Goal: Task Accomplishment & Management: Manage account settings

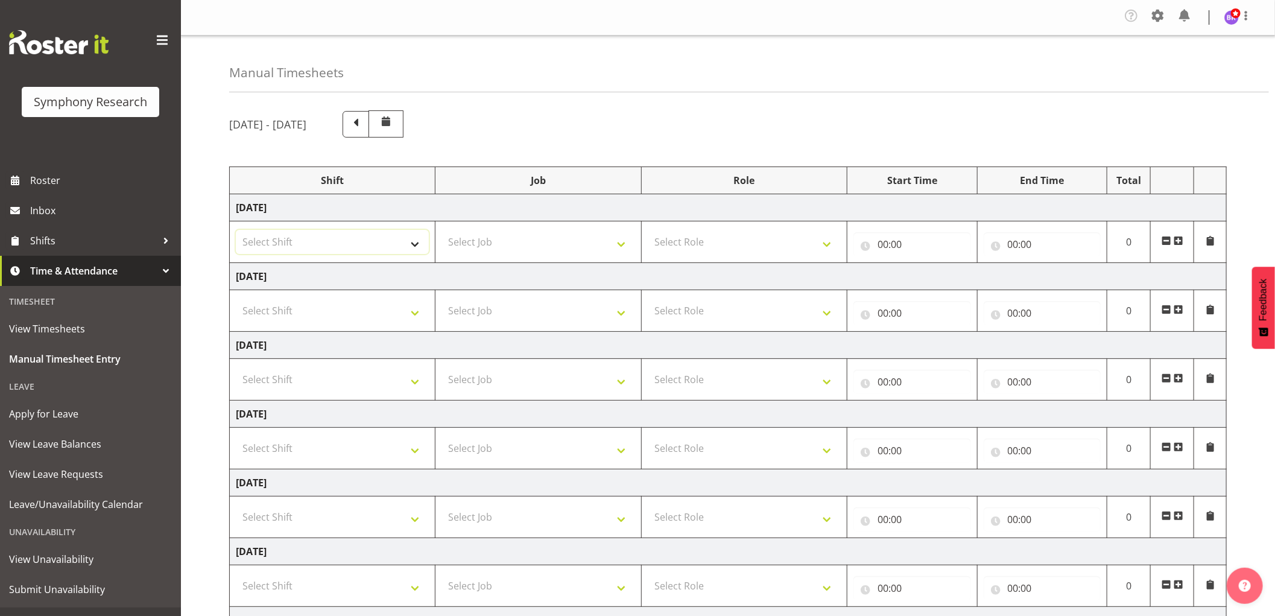
click at [376, 248] on select "Select Shift !!Weekend Residential (Roster IT Shift Label) *Business 9/10am ~ 4…" at bounding box center [332, 242] width 193 height 24
select select "1607"
click at [236, 230] on select "Select Shift !!Weekend Residential (Roster IT Shift Label) *Business 9/10am ~ 4…" at bounding box center [332, 242] width 193 height 24
click at [517, 244] on select "Select Job 550060 IF Admin 553492 World Poll Aus Wave 2 Main 2025 553493 World …" at bounding box center [537, 242] width 193 height 24
select select "10574"
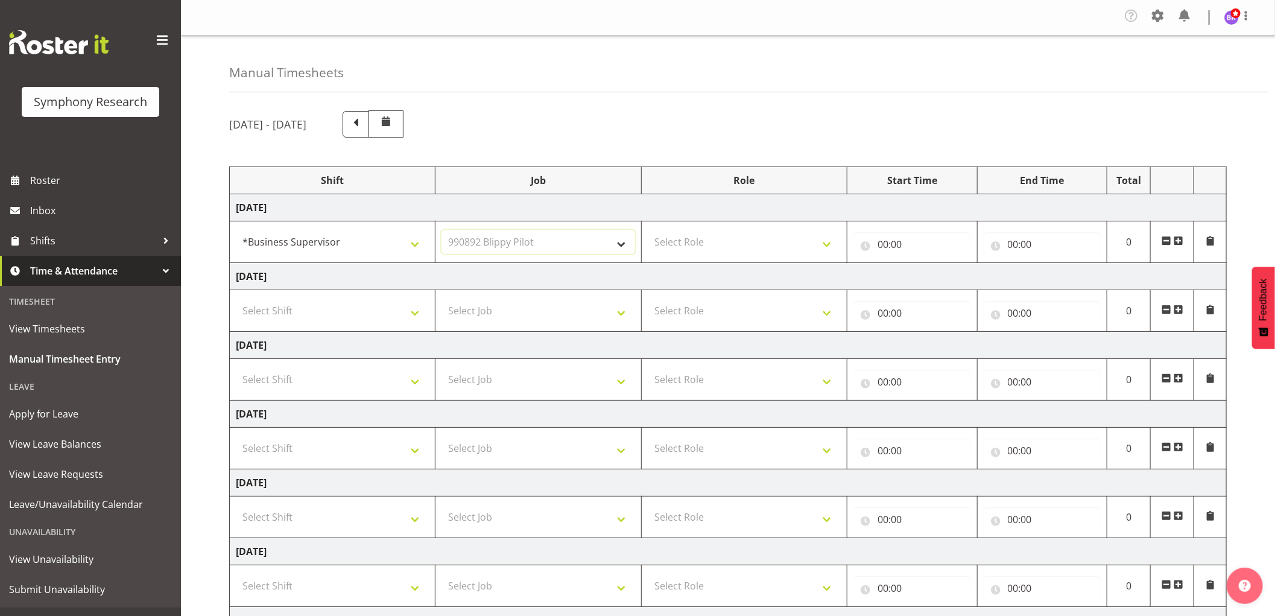
click at [441, 230] on select "Select Job 550060 IF Admin 553492 World Poll Aus Wave 2 Main 2025 553493 World …" at bounding box center [537, 242] width 193 height 24
click at [706, 239] on select "Select Role Supervisor Interviewing Briefing" at bounding box center [744, 242] width 193 height 24
select select "45"
click at [648, 230] on select "Select Role Supervisor Interviewing Briefing" at bounding box center [744, 242] width 193 height 24
click at [1162, 14] on span at bounding box center [1157, 15] width 19 height 19
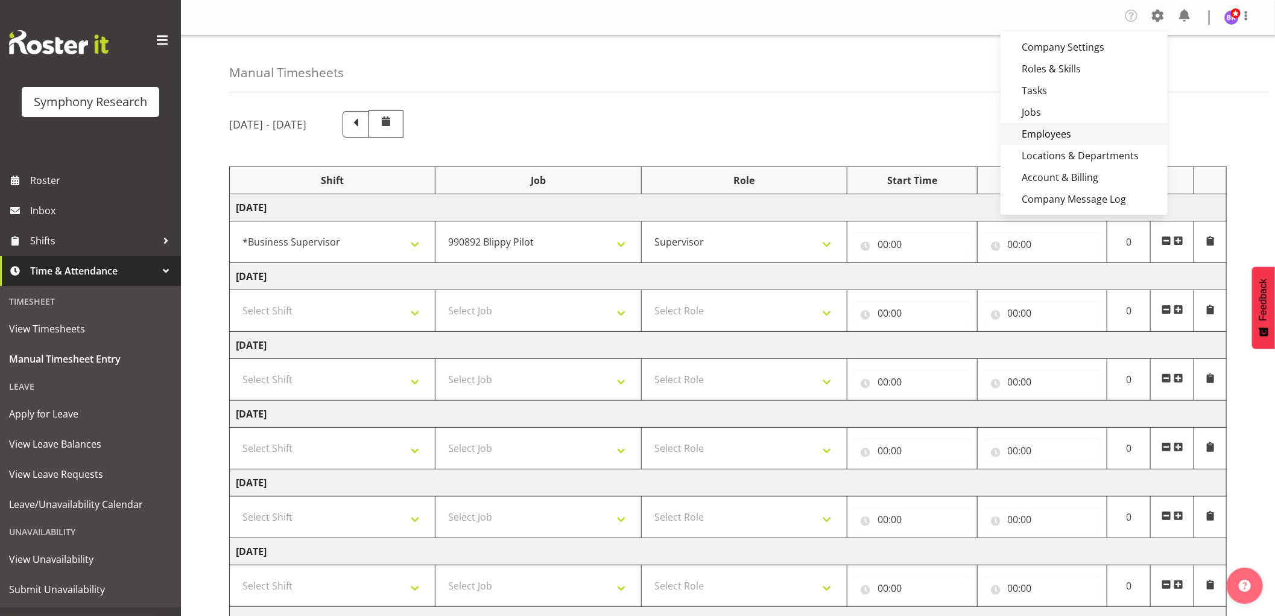
click at [1077, 128] on link "Employees" at bounding box center [1083, 134] width 167 height 22
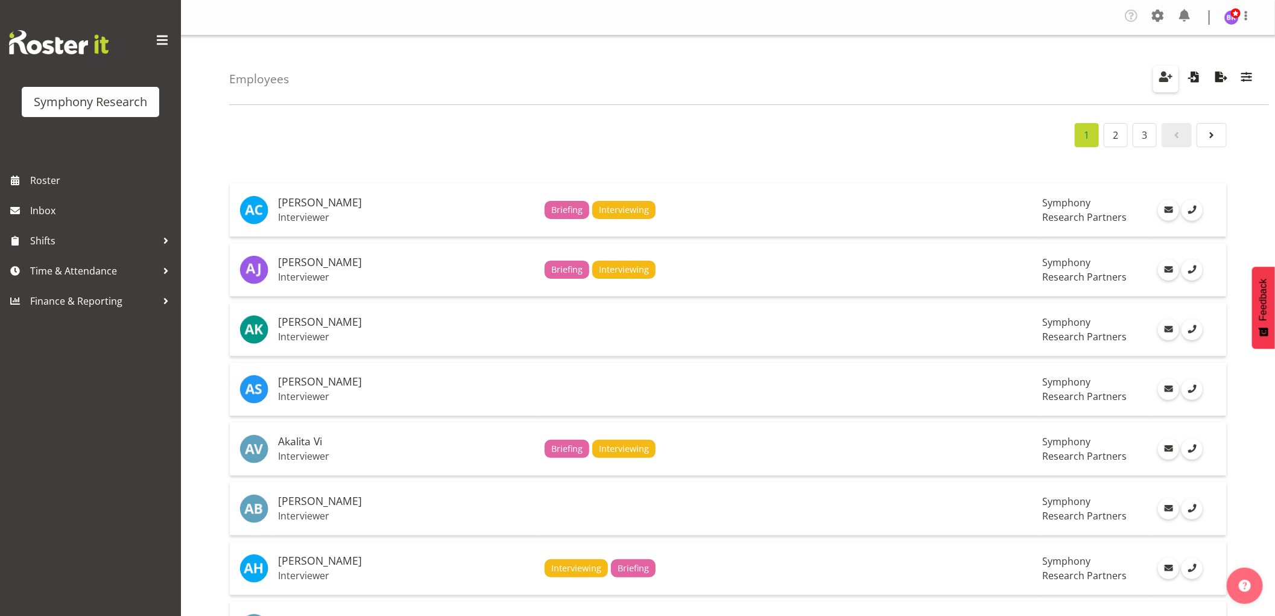
click at [1170, 81] on span "button" at bounding box center [1166, 77] width 16 height 16
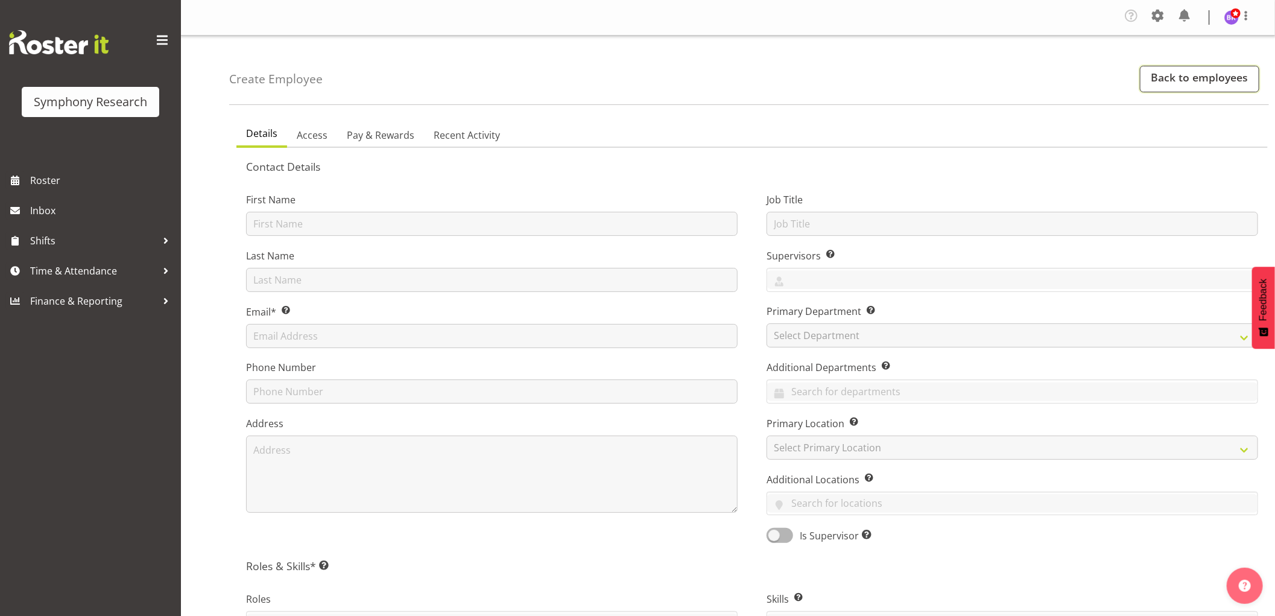
click at [1188, 83] on link "Back to employees" at bounding box center [1199, 79] width 119 height 27
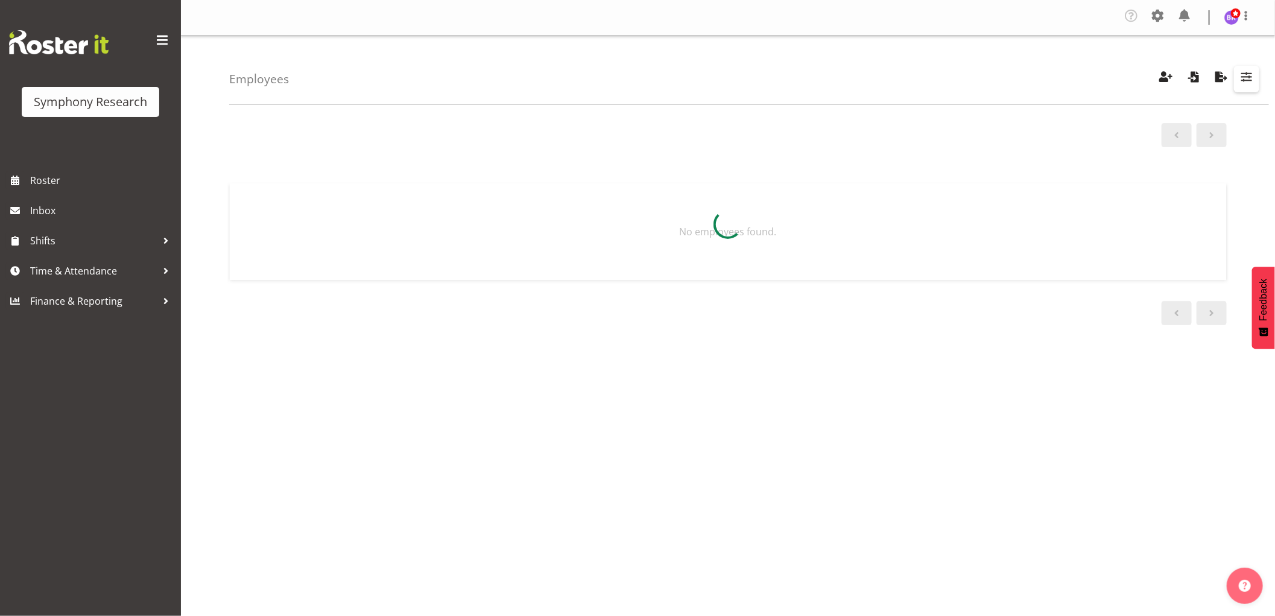
click at [1244, 79] on span "button" at bounding box center [1246, 77] width 16 height 16
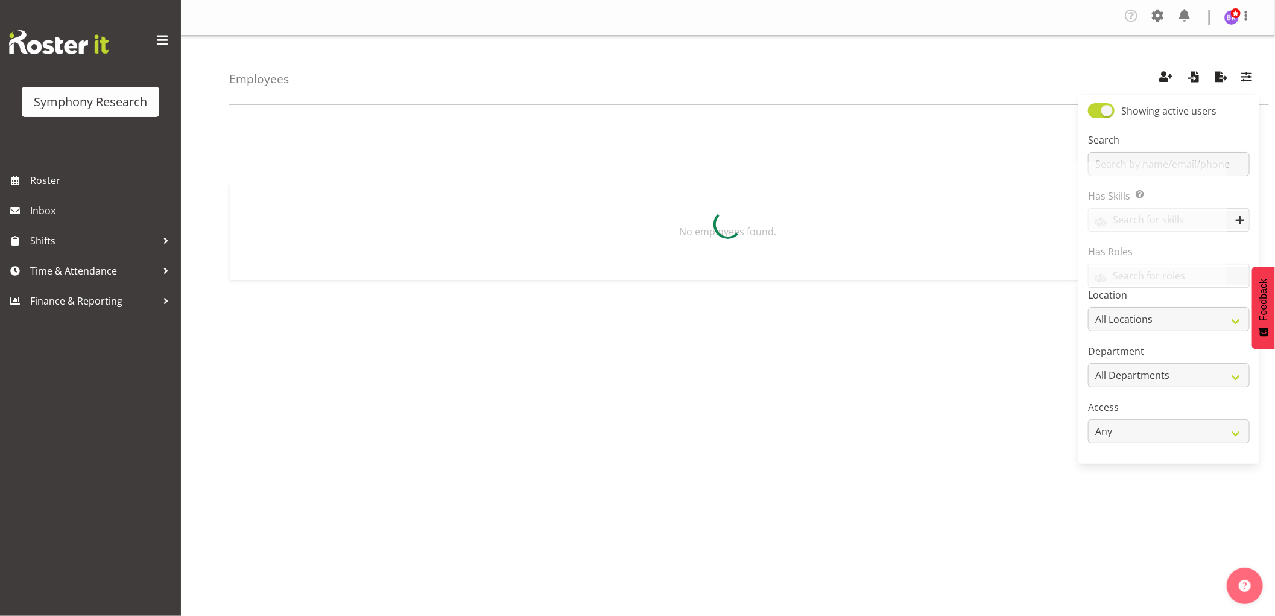
click at [1131, 166] on div at bounding box center [727, 224] width 997 height 125
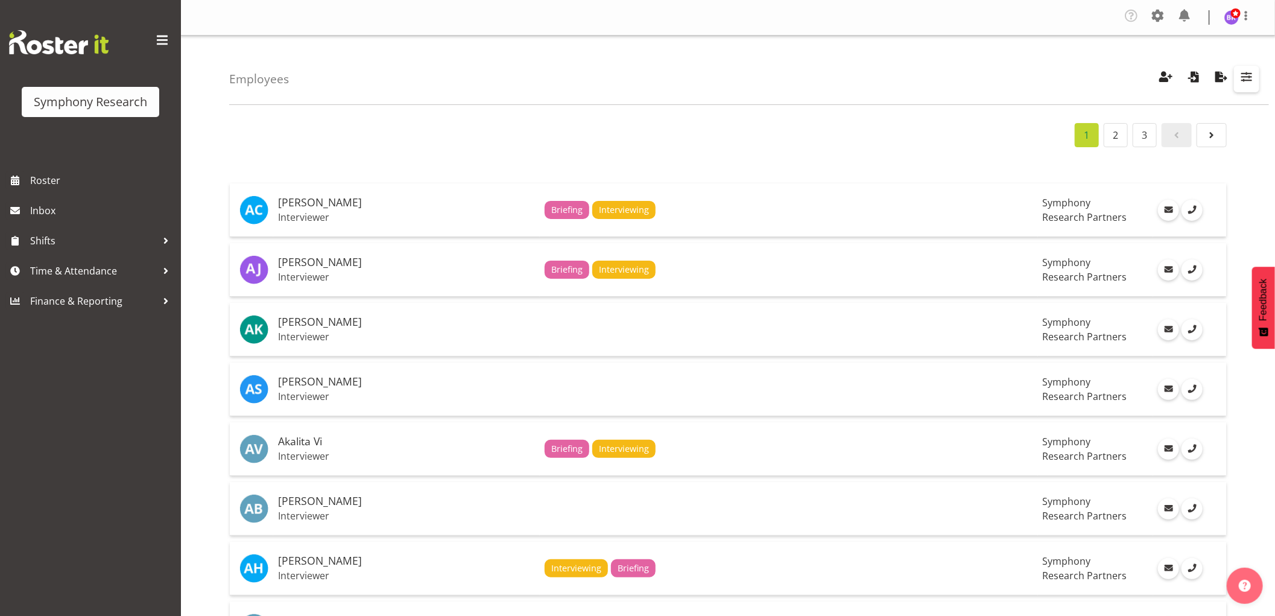
click at [1244, 80] on span "button" at bounding box center [1246, 77] width 16 height 16
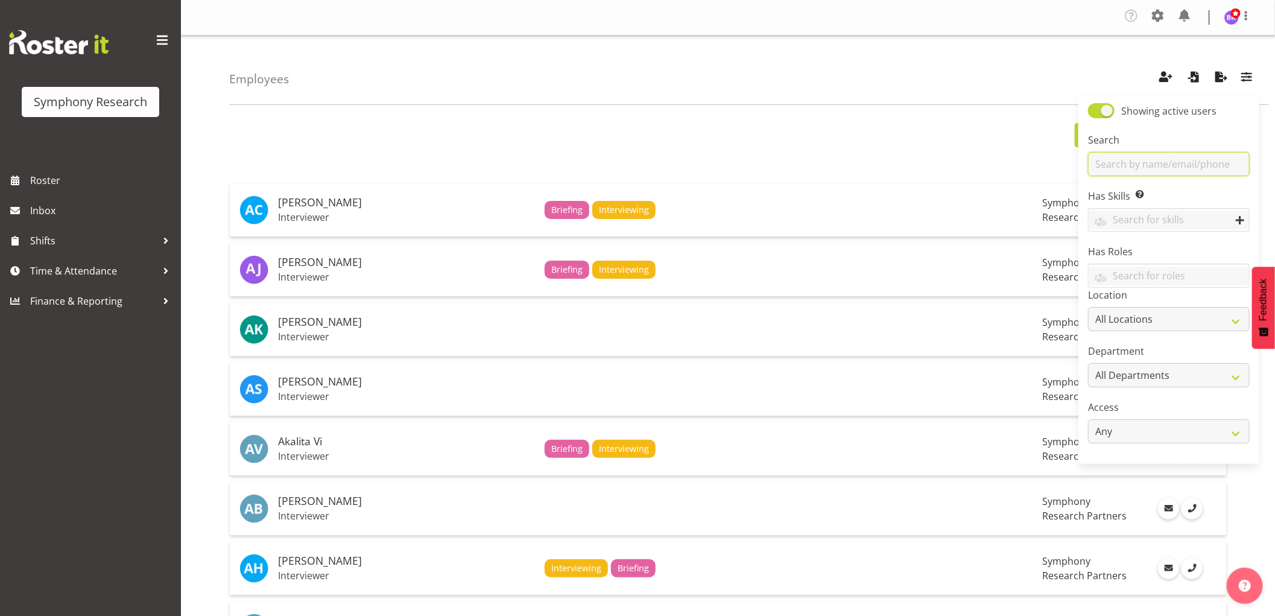
click at [1137, 165] on input "text" at bounding box center [1169, 164] width 162 height 24
type input "jared"
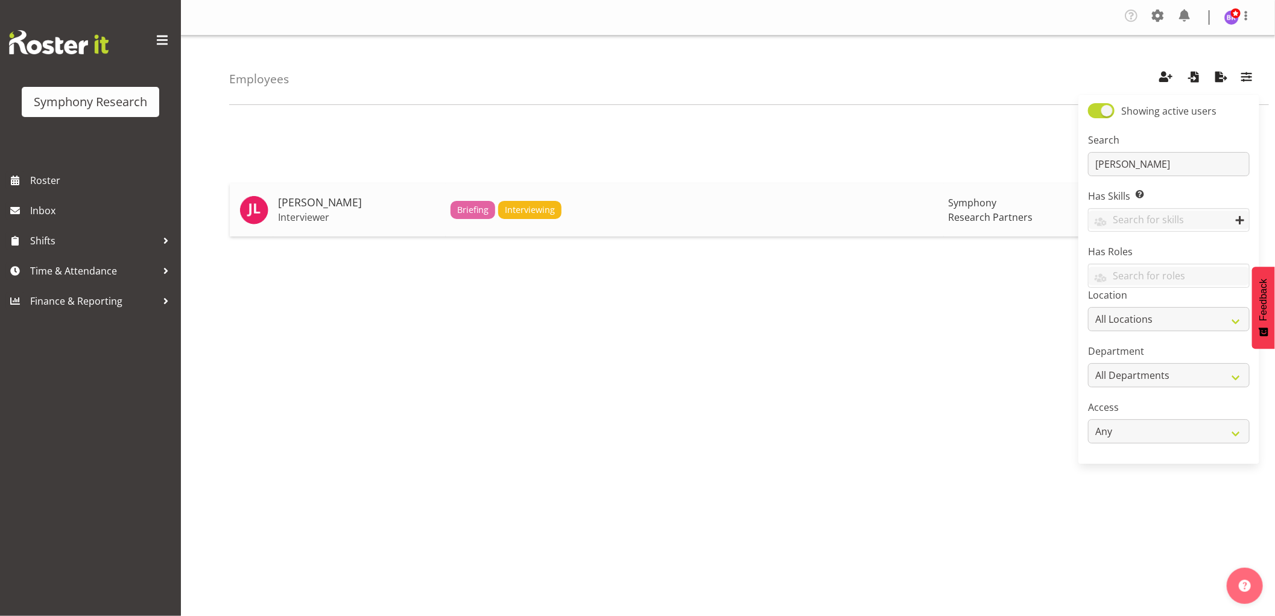
click at [317, 208] on h5 "Jared Lunn" at bounding box center [359, 203] width 163 height 12
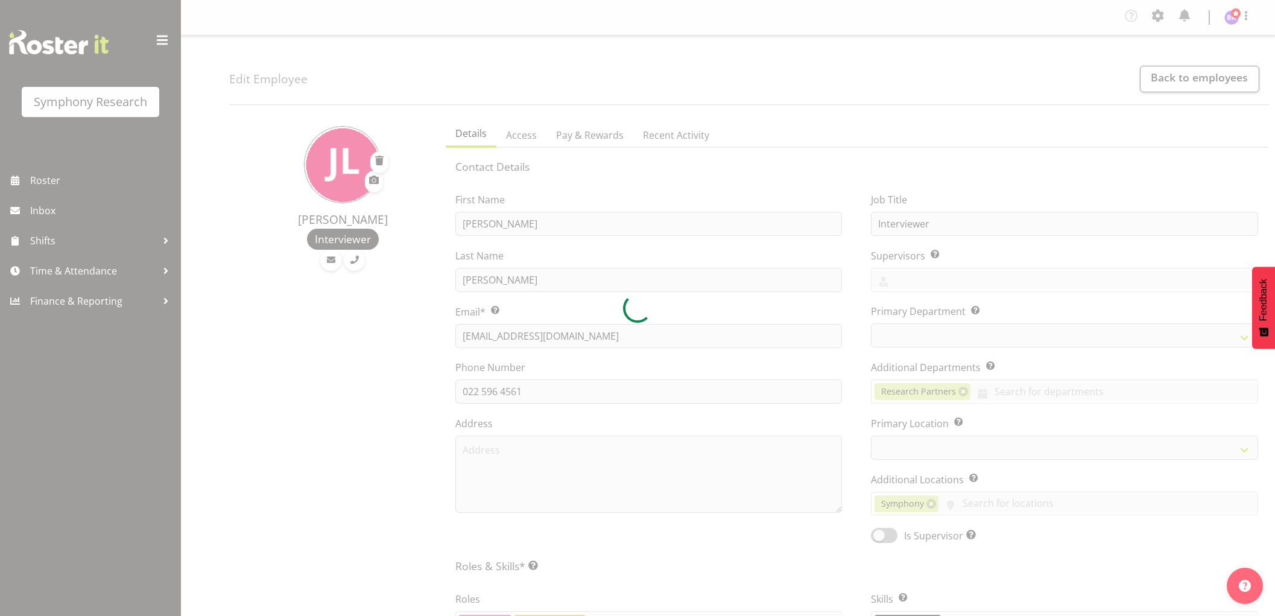
select select "TimelineWeek"
select select "39"
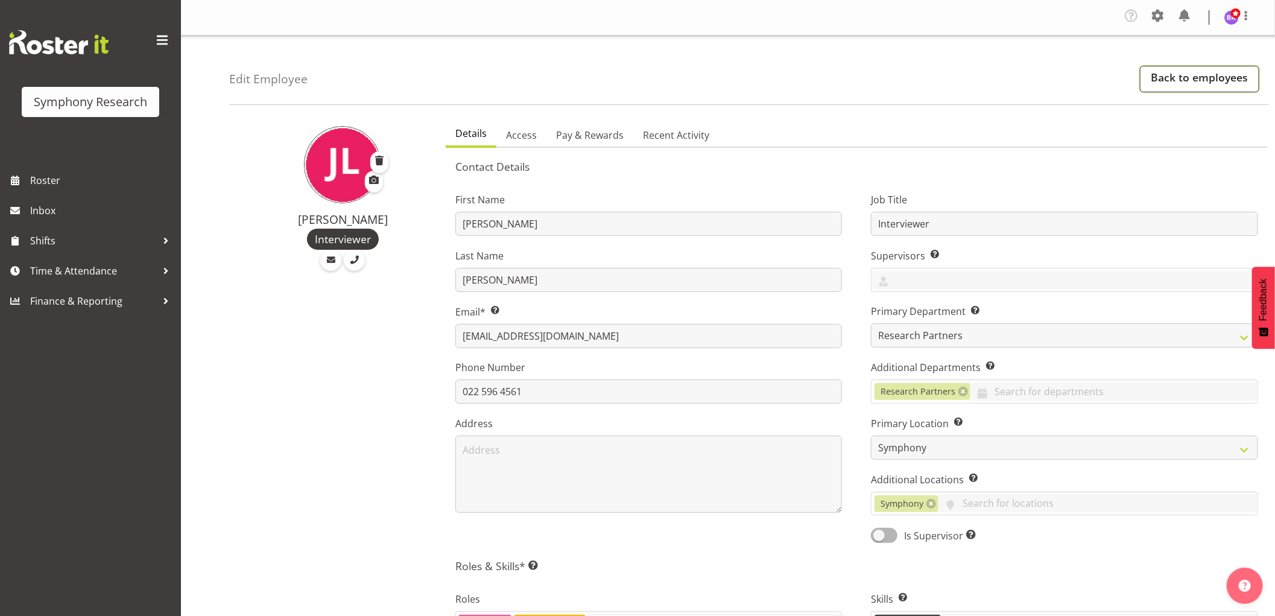
click at [1177, 83] on link "Back to employees" at bounding box center [1199, 79] width 119 height 27
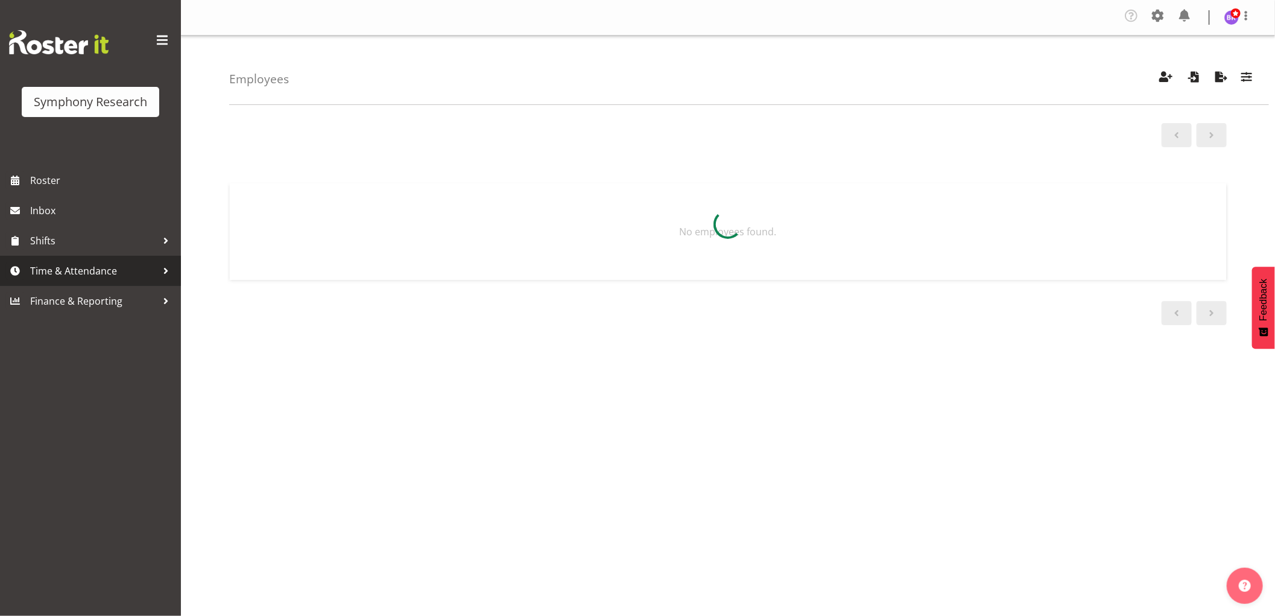
click at [80, 267] on span "Time & Attendance" at bounding box center [93, 271] width 127 height 18
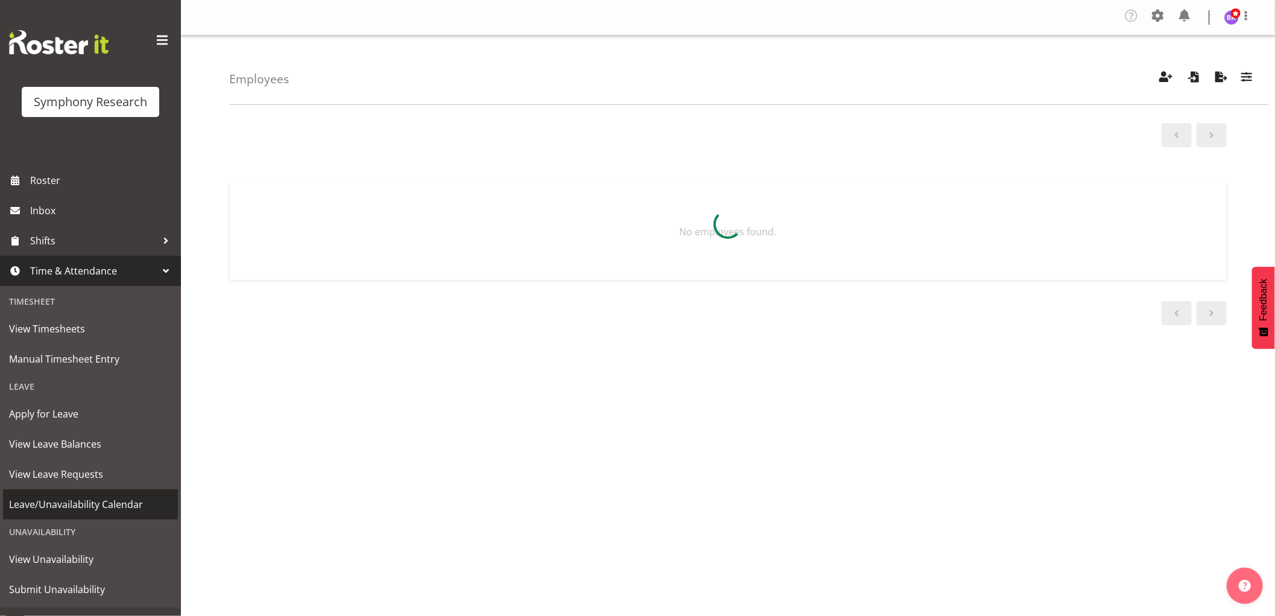
click at [69, 357] on span "Manual Timesheet Entry" at bounding box center [90, 359] width 163 height 18
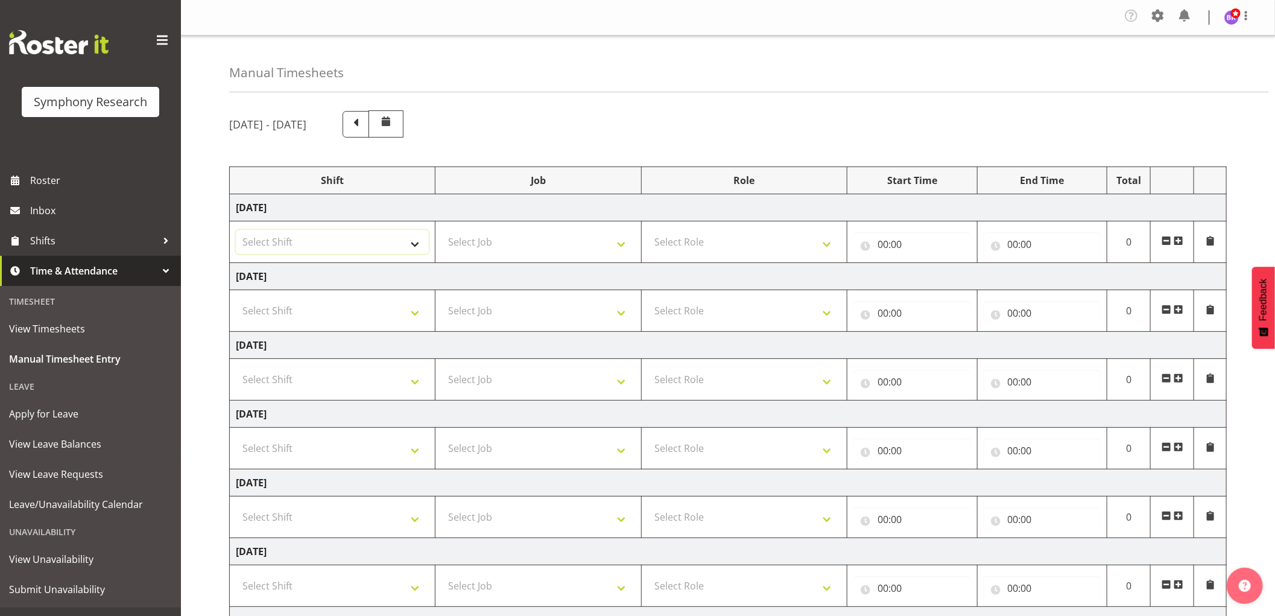
drag, startPoint x: 389, startPoint y: 240, endPoint x: 405, endPoint y: 236, distance: 16.1
click at [389, 240] on select "Select Shift !!Weekend Residential (Roster IT Shift Label) *Business 9/10am ~ 4…" at bounding box center [332, 242] width 193 height 24
select select "1607"
click at [236, 230] on select "Select Shift !!Weekend Residential (Roster IT Shift Label) *Business 9/10am ~ 4…" at bounding box center [332, 242] width 193 height 24
click at [543, 242] on select "Select Job 550060 IF Admin 553492 World Poll Aus Wave 2 Main 2025 553493 World …" at bounding box center [537, 242] width 193 height 24
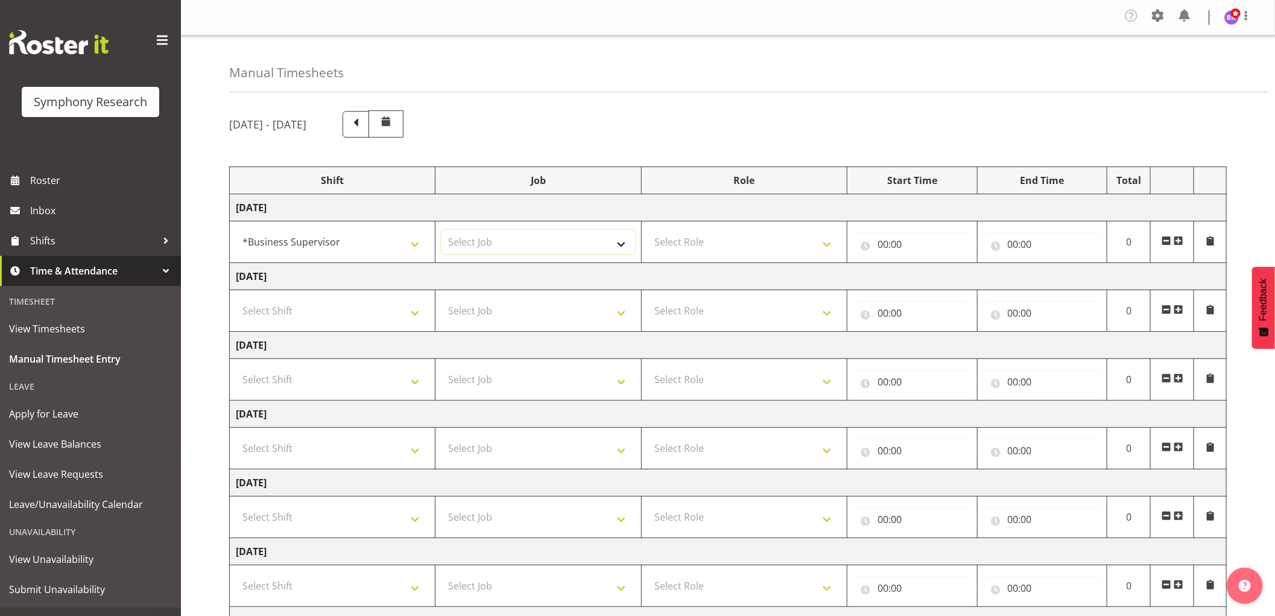
select select "743"
click at [441, 230] on select "Select Job 550060 IF Admin 553492 World Poll Aus Wave 2 Main 2025 553493 World …" at bounding box center [537, 242] width 193 height 24
click at [685, 242] on select "Select Role Supervisor Interviewing Briefing" at bounding box center [744, 242] width 193 height 24
select select "45"
click at [648, 230] on select "Select Role Supervisor Interviewing Briefing" at bounding box center [744, 242] width 193 height 24
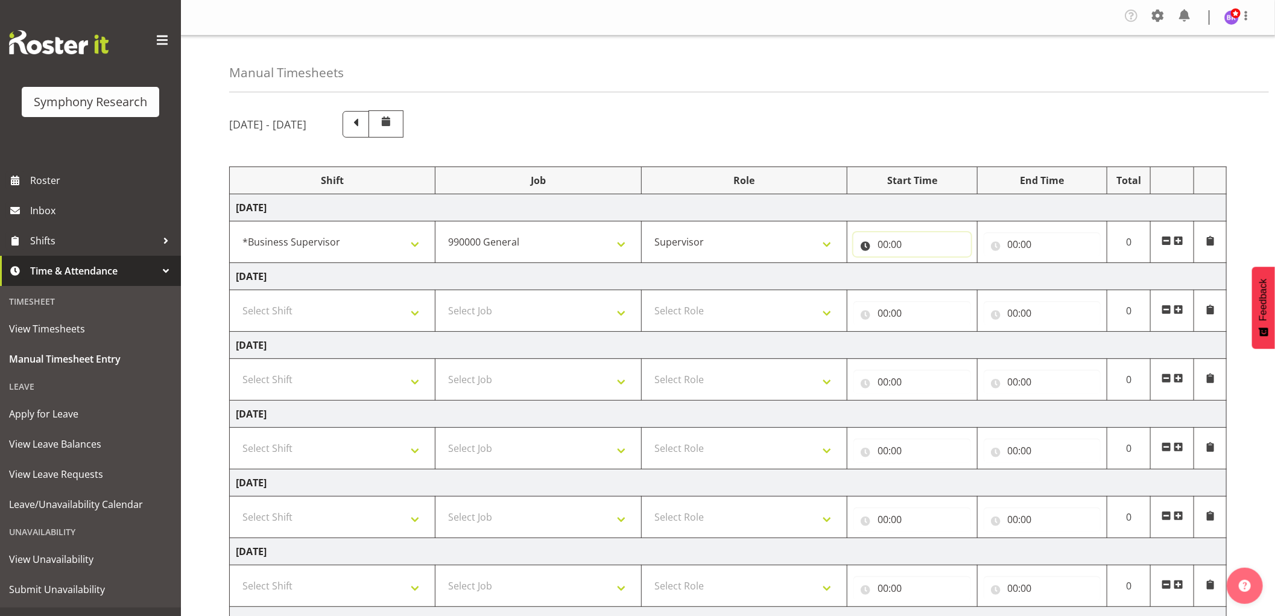
click at [879, 242] on input "00:00" at bounding box center [912, 244] width 118 height 24
click at [932, 277] on select "00 01 02 03 04 05 06 07 08 09 10 11 12 13 14 15 16 17 18 19 20 21 22 23" at bounding box center [935, 275] width 27 height 24
select select "8"
click at [922, 264] on select "00 01 02 03 04 05 06 07 08 09 10 11 12 13 14 15 16 17 18 19 20 21 22 23" at bounding box center [935, 275] width 27 height 24
type input "08:00"
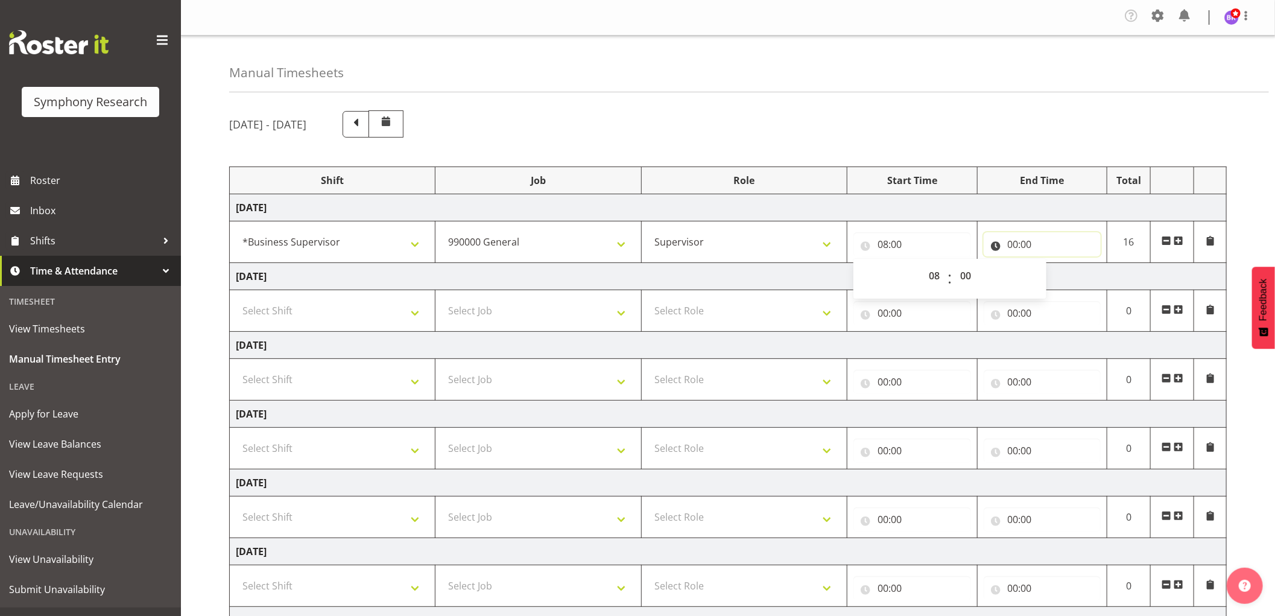
click at [1018, 246] on input "00:00" at bounding box center [1042, 244] width 118 height 24
click at [1065, 278] on select "00 01 02 03 04 05 06 07 08 09 10 11 12 13 14 15 16 17 18 19 20 21 22 23" at bounding box center [1065, 275] width 27 height 24
select select "8"
click at [1052, 264] on select "00 01 02 03 04 05 06 07 08 09 10 11 12 13 14 15 16 17 18 19 20 21 22 23" at bounding box center [1065, 275] width 27 height 24
type input "08:00"
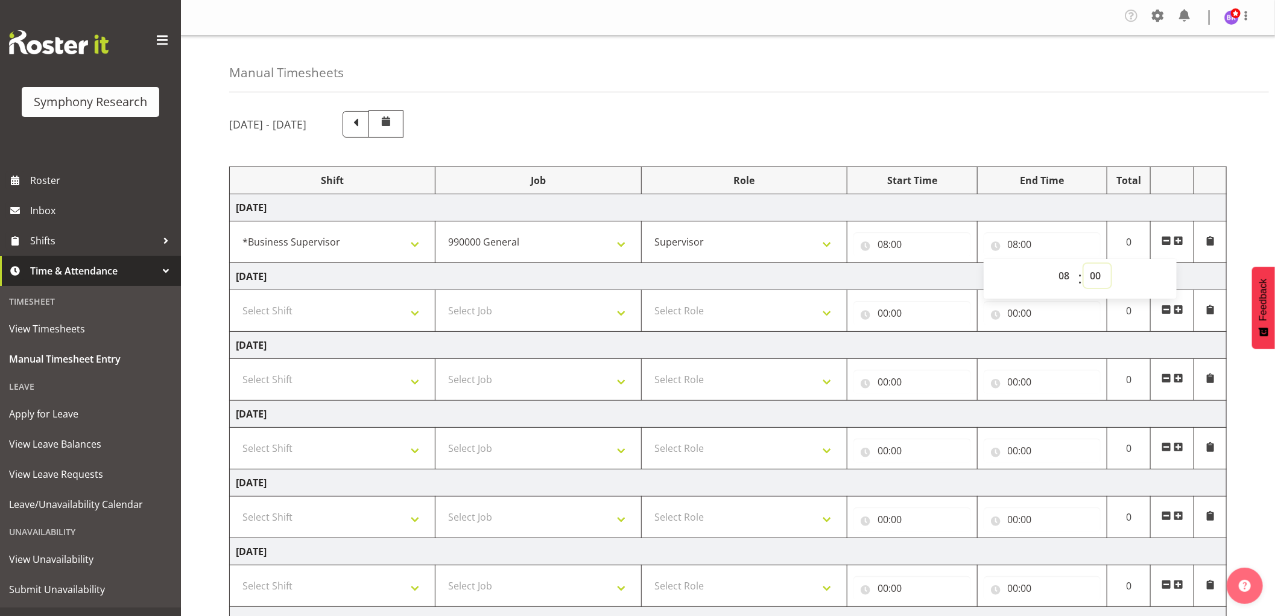
click at [1099, 283] on select "00 01 02 03 04 05 06 07 08 09 10 11 12 13 14 15 16 17 18 19 20 21 22 23 24 25 2…" at bounding box center [1096, 275] width 27 height 24
select select "45"
click at [1083, 264] on select "00 01 02 03 04 05 06 07 08 09 10 11 12 13 14 15 16 17 18 19 20 21 22 23 24 25 2…" at bounding box center [1096, 275] width 27 height 24
type input "08:45"
click at [1182, 244] on span at bounding box center [1178, 241] width 10 height 10
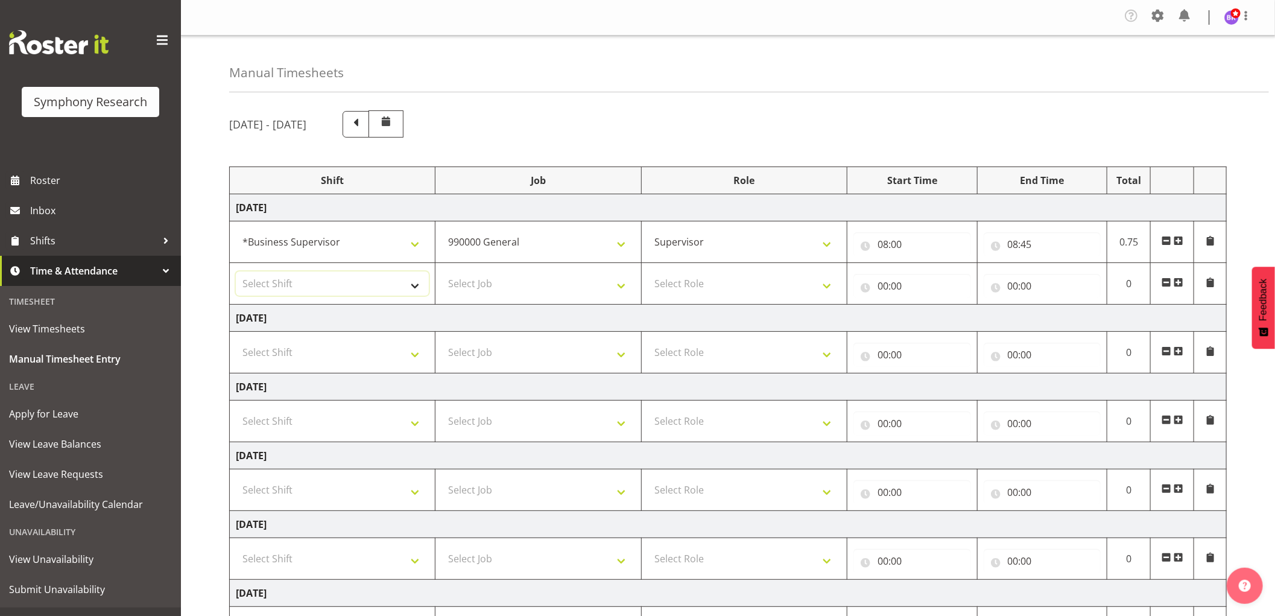
click at [322, 286] on select "Select Shift !!Weekend Residential (Roster IT Shift Label) *Business 9/10am ~ 4…" at bounding box center [332, 283] width 193 height 24
select select "1607"
click at [236, 272] on select "Select Shift !!Weekend Residential (Roster IT Shift Label) *Business 9/10am ~ 4…" at bounding box center [332, 283] width 193 height 24
click at [533, 282] on select "Select Job 550060 IF Admin 553492 World Poll Aus Wave 2 Main 2025 553493 World …" at bounding box center [537, 283] width 193 height 24
select select "10574"
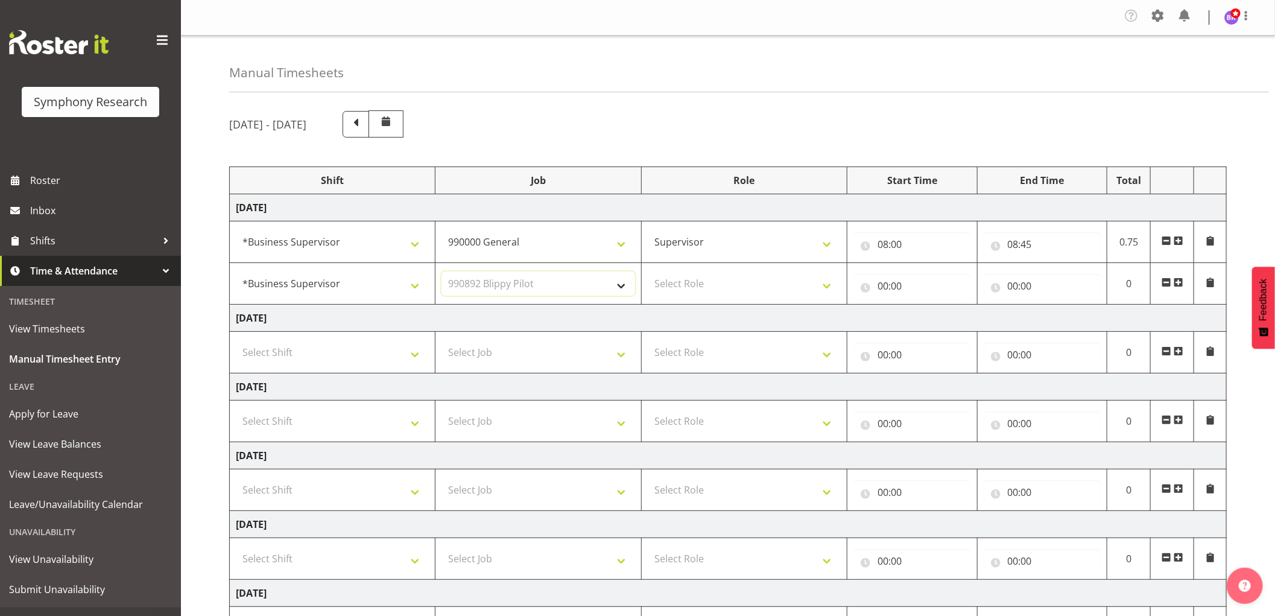
click at [441, 272] on select "Select Job 550060 IF Admin 553492 World Poll Aus Wave 2 Main 2025 553493 World …" at bounding box center [537, 283] width 193 height 24
click at [716, 286] on select "Select Role Supervisor Interviewing Briefing" at bounding box center [744, 283] width 193 height 24
select select "45"
click at [648, 272] on select "Select Role Supervisor Interviewing Briefing" at bounding box center [744, 283] width 193 height 24
click at [877, 280] on input "00:00" at bounding box center [912, 286] width 118 height 24
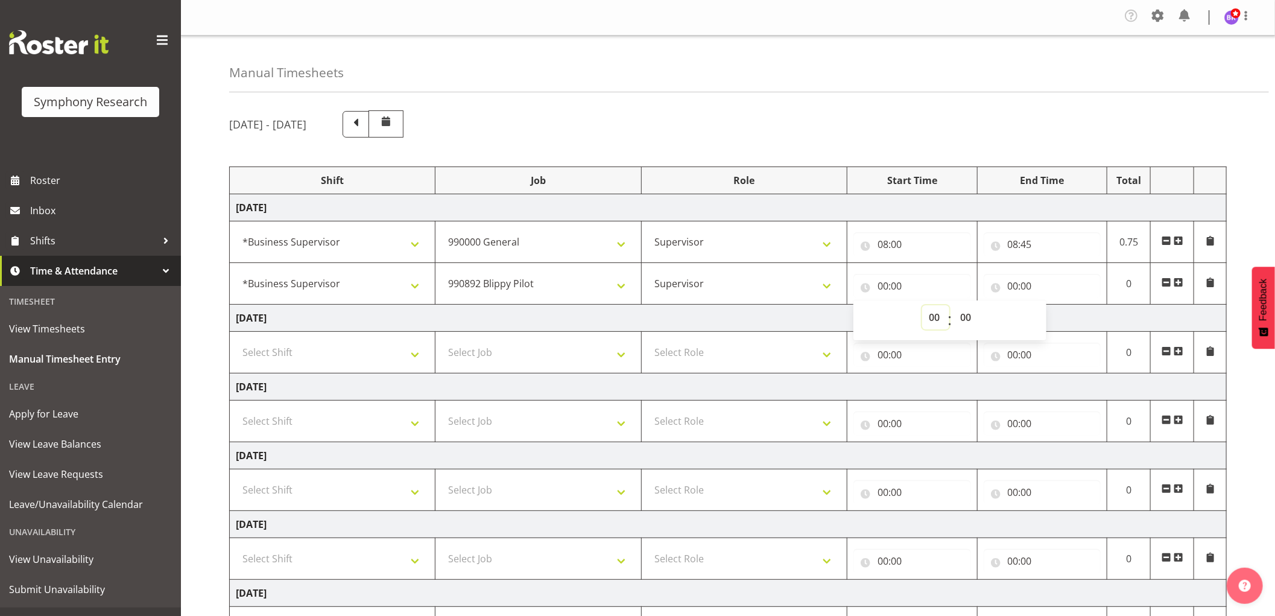
click at [936, 323] on select "00 01 02 03 04 05 06 07 08 09 10 11 12 13 14 15 16 17 18 19 20 21 22 23" at bounding box center [935, 317] width 27 height 24
select select "8"
click at [922, 306] on select "00 01 02 03 04 05 06 07 08 09 10 11 12 13 14 15 16 17 18 19 20 21 22 23" at bounding box center [935, 317] width 27 height 24
type input "08:00"
click at [967, 322] on select "00 01 02 03 04 05 06 07 08 09 10 11 12 13 14 15 16 17 18 19 20 21 22 23 24 25 2…" at bounding box center [966, 317] width 27 height 24
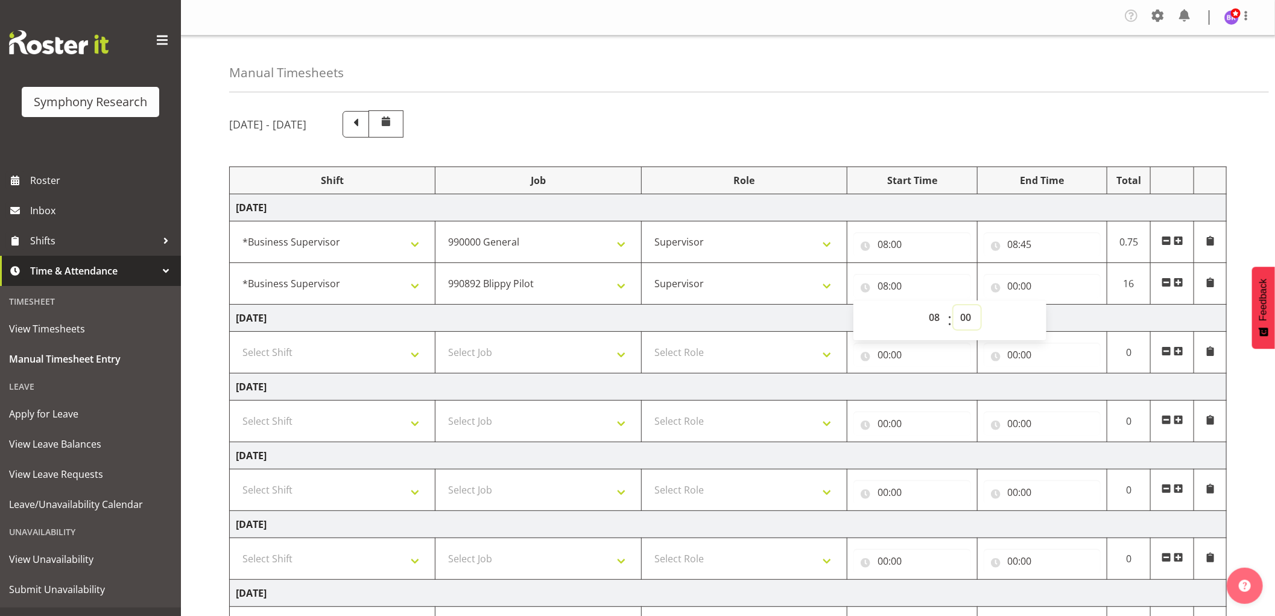
select select "45"
click at [953, 306] on select "00 01 02 03 04 05 06 07 08 09 10 11 12 13 14 15 16 17 18 19 20 21 22 23 24 25 2…" at bounding box center [966, 317] width 27 height 24
type input "08:45"
click at [1013, 284] on input "00:00" at bounding box center [1042, 286] width 118 height 24
click at [1064, 321] on select "00 01 02 03 04 05 06 07 08 09 10 11 12 13 14 15 16 17 18 19 20 21 22 23" at bounding box center [1065, 317] width 27 height 24
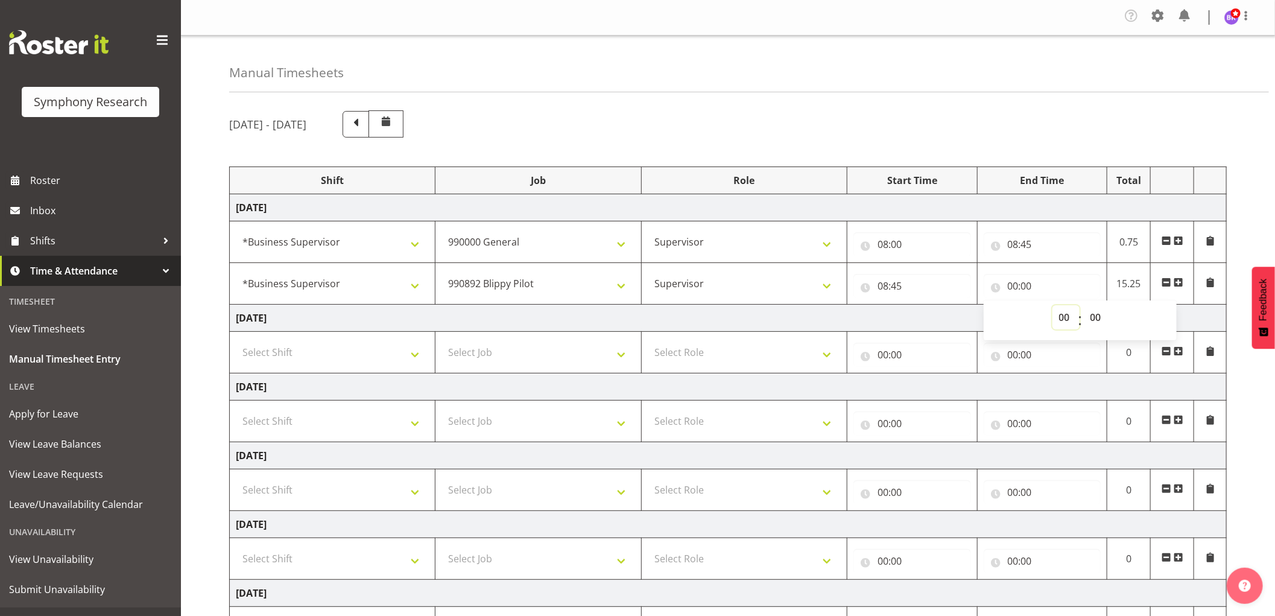
select select "8"
click at [1052, 306] on select "00 01 02 03 04 05 06 07 08 09 10 11 12 13 14 15 16 17 18 19 20 21 22 23" at bounding box center [1065, 317] width 27 height 24
type input "08:00"
click at [1095, 314] on select "00 01 02 03 04 05 06 07 08 09 10 11 12 13 14 15 16 17 18 19 20 21 22 23 24 25 2…" at bounding box center [1096, 317] width 27 height 24
select select "55"
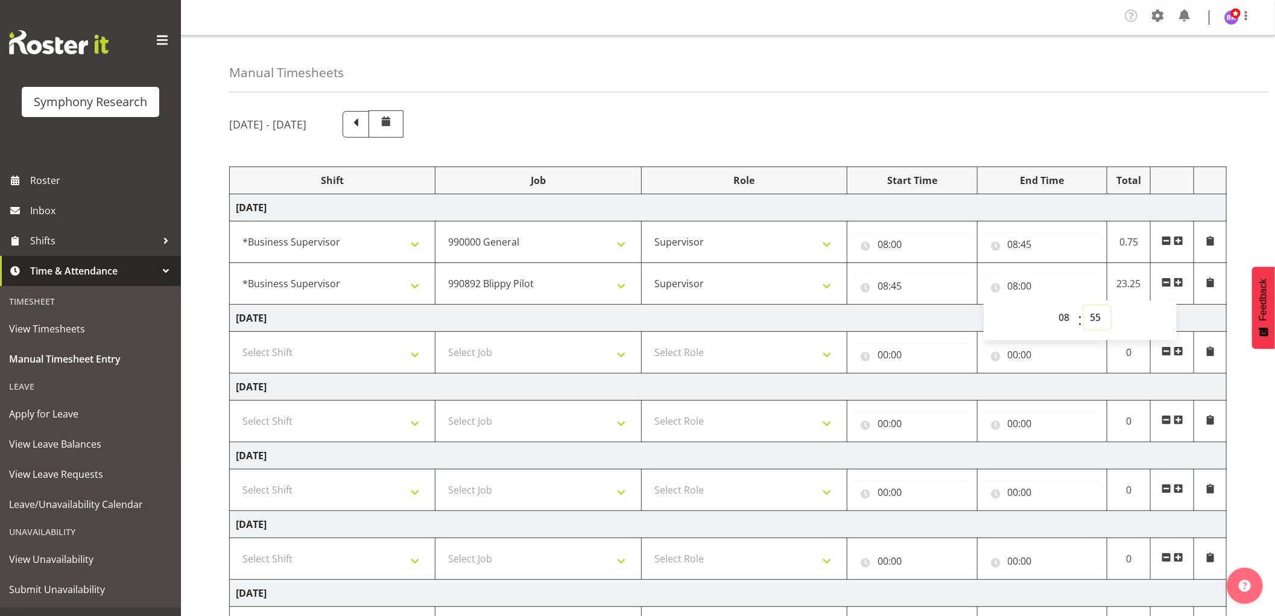
click at [1083, 306] on select "00 01 02 03 04 05 06 07 08 09 10 11 12 13 14 15 16 17 18 19 20 21 22 23 24 25 2…" at bounding box center [1096, 317] width 27 height 24
type input "08:55"
click at [1179, 281] on span at bounding box center [1178, 282] width 10 height 10
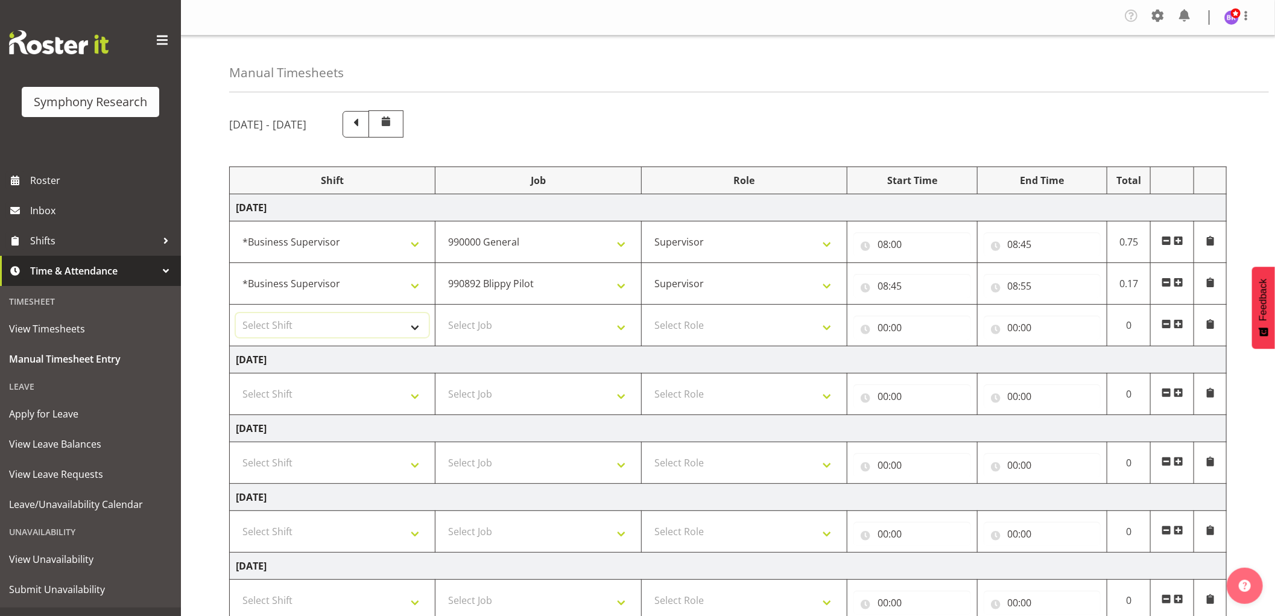
click at [376, 326] on select "Select Shift !!Weekend Residential (Roster IT Shift Label) *Business 9/10am ~ 4…" at bounding box center [332, 325] width 193 height 24
select select "1607"
click at [236, 314] on select "Select Shift !!Weekend Residential (Roster IT Shift Label) *Business 9/10am ~ 4…" at bounding box center [332, 325] width 193 height 24
click at [539, 320] on select "Select Job 550060 IF Admin 553492 World Poll Aus Wave 2 Main 2025 553493 World …" at bounding box center [537, 325] width 193 height 24
select select "9426"
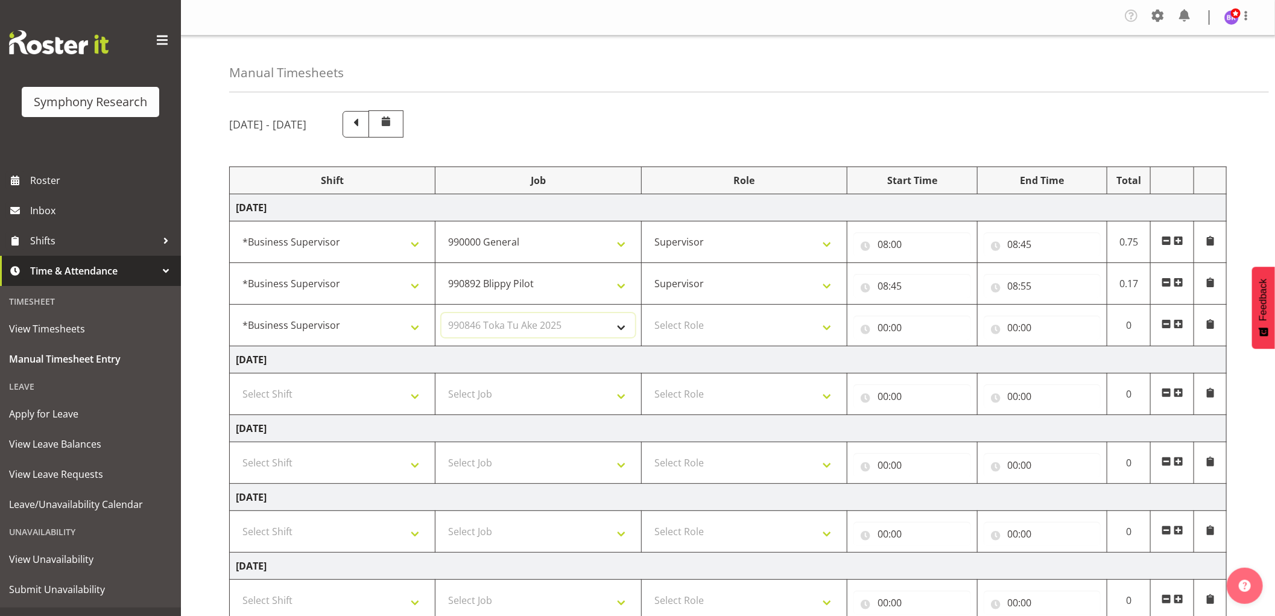
click at [441, 314] on select "Select Job 550060 IF Admin 553492 World Poll Aus Wave 2 Main 2025 553493 World …" at bounding box center [537, 325] width 193 height 24
drag, startPoint x: 683, startPoint y: 329, endPoint x: 689, endPoint y: 338, distance: 10.4
click at [683, 329] on select "Select Role Supervisor Interviewing Briefing" at bounding box center [744, 325] width 193 height 24
click at [648, 314] on select "Select Role Supervisor Interviewing Briefing" at bounding box center [744, 325] width 193 height 24
click at [691, 335] on select "Supervisor Interviewing Briefing" at bounding box center [744, 325] width 193 height 24
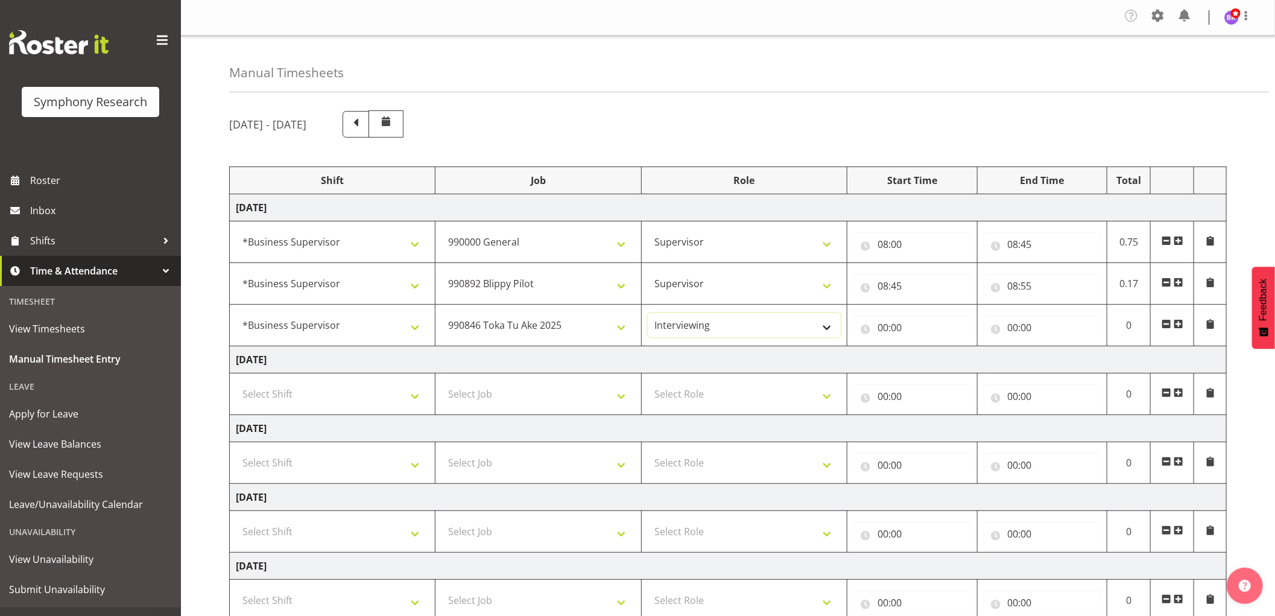
select select "45"
click at [648, 314] on select "Supervisor Interviewing Briefing" at bounding box center [744, 325] width 193 height 24
click at [886, 332] on input "00:00" at bounding box center [912, 327] width 118 height 24
click at [933, 364] on select "00 01 02 03 04 05 06 07 08 09 10 11 12 13 14 15 16 17 18 19 20 21 22 23" at bounding box center [935, 359] width 27 height 24
select select "8"
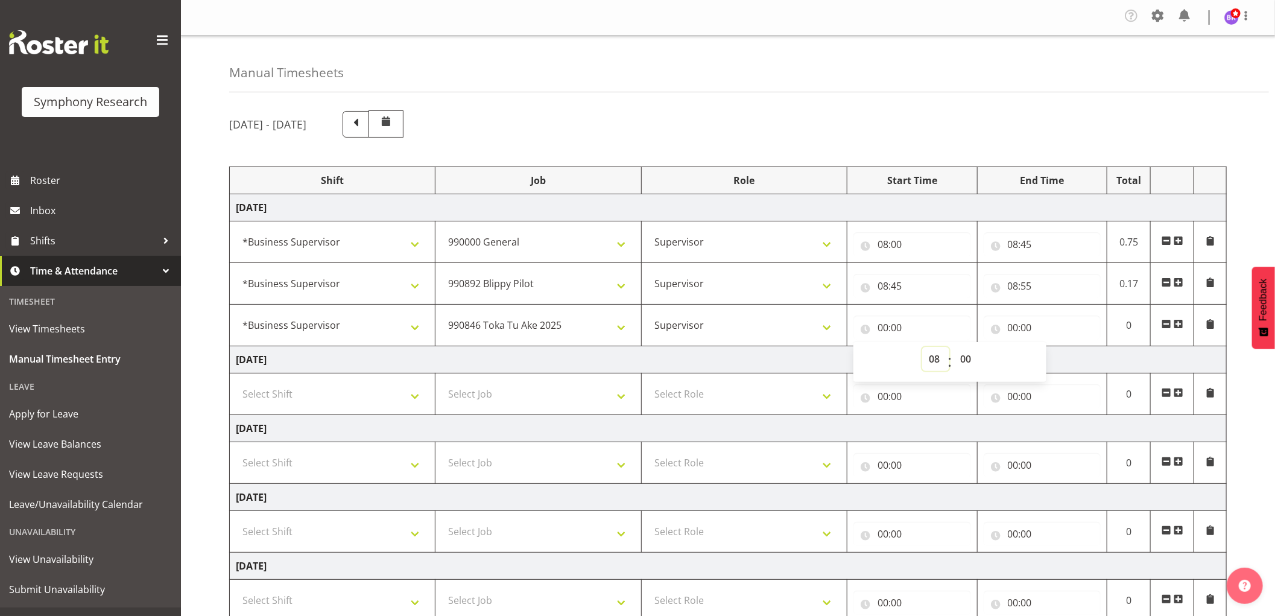
click at [922, 347] on select "00 01 02 03 04 05 06 07 08 09 10 11 12 13 14 15 16 17 18 19 20 21 22 23" at bounding box center [935, 359] width 27 height 24
type input "08:00"
click at [966, 358] on select "00 01 02 03 04 05 06 07 08 09 10 11 12 13 14 15 16 17 18 19 20 21 22 23 24 25 2…" at bounding box center [966, 359] width 27 height 24
select select "55"
click at [953, 347] on select "00 01 02 03 04 05 06 07 08 09 10 11 12 13 14 15 16 17 18 19 20 21 22 23 24 25 2…" at bounding box center [966, 359] width 27 height 24
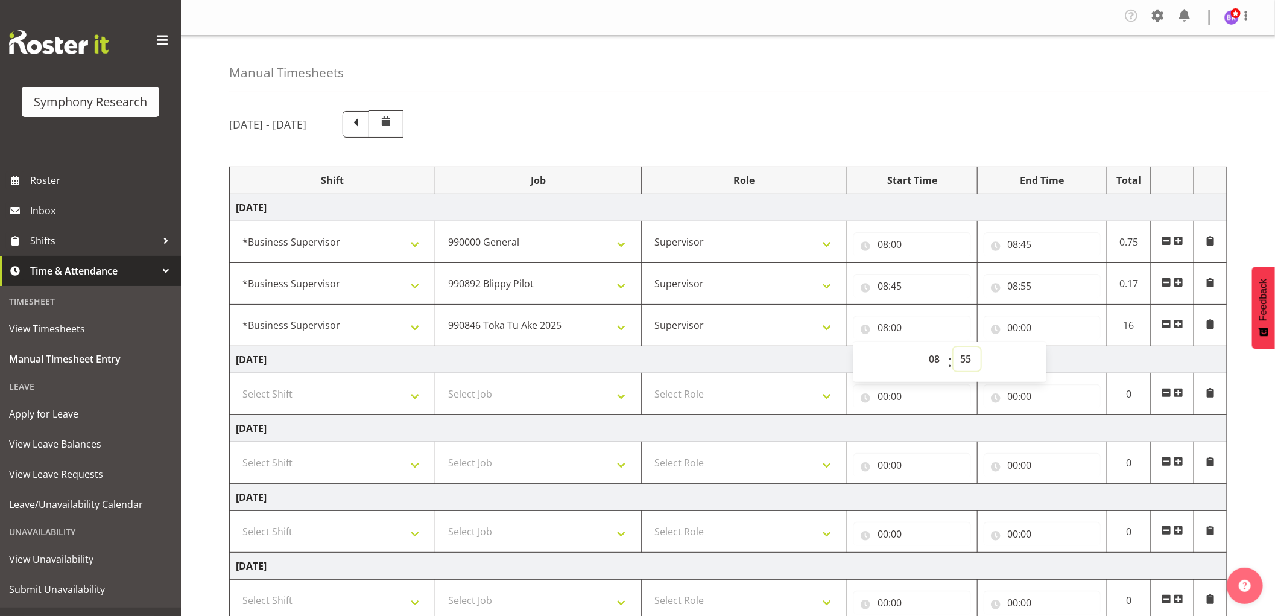
type input "08:55"
click at [1013, 327] on input "00:00" at bounding box center [1042, 327] width 118 height 24
click at [1063, 363] on select "00 01 02 03 04 05 06 07 08 09 10 11 12 13 14 15 16 17 18 19 20 21 22 23" at bounding box center [1065, 359] width 27 height 24
select select "9"
click at [1052, 347] on select "00 01 02 03 04 05 06 07 08 09 10 11 12 13 14 15 16 17 18 19 20 21 22 23" at bounding box center [1065, 359] width 27 height 24
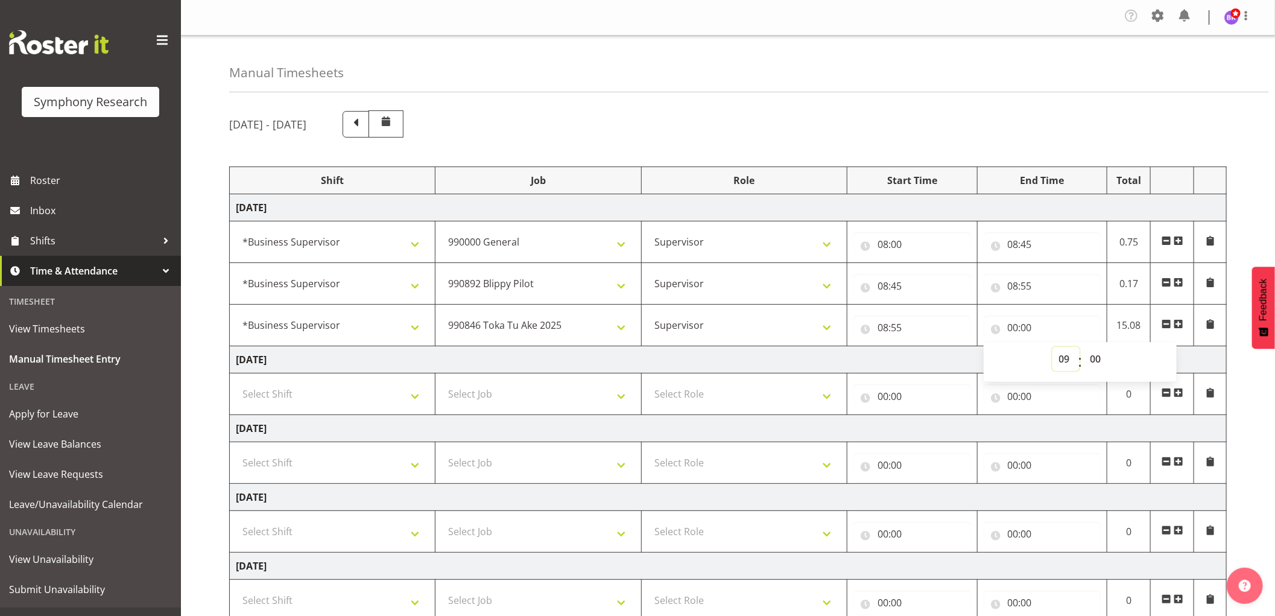
type input "09:00"
click at [1100, 362] on select "00 01 02 03 04 05 06 07 08 09 10 11 12 13 14 15 16 17 18 19 20 21 22 23 24 25 2…" at bounding box center [1096, 359] width 27 height 24
select select "10"
click at [1083, 347] on select "00 01 02 03 04 05 06 07 08 09 10 11 12 13 14 15 16 17 18 19 20 21 22 23 24 25 2…" at bounding box center [1096, 359] width 27 height 24
type input "09:10"
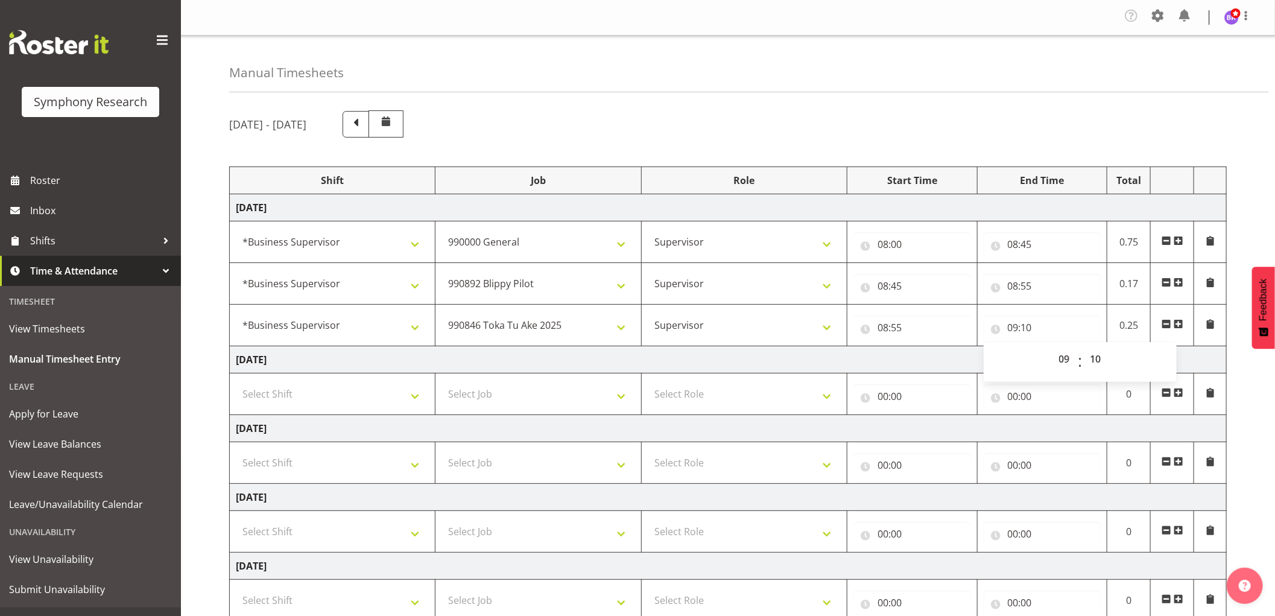
click at [1178, 322] on span at bounding box center [1178, 324] width 10 height 10
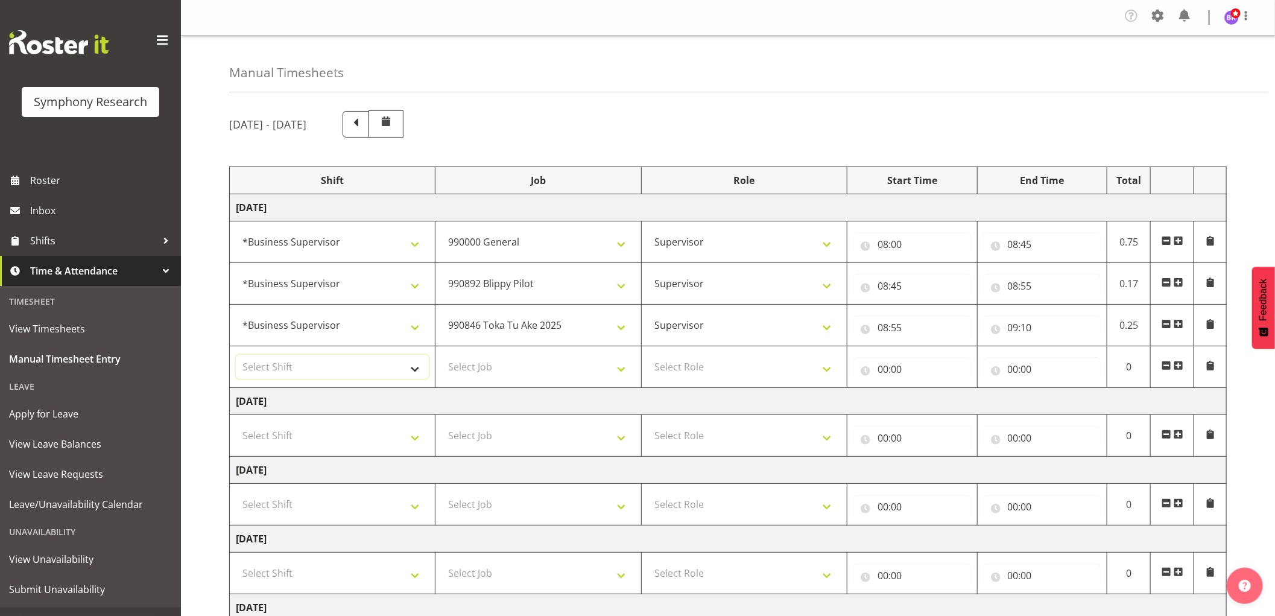
drag, startPoint x: 384, startPoint y: 364, endPoint x: 389, endPoint y: 372, distance: 10.0
click at [384, 364] on select "Select Shift !!Weekend Residential (Roster IT Shift Label) *Business 9/10am ~ 4…" at bounding box center [332, 367] width 193 height 24
select select "1607"
click at [236, 355] on select "Select Shift !!Weekend Residential (Roster IT Shift Label) *Business 9/10am ~ 4…" at bounding box center [332, 367] width 193 height 24
click at [552, 366] on select "Select Job 550060 IF Admin 553492 World Poll Aus Wave 2 Main 2025 553493 World …" at bounding box center [537, 367] width 193 height 24
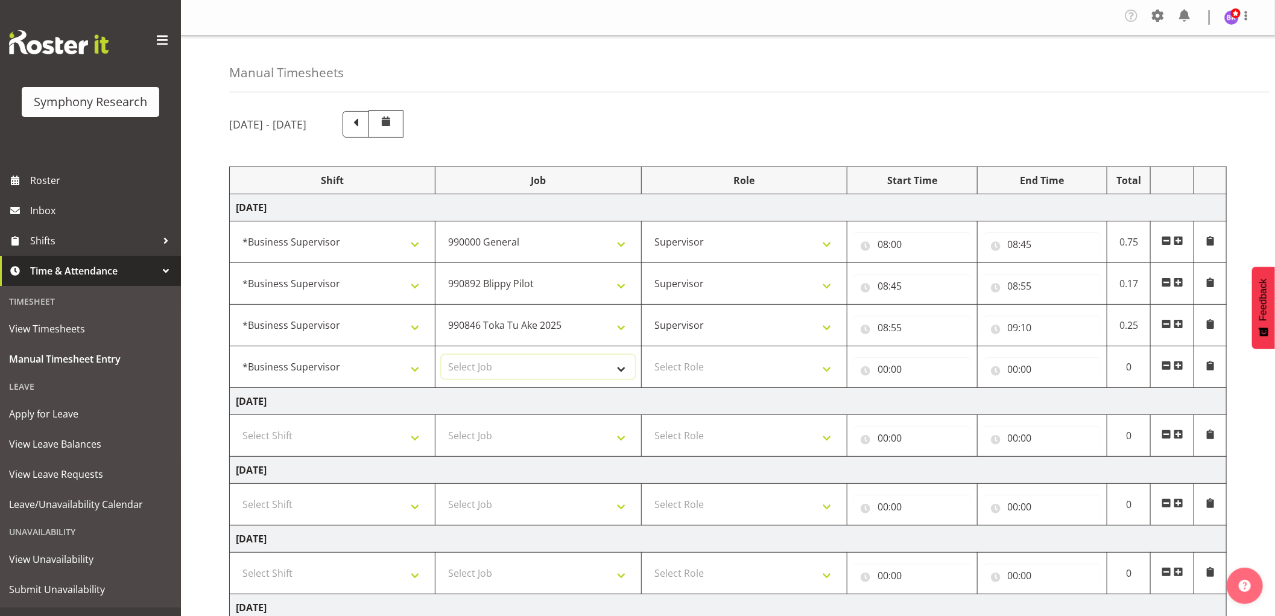
select select "9636"
click at [441, 355] on select "Select Job 550060 IF Admin 553492 World Poll Aus Wave 2 Main 2025 553493 World …" at bounding box center [537, 367] width 193 height 24
drag, startPoint x: 678, startPoint y: 364, endPoint x: 681, endPoint y: 375, distance: 11.8
click at [678, 364] on select "Select Role Supervisor Interviewing Briefing" at bounding box center [744, 367] width 193 height 24
select select "45"
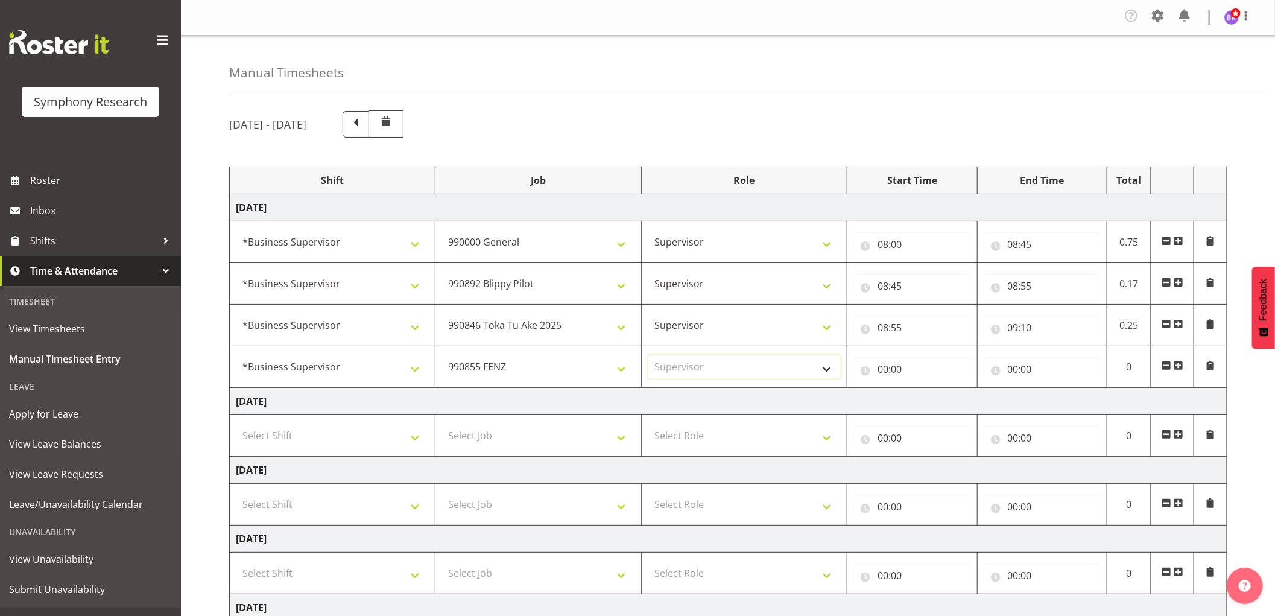
click at [648, 355] on select "Select Role Supervisor Interviewing Briefing" at bounding box center [744, 367] width 193 height 24
click at [883, 370] on input "00:00" at bounding box center [912, 369] width 118 height 24
click at [933, 402] on select "00 01 02 03 04 05 06 07 08 09 10 11 12 13 14 15 16 17 18 19 20 21 22 23" at bounding box center [935, 400] width 27 height 24
select select "9"
click at [922, 389] on select "00 01 02 03 04 05 06 07 08 09 10 11 12 13 14 15 16 17 18 19 20 21 22 23" at bounding box center [935, 400] width 27 height 24
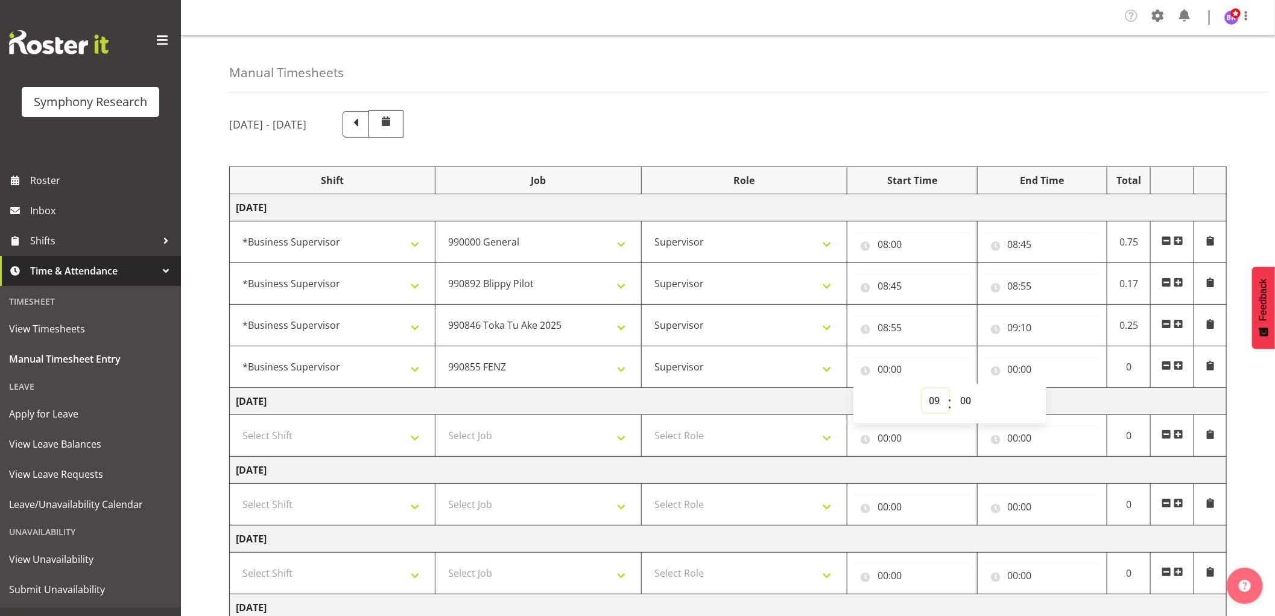
type input "09:00"
click at [966, 403] on select "00 01 02 03 04 05 06 07 08 09 10 11 12 13 14 15 16 17 18 19 20 21 22 23 24 25 2…" at bounding box center [966, 400] width 27 height 24
select select "10"
click at [953, 389] on select "00 01 02 03 04 05 06 07 08 09 10 11 12 13 14 15 16 17 18 19 20 21 22 23 24 25 2…" at bounding box center [966, 400] width 27 height 24
type input "09:10"
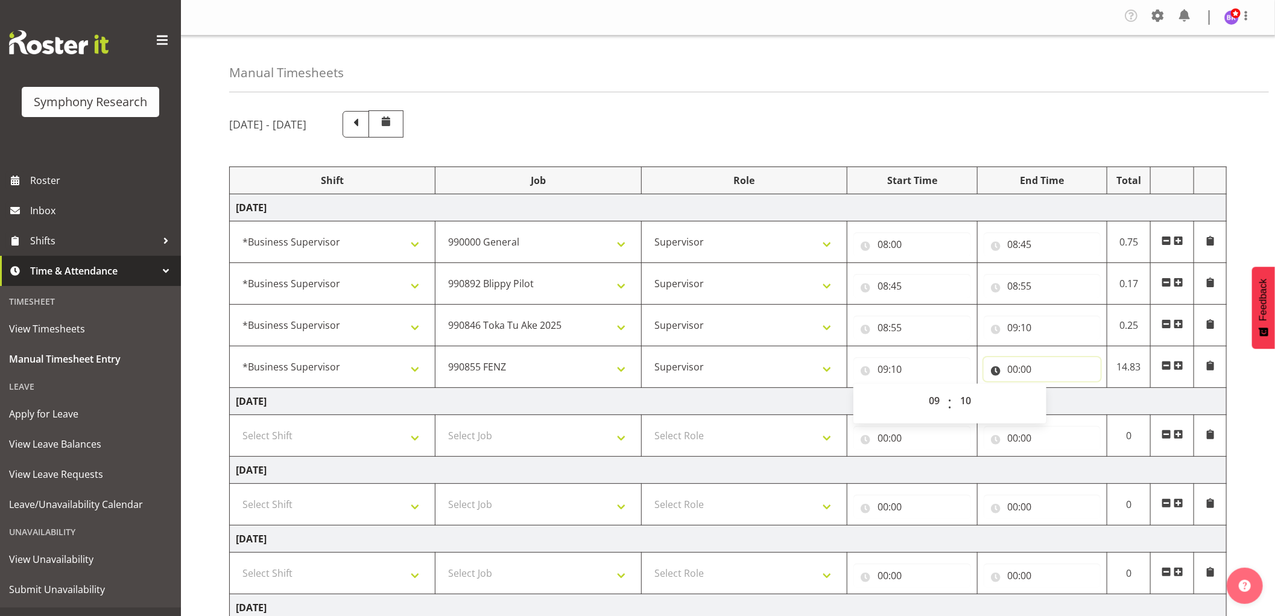
drag, startPoint x: 1015, startPoint y: 370, endPoint x: 1029, endPoint y: 377, distance: 15.6
click at [1016, 370] on input "00:00" at bounding box center [1042, 369] width 118 height 24
click at [1062, 400] on select "00 01 02 03 04 05 06 07 08 09 10 11 12 13 14 15 16 17 18 19 20 21 22 23" at bounding box center [1065, 400] width 27 height 24
select select "9"
click at [1052, 389] on select "00 01 02 03 04 05 06 07 08 09 10 11 12 13 14 15 16 17 18 19 20 21 22 23" at bounding box center [1065, 400] width 27 height 24
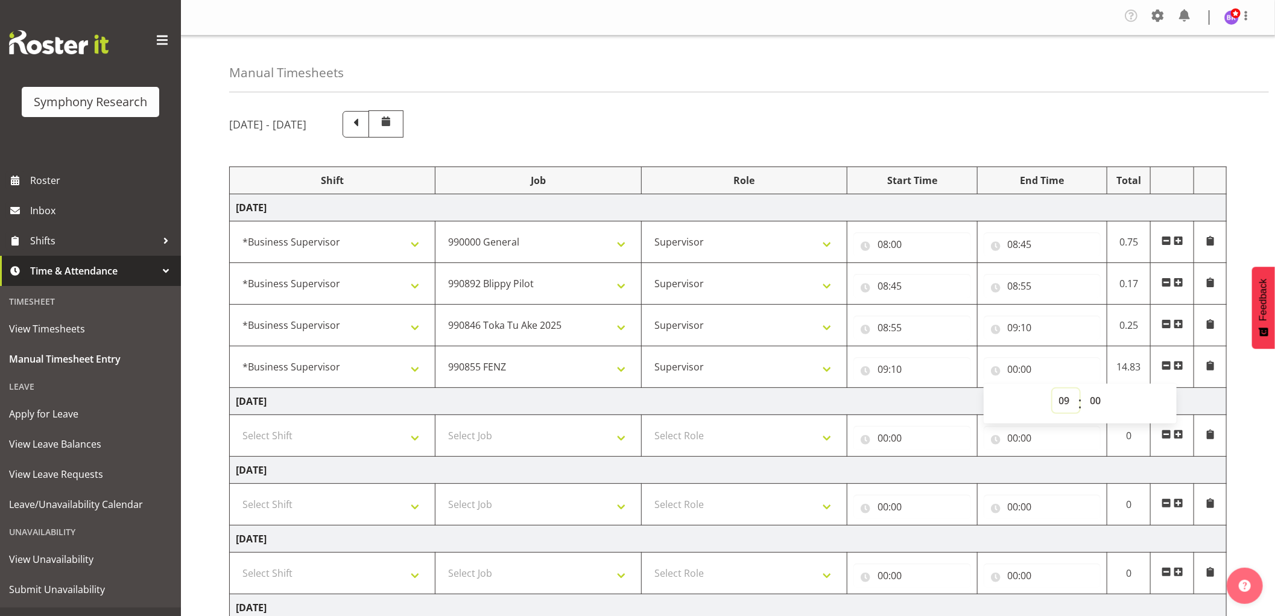
type input "09:00"
click at [1094, 396] on select "00 01 02 03 04 05 06 07 08 09 10 11 12 13 14 15 16 17 18 19 20 21 22 23 24 25 2…" at bounding box center [1096, 400] width 27 height 24
select select "50"
click at [1083, 389] on select "00 01 02 03 04 05 06 07 08 09 10 11 12 13 14 15 16 17 18 19 20 21 22 23 24 25 2…" at bounding box center [1096, 400] width 27 height 24
type input "09:50"
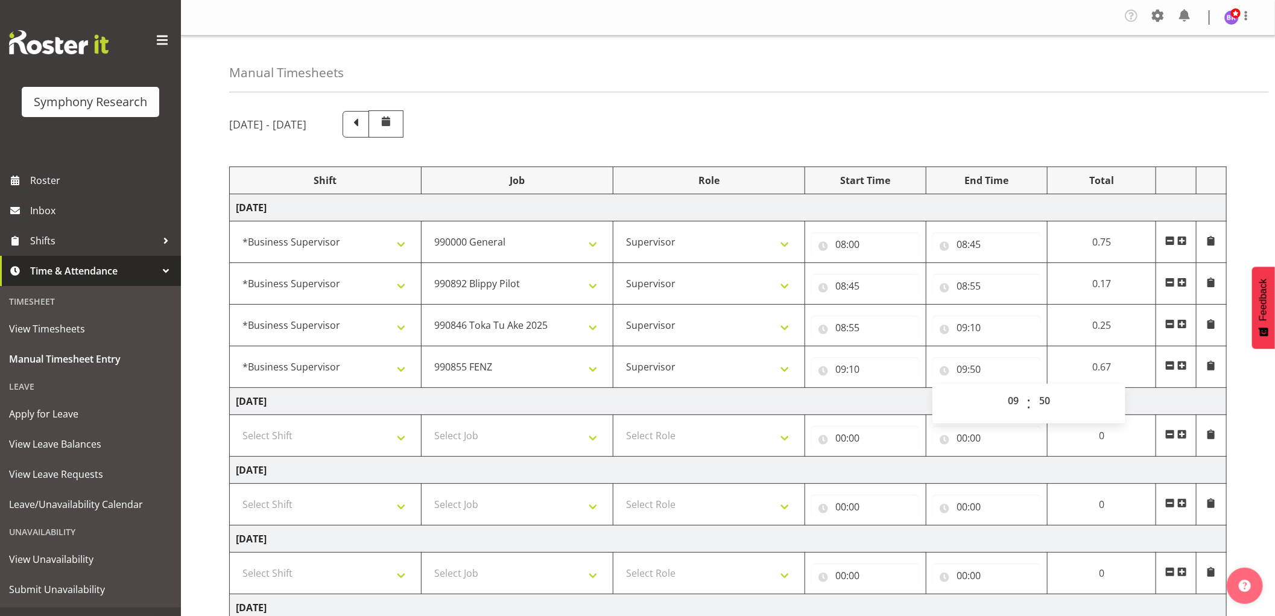
drag, startPoint x: 1182, startPoint y: 367, endPoint x: 853, endPoint y: 449, distance: 339.4
click at [1182, 367] on span at bounding box center [1182, 366] width 10 height 10
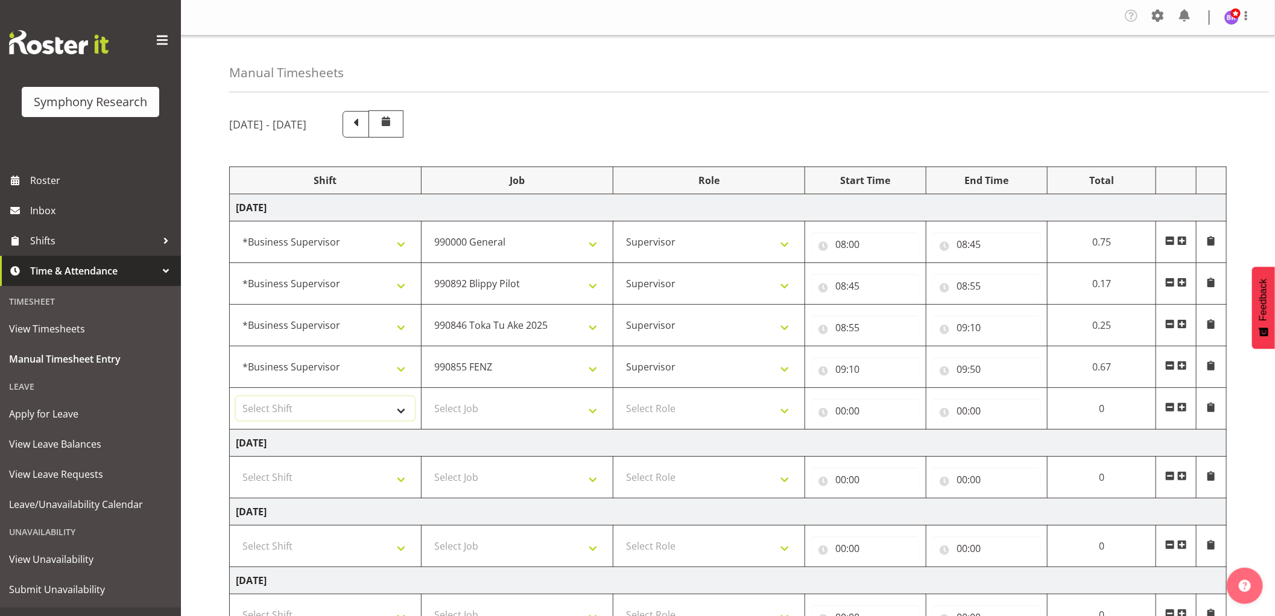
click at [345, 404] on select "Select Shift !!Weekend Residential (Roster IT Shift Label) *Business 9/10am ~ 4…" at bounding box center [325, 408] width 179 height 24
select select "1607"
click at [236, 397] on select "Select Shift !!Weekend Residential (Roster IT Shift Label) *Business 9/10am ~ 4…" at bounding box center [325, 408] width 179 height 24
click at [528, 414] on select "Select Job 550060 IF Admin 553492 World Poll Aus Wave 2 Main 2025 553493 World …" at bounding box center [516, 408] width 179 height 24
select select "10549"
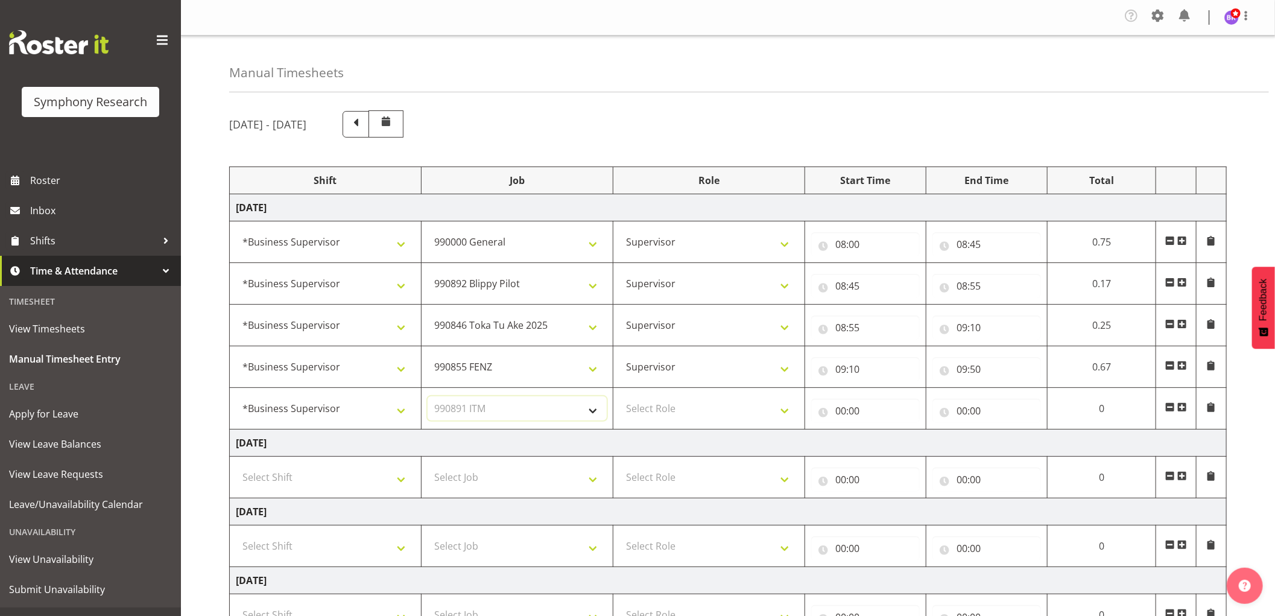
click at [427, 397] on select "Select Job 550060 IF Admin 553492 World Poll Aus Wave 2 Main 2025 553493 World …" at bounding box center [516, 408] width 179 height 24
click at [742, 415] on select "Select Role Supervisor Interviewing Briefing" at bounding box center [708, 408] width 179 height 24
select select "45"
click at [619, 397] on select "Select Role Supervisor Interviewing Briefing" at bounding box center [708, 408] width 179 height 24
click at [842, 411] on input "00:00" at bounding box center [865, 411] width 109 height 24
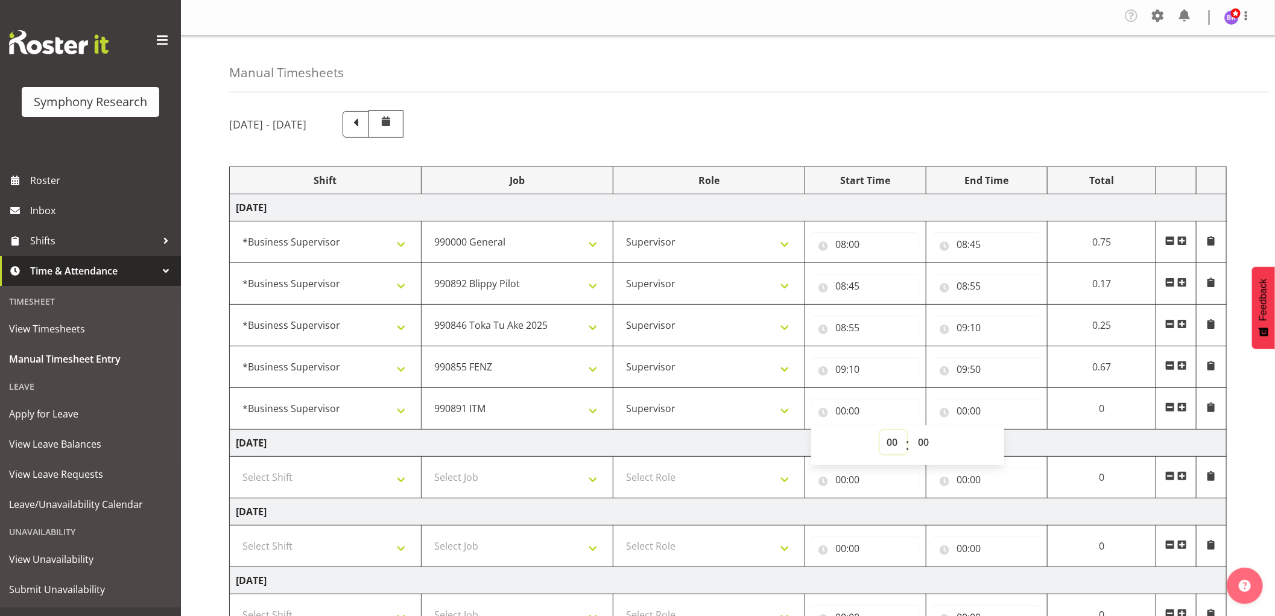
click at [895, 443] on select "00 01 02 03 04 05 06 07 08 09 10 11 12 13 14 15 16 17 18 19 20 21 22 23" at bounding box center [893, 442] width 27 height 24
select select "9"
click at [880, 430] on select "00 01 02 03 04 05 06 07 08 09 10 11 12 13 14 15 16 17 18 19 20 21 22 23" at bounding box center [893, 442] width 27 height 24
type input "09:00"
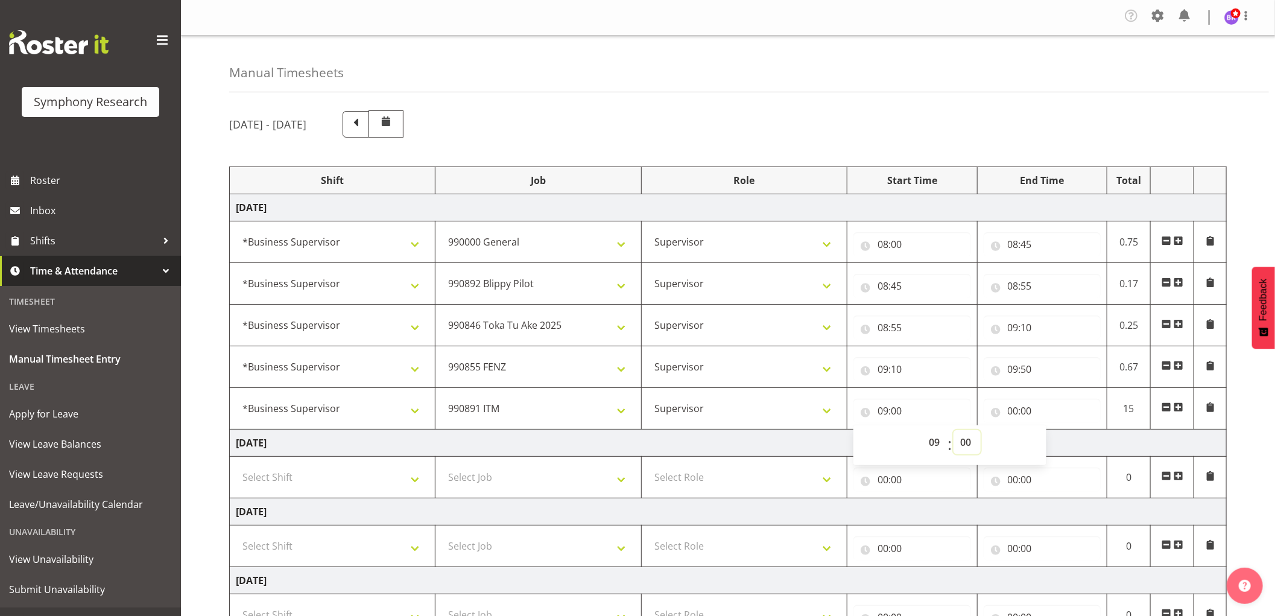
click at [969, 442] on select "00 01 02 03 04 05 06 07 08 09 10 11 12 13 14 15 16 17 18 19 20 21 22 23 24 25 2…" at bounding box center [966, 442] width 27 height 24
select select "50"
click at [953, 430] on select "00 01 02 03 04 05 06 07 08 09 10 11 12 13 14 15 16 17 18 19 20 21 22 23 24 25 2…" at bounding box center [966, 442] width 27 height 24
type input "09:50"
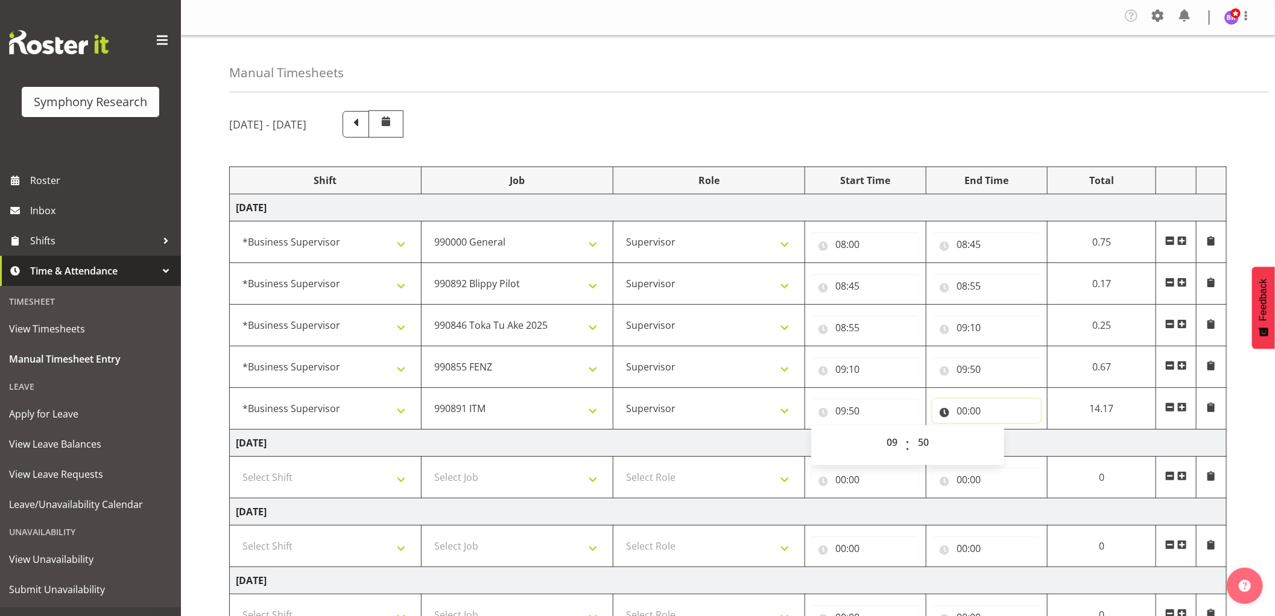
click at [959, 412] on input "00:00" at bounding box center [986, 411] width 109 height 24
click at [1009, 442] on select "00 01 02 03 04 05 06 07 08 09 10 11 12 13 14 15 16 17 18 19 20 21 22 23" at bounding box center [1014, 442] width 27 height 24
select select "10"
click at [1001, 430] on select "00 01 02 03 04 05 06 07 08 09 10 11 12 13 14 15 16 17 18 19 20 21 22 23" at bounding box center [1014, 442] width 27 height 24
type input "10:00"
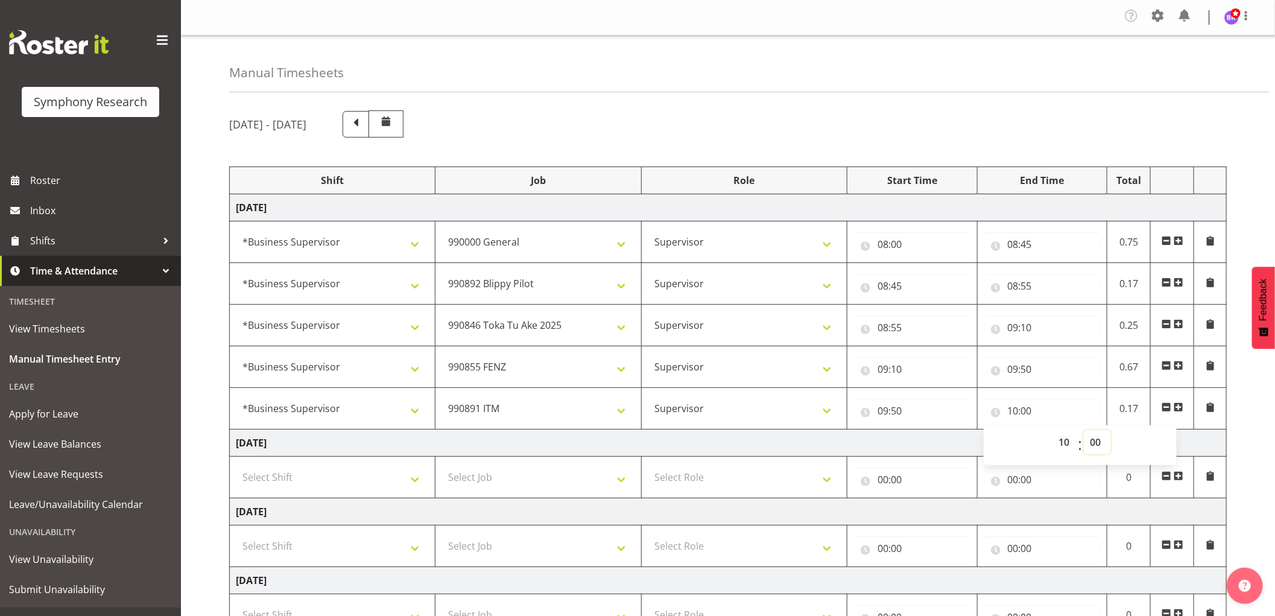
click at [1093, 443] on select "00 01 02 03 04 05 06 07 08 09 10 11 12 13 14 15 16 17 18 19 20 21 22 23 24 25 2…" at bounding box center [1096, 442] width 27 height 24
select select "20"
click at [1083, 430] on select "00 01 02 03 04 05 06 07 08 09 10 11 12 13 14 15 16 17 18 19 20 21 22 23 24 25 2…" at bounding box center [1096, 442] width 27 height 24
type input "10:20"
click at [1176, 408] on span at bounding box center [1178, 407] width 10 height 10
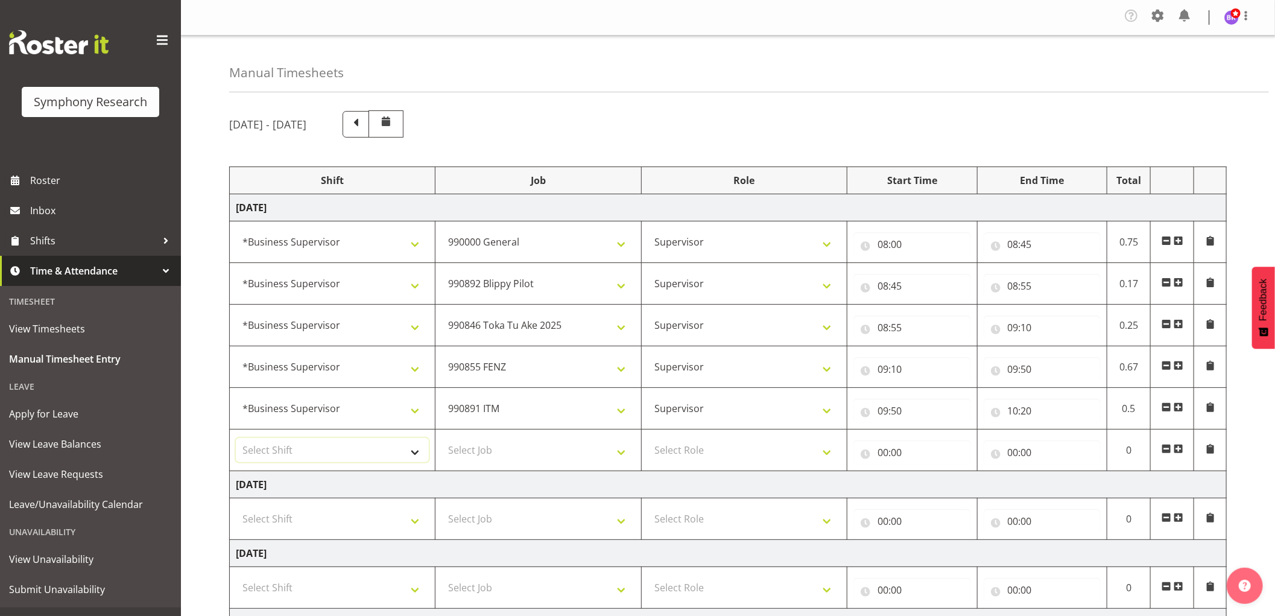
click at [368, 441] on select "Select Shift !!Weekend Residential (Roster IT Shift Label) *Business 9/10am ~ 4…" at bounding box center [332, 450] width 193 height 24
select select "1607"
click at [236, 438] on select "Select Shift !!Weekend Residential (Roster IT Shift Label) *Business 9/10am ~ 4…" at bounding box center [332, 450] width 193 height 24
click at [543, 450] on select "Select Job 550060 IF Admin 553492 World Poll Aus Wave 2 Main 2025 553493 World …" at bounding box center [537, 450] width 193 height 24
select select "10576"
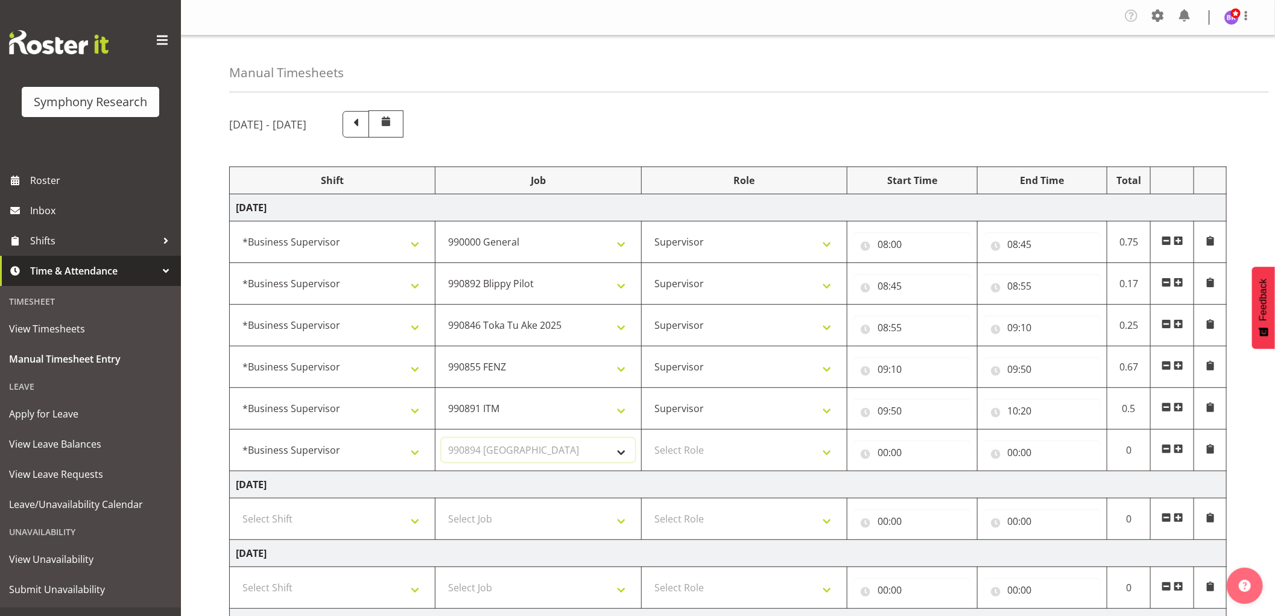
click at [441, 438] on select "Select Job 550060 IF Admin 553492 World Poll Aus Wave 2 Main 2025 553493 World …" at bounding box center [537, 450] width 193 height 24
click at [683, 450] on select "Select Role Supervisor Interviewing Briefing" at bounding box center [744, 450] width 193 height 24
select select "45"
click at [648, 438] on select "Select Role Supervisor Interviewing Briefing" at bounding box center [744, 450] width 193 height 24
click at [886, 452] on input "00:00" at bounding box center [912, 452] width 118 height 24
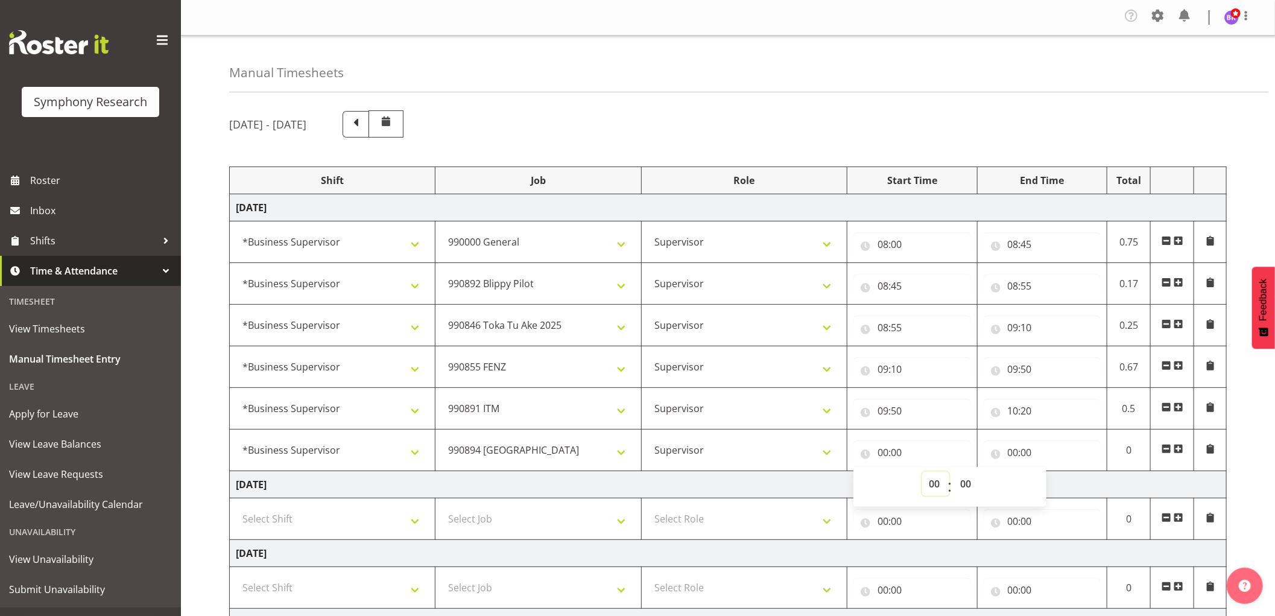
click at [933, 484] on select "00 01 02 03 04 05 06 07 08 09 10 11 12 13 14 15 16 17 18 19 20 21 22 23" at bounding box center [935, 483] width 27 height 24
select select "10"
click at [922, 472] on select "00 01 02 03 04 05 06 07 08 09 10 11 12 13 14 15 16 17 18 19 20 21 22 23" at bounding box center [935, 483] width 27 height 24
type input "10:00"
click at [973, 488] on select "00 01 02 03 04 05 06 07 08 09 10 11 12 13 14 15 16 17 18 19 20 21 22 23 24 25 2…" at bounding box center [966, 483] width 27 height 24
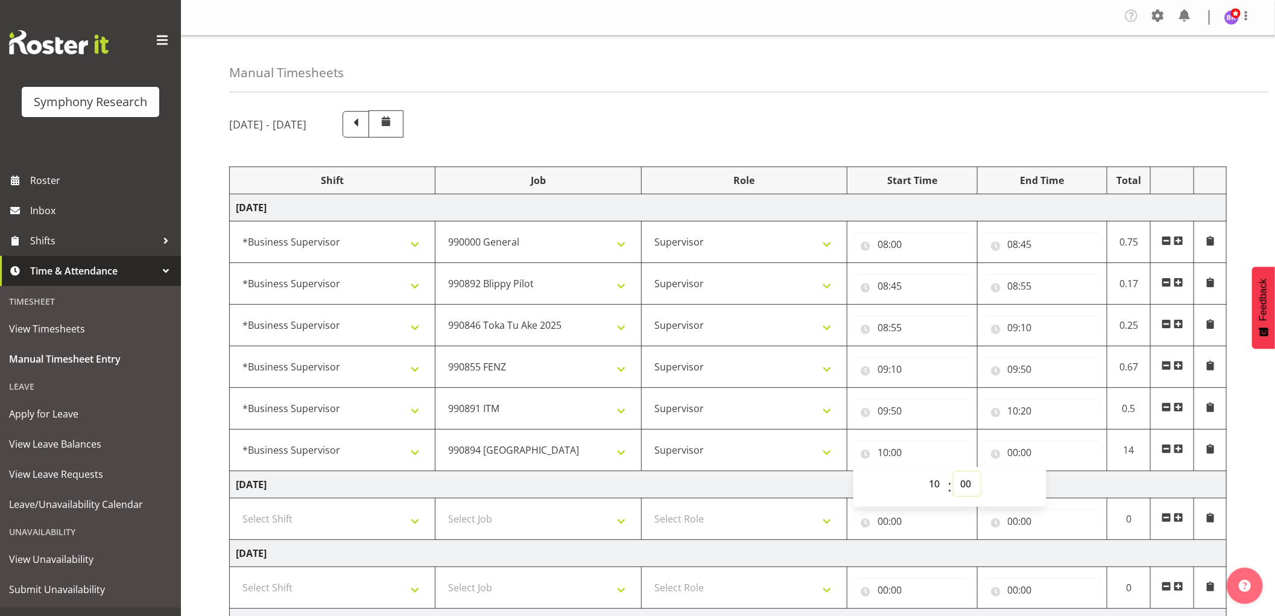
select select "20"
click at [953, 472] on select "00 01 02 03 04 05 06 07 08 09 10 11 12 13 14 15 16 17 18 19 20 21 22 23 24 25 2…" at bounding box center [966, 483] width 27 height 24
type input "10:20"
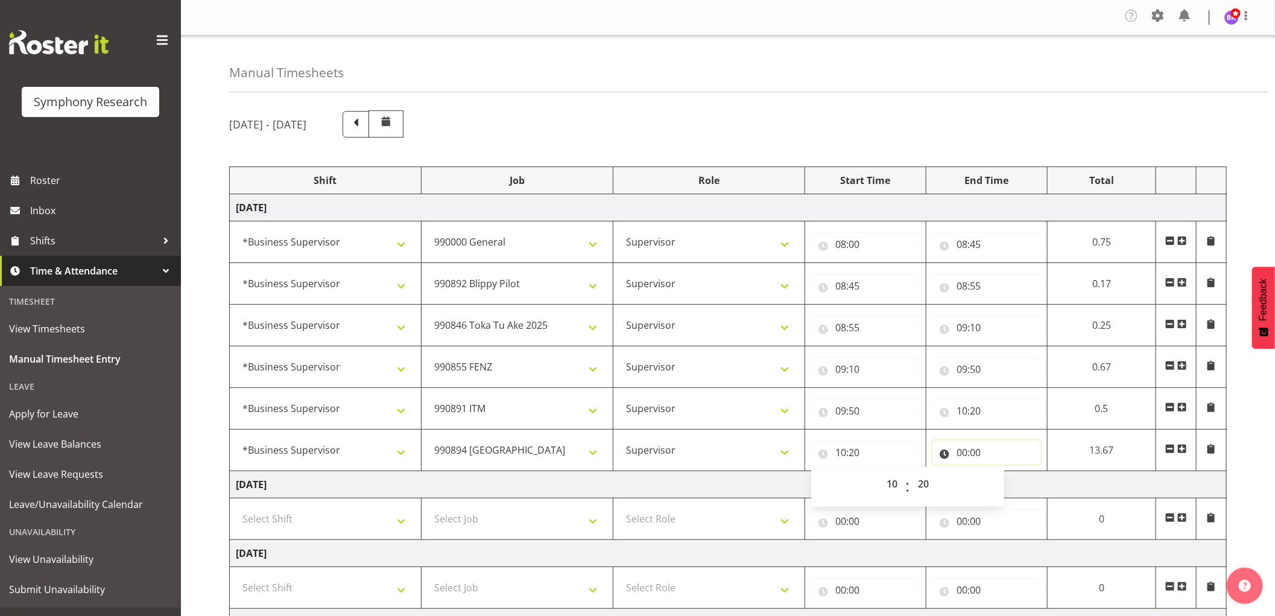
click at [959, 452] on input "00:00" at bounding box center [986, 452] width 109 height 24
click at [1011, 485] on select "00 01 02 03 04 05 06 07 08 09 10 11 12 13 14 15 16 17 18 19 20 21 22 23" at bounding box center [1014, 483] width 27 height 24
select select "11"
click at [1001, 472] on select "00 01 02 03 04 05 06 07 08 09 10 11 12 13 14 15 16 17 18 19 20 21 22 23" at bounding box center [1014, 483] width 27 height 24
type input "11:00"
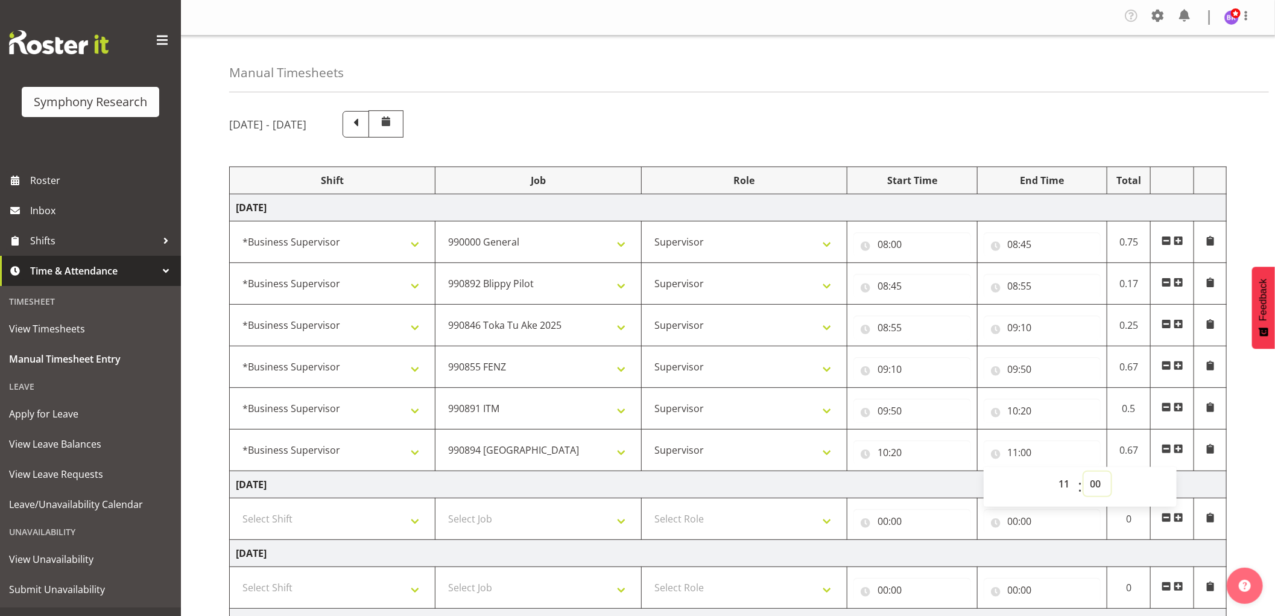
click at [1099, 485] on select "00 01 02 03 04 05 06 07 08 09 10 11 12 13 14 15 16 17 18 19 20 21 22 23 24 25 2…" at bounding box center [1096, 483] width 27 height 24
select select "5"
click at [1083, 472] on select "00 01 02 03 04 05 06 07 08 09 10 11 12 13 14 15 16 17 18 19 20 21 22 23 24 25 2…" at bounding box center [1096, 483] width 27 height 24
type input "11:05"
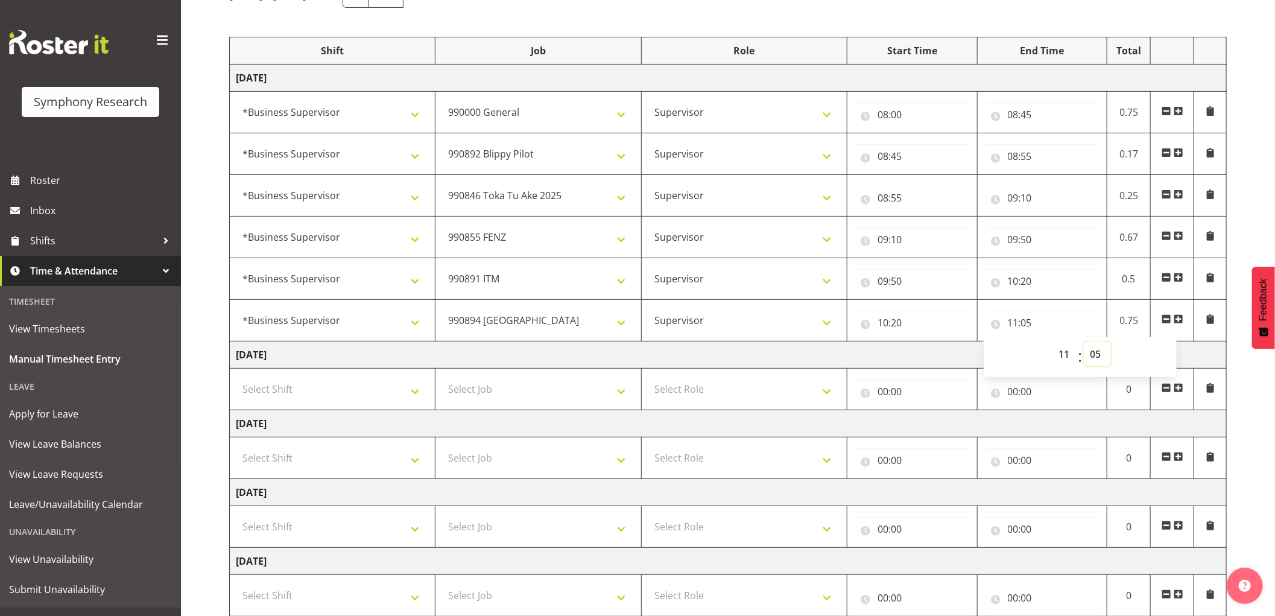
scroll to position [134, 0]
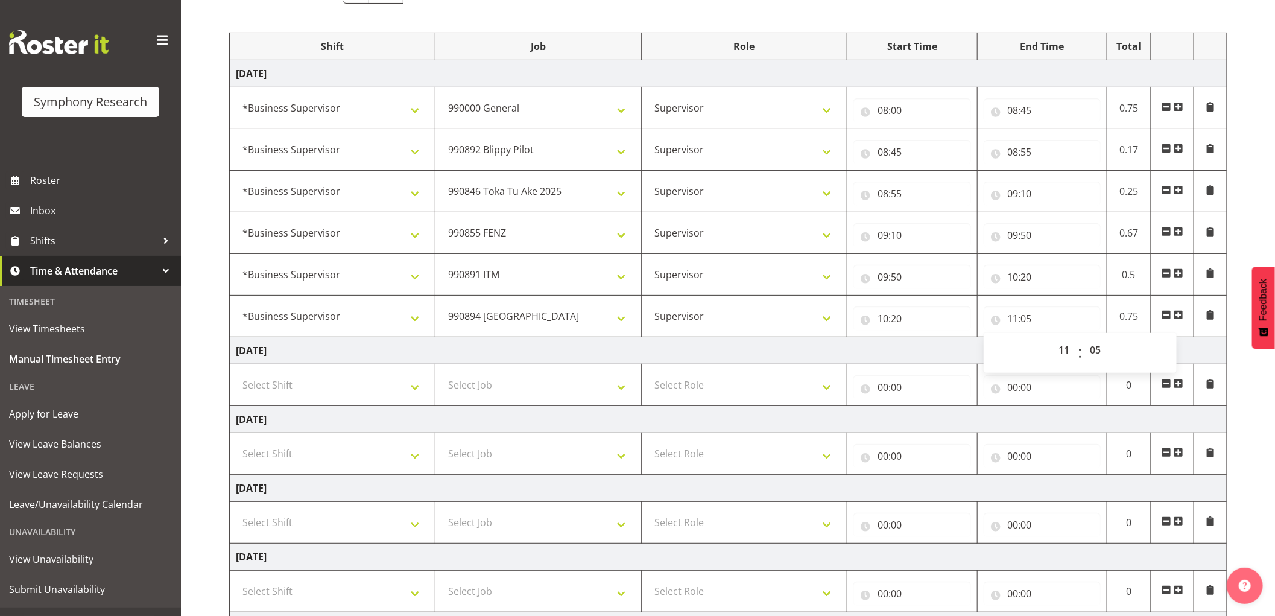
click at [1177, 315] on span at bounding box center [1178, 315] width 10 height 10
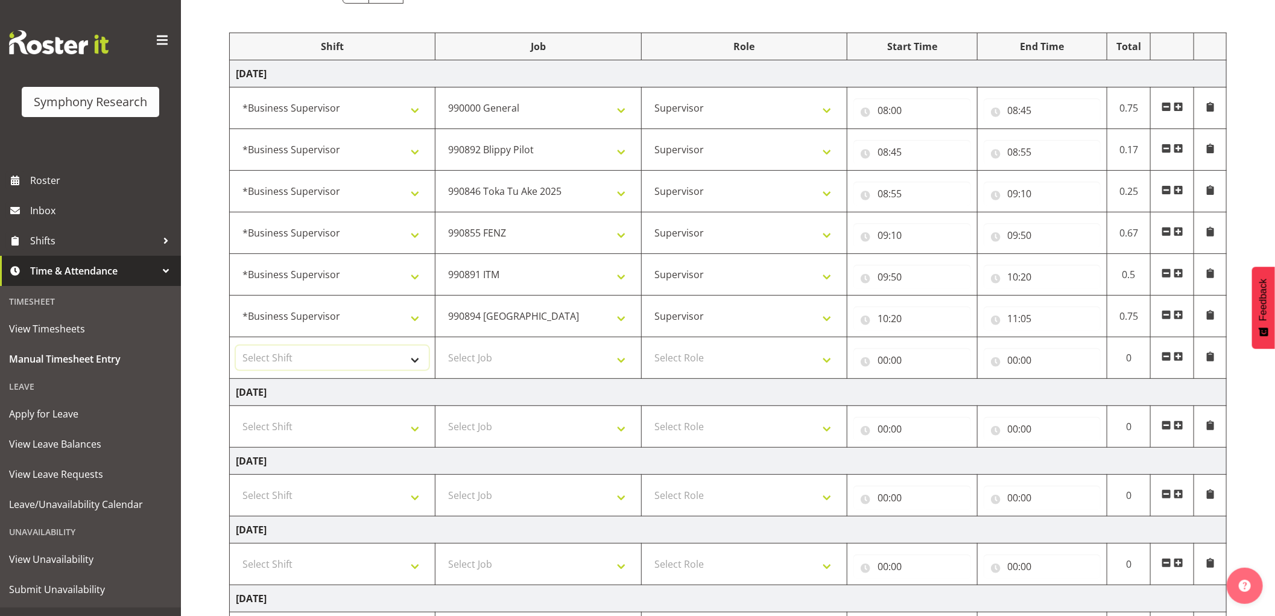
click at [375, 359] on select "Select Shift !!Weekend Residential (Roster IT Shift Label) *Business 9/10am ~ 4…" at bounding box center [332, 357] width 193 height 24
select select "1607"
click at [236, 346] on select "Select Shift !!Weekend Residential (Roster IT Shift Label) *Business 9/10am ~ 4…" at bounding box center [332, 357] width 193 height 24
click at [503, 348] on select "Select Job 550060 IF Admin 553492 World Poll Aus Wave 2 Main 2025 553493 World …" at bounding box center [537, 357] width 193 height 24
select select "10242"
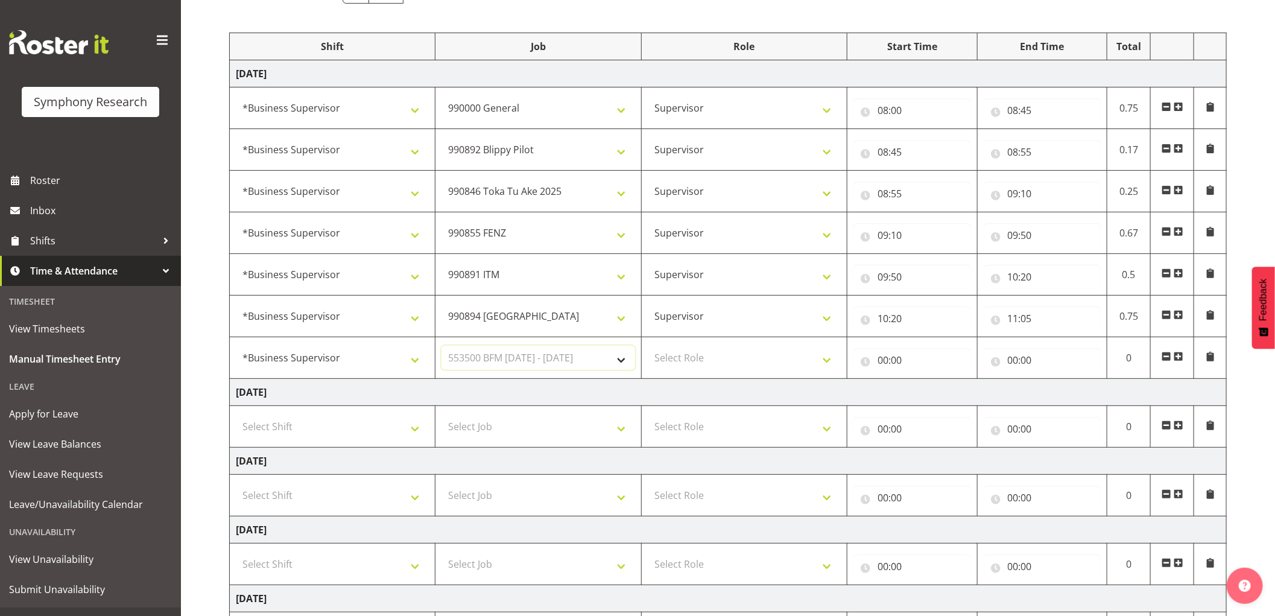
click at [441, 346] on select "Select Job 550060 IF Admin 553492 World Poll Aus Wave 2 Main 2025 553493 World …" at bounding box center [537, 357] width 193 height 24
drag, startPoint x: 680, startPoint y: 357, endPoint x: 682, endPoint y: 366, distance: 9.4
click at [680, 357] on select "Select Role Supervisor Interviewing Briefing" at bounding box center [744, 357] width 193 height 24
select select "45"
click at [648, 346] on select "Select Role Supervisor Interviewing Briefing" at bounding box center [744, 357] width 193 height 24
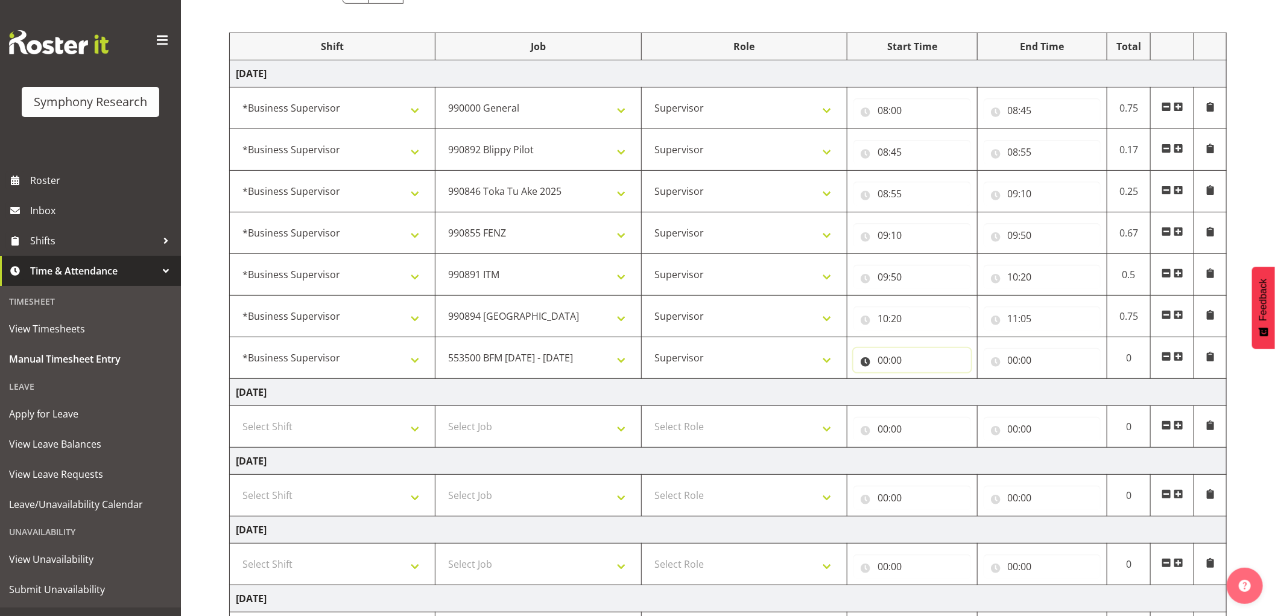
click at [881, 359] on input "00:00" at bounding box center [912, 360] width 118 height 24
click at [930, 393] on select "00 01 02 03 04 05 06 07 08 09 10 11 12 13 14 15 16 17 18 19 20 21 22 23" at bounding box center [935, 391] width 27 height 24
select select "11"
click at [922, 380] on select "00 01 02 03 04 05 06 07 08 09 10 11 12 13 14 15 16 17 18 19 20 21 22 23" at bounding box center [935, 391] width 27 height 24
type input "11:00"
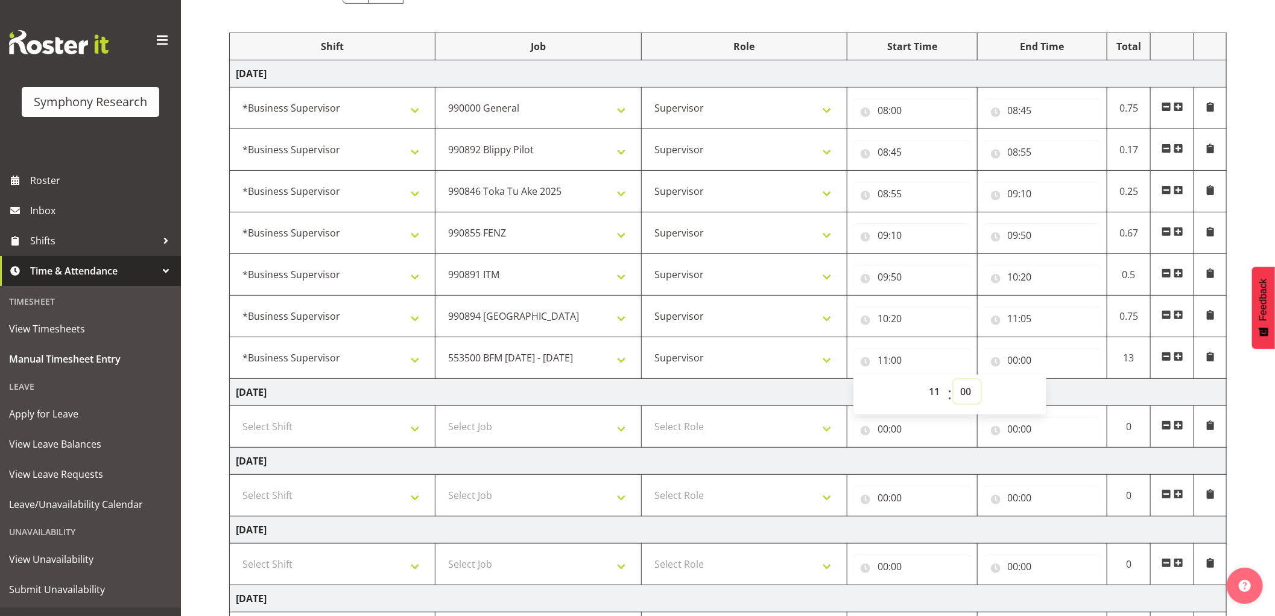
click at [972, 392] on select "00 01 02 03 04 05 06 07 08 09 10 11 12 13 14 15 16 17 18 19 20 21 22 23 24 25 2…" at bounding box center [966, 391] width 27 height 24
select select "35"
click at [953, 380] on select "00 01 02 03 04 05 06 07 08 09 10 11 12 13 14 15 16 17 18 19 20 21 22 23 24 25 2…" at bounding box center [966, 391] width 27 height 24
type input "11:35"
click at [1020, 359] on input "00:00" at bounding box center [1042, 360] width 118 height 24
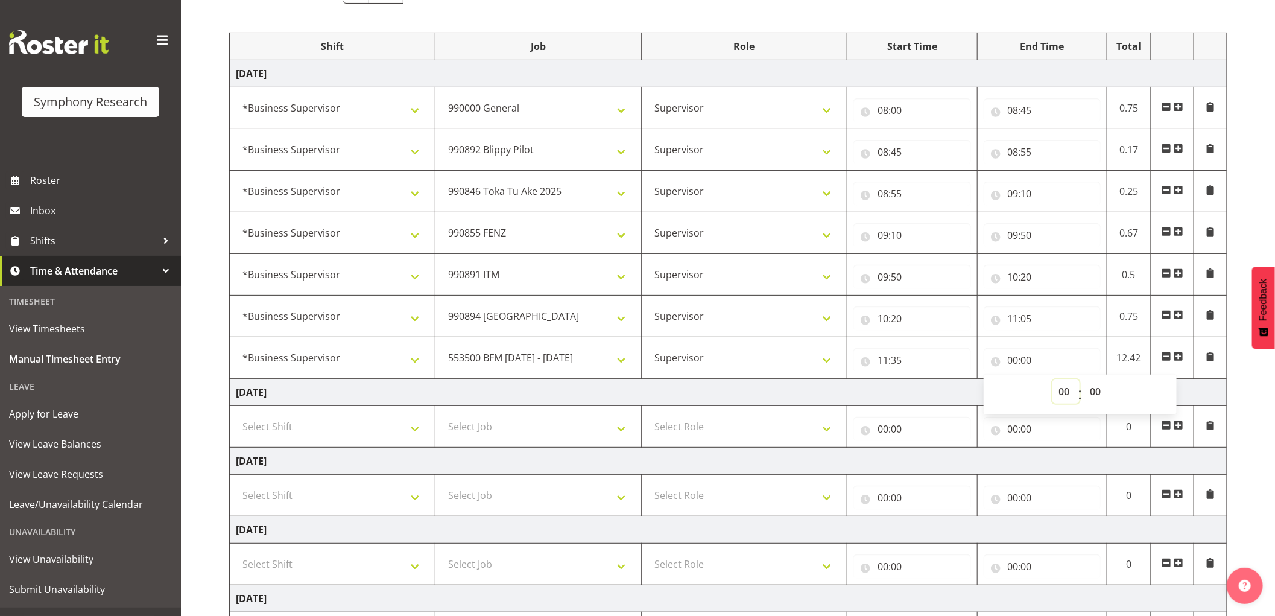
click at [1070, 394] on select "00 01 02 03 04 05 06 07 08 09 10 11 12 13 14 15 16 17 18 19 20 21 22 23" at bounding box center [1065, 391] width 27 height 24
select select "11"
click at [1052, 380] on select "00 01 02 03 04 05 06 07 08 09 10 11 12 13 14 15 16 17 18 19 20 21 22 23" at bounding box center [1065, 391] width 27 height 24
type input "11:00"
click at [1092, 389] on select "00 01 02 03 04 05 06 07 08 09 10 11 12 13 14 15 16 17 18 19 20 21 22 23 24 25 2…" at bounding box center [1096, 391] width 27 height 24
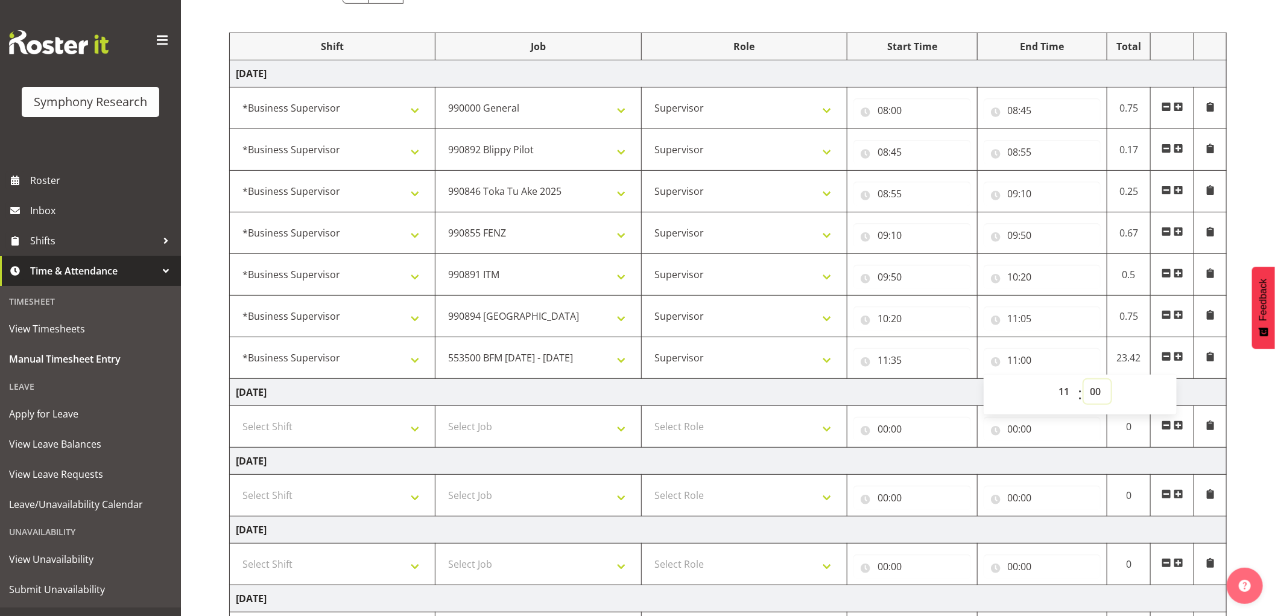
select select "45"
click at [1083, 380] on select "00 01 02 03 04 05 06 07 08 09 10 11 12 13 14 15 16 17 18 19 20 21 22 23 24 25 2…" at bounding box center [1096, 391] width 27 height 24
type input "11:45"
click at [1181, 358] on span at bounding box center [1178, 357] width 10 height 10
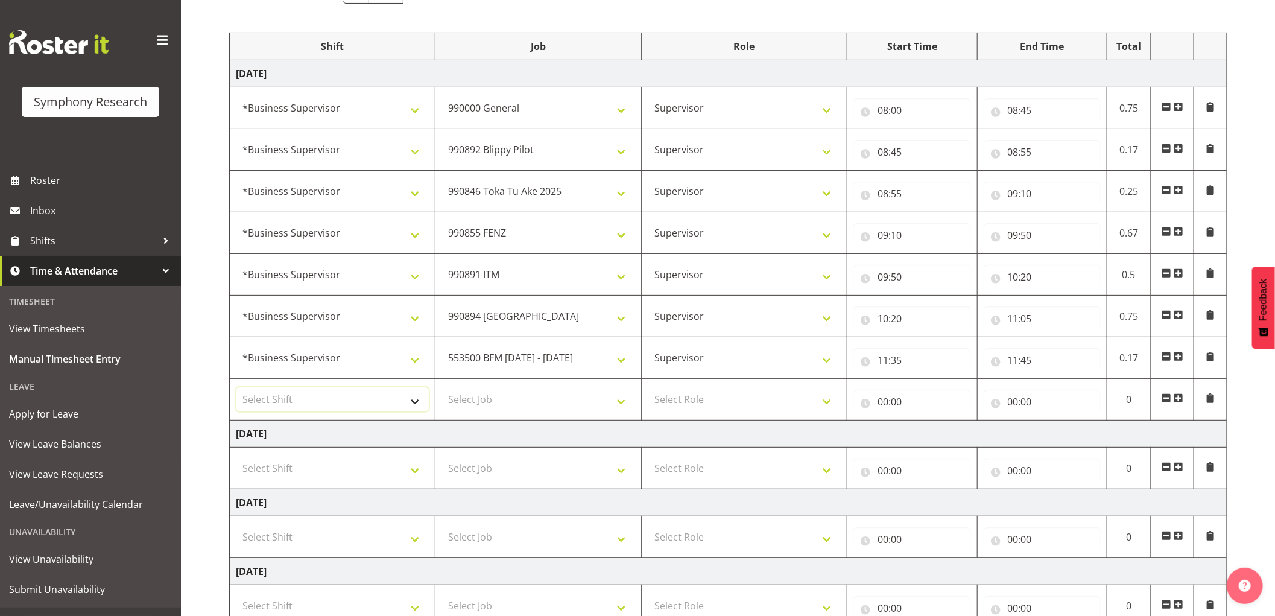
click at [341, 403] on select "Select Shift !!Weekend Residential (Roster IT Shift Label) *Business 9/10am ~ 4…" at bounding box center [332, 399] width 193 height 24
select select "1607"
click at [236, 388] on select "Select Shift !!Weekend Residential (Roster IT Shift Label) *Business 9/10am ~ 4…" at bounding box center [332, 399] width 193 height 24
click at [512, 402] on select "Select Job 550060 IF Admin 553492 World Poll Aus Wave 2 Main 2025 553493 World …" at bounding box center [537, 399] width 193 height 24
click at [455, 435] on td "[DATE]" at bounding box center [728, 433] width 997 height 27
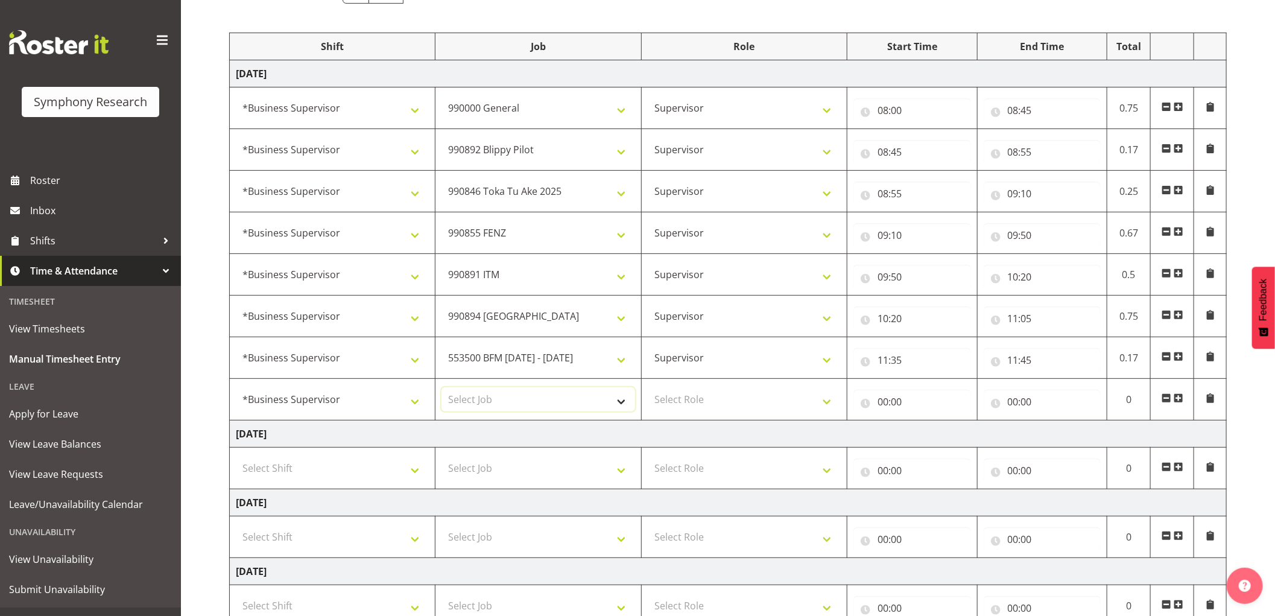
click at [474, 397] on select "Select Job 550060 IF Admin 553492 World Poll Aus Wave 2 Main 2025 553493 World …" at bounding box center [537, 399] width 193 height 24
select select "10242"
click at [441, 388] on select "Select Job 550060 IF Admin 553492 World Poll Aus Wave 2 Main 2025 553493 World …" at bounding box center [537, 399] width 193 height 24
drag, startPoint x: 711, startPoint y: 399, endPoint x: 712, endPoint y: 411, distance: 12.7
click at [711, 399] on select "Select Role Supervisor Interviewing Briefing" at bounding box center [744, 399] width 193 height 24
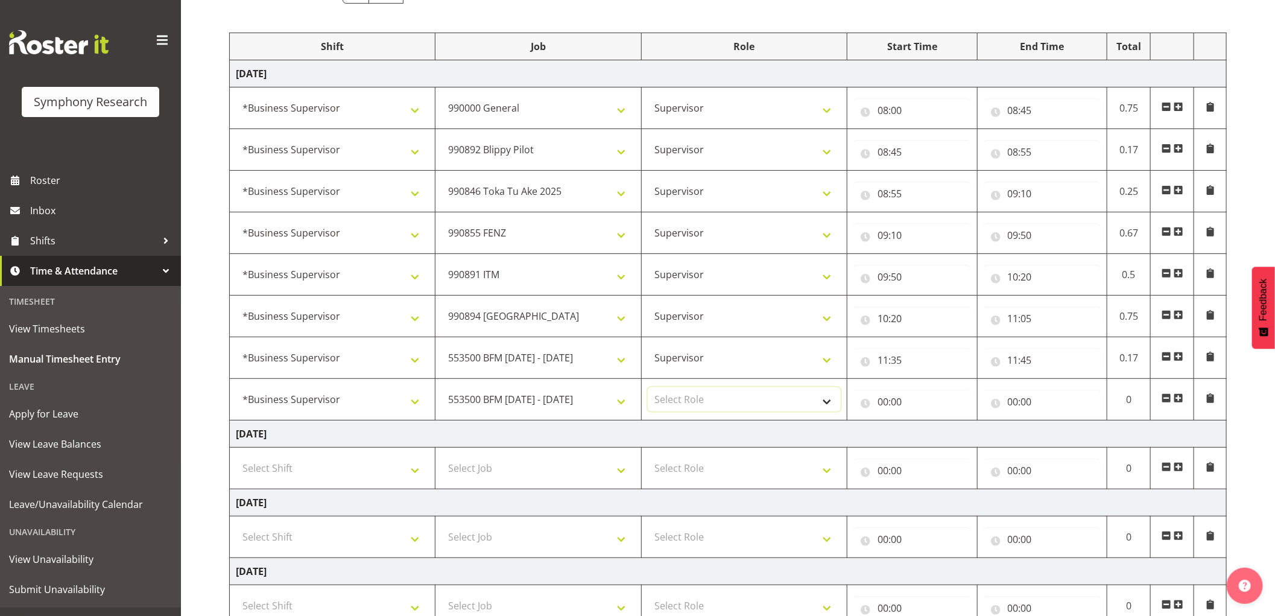
select select "45"
click at [648, 388] on select "Select Role Supervisor Interviewing Briefing" at bounding box center [744, 399] width 193 height 24
click at [881, 401] on input "00:00" at bounding box center [912, 401] width 118 height 24
click at [933, 435] on select "00 01 02 03 04 05 06 07 08 09 10 11 12 13 14 15 16 17 18 19 20 21 22 23" at bounding box center [935, 433] width 27 height 24
select select "11"
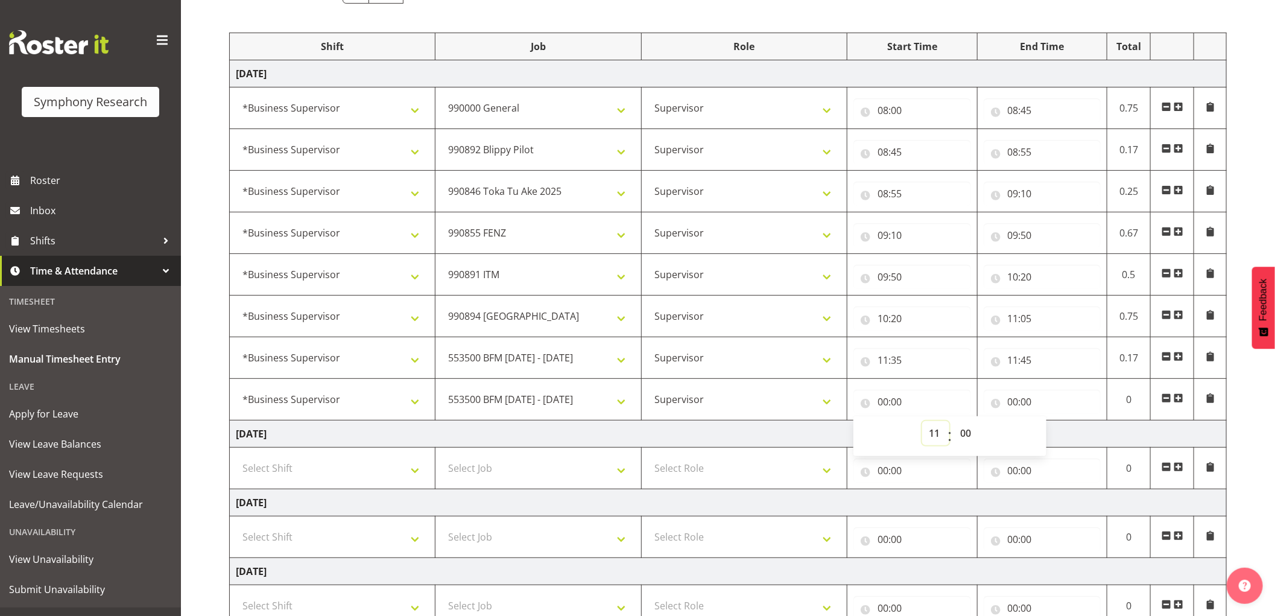
click at [922, 421] on select "00 01 02 03 04 05 06 07 08 09 10 11 12 13 14 15 16 17 18 19 20 21 22 23" at bounding box center [935, 433] width 27 height 24
type input "11:00"
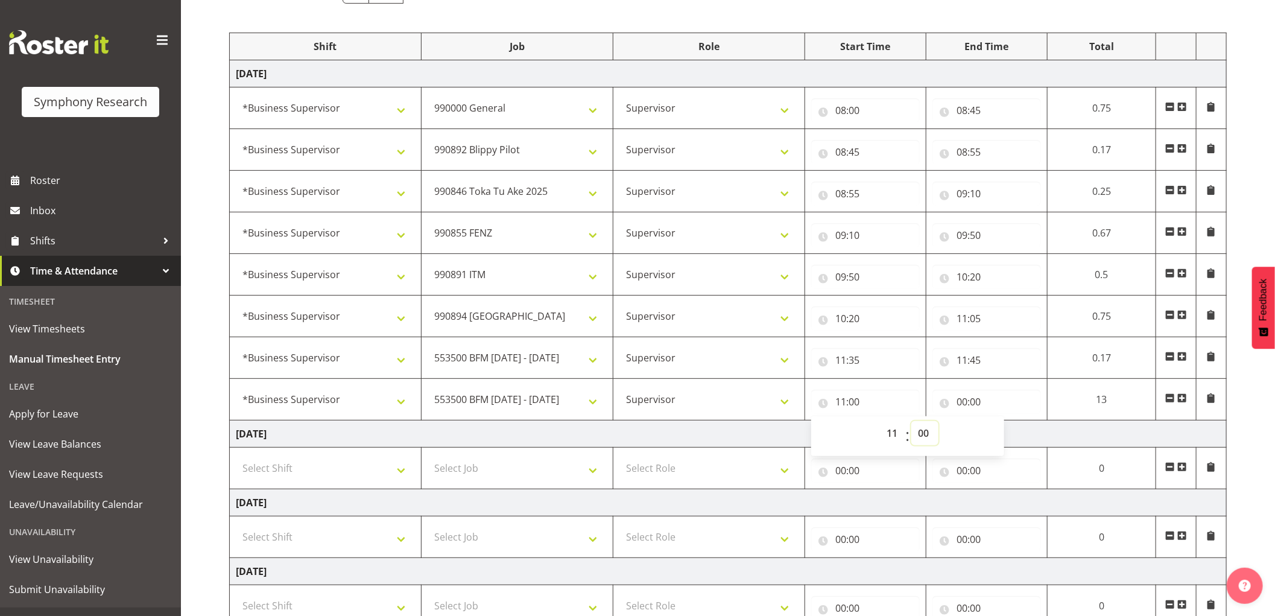
click at [919, 433] on select "00 01 02 03 04 05 06 07 08 09 10 11 12 13 14 15 16 17 18 19 20 21 22 23 24 25 2…" at bounding box center [924, 433] width 27 height 24
select select "45"
click at [911, 421] on select "00 01 02 03 04 05 06 07 08 09 10 11 12 13 14 15 16 17 18 19 20 21 22 23 24 25 2…" at bounding box center [924, 433] width 27 height 24
type input "11:45"
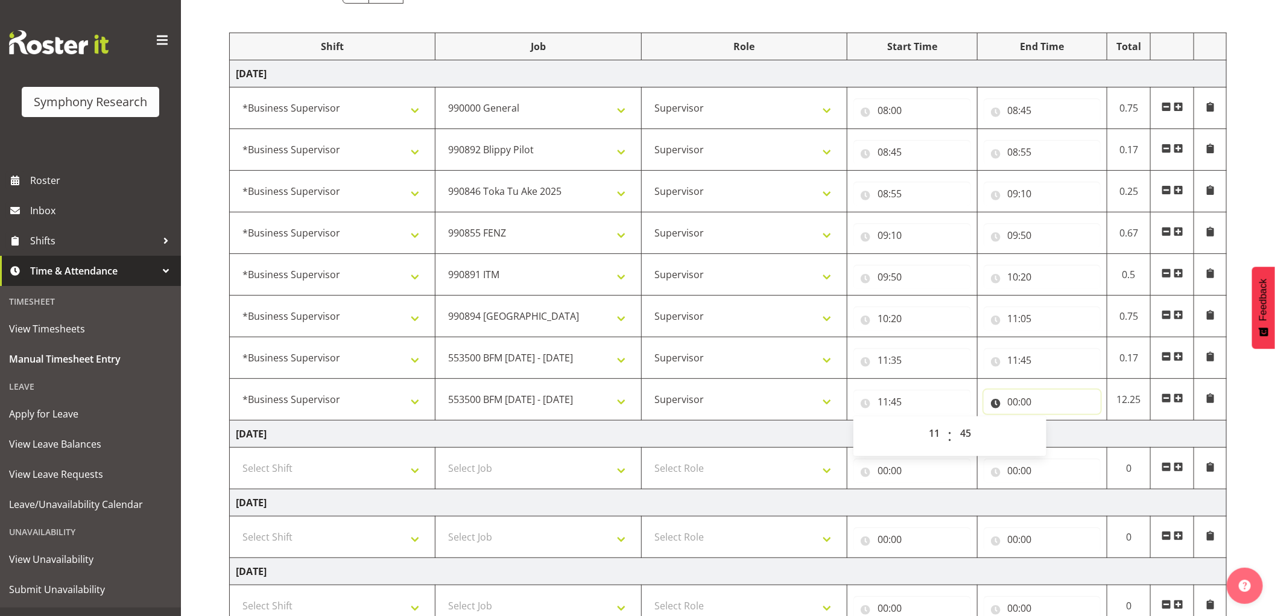
click at [1012, 402] on input "00:00" at bounding box center [1042, 401] width 118 height 24
click at [1065, 436] on select "00 01 02 03 04 05 06 07 08 09 10 11 12 13 14 15 16 17 18 19 20 21 22 23" at bounding box center [1065, 433] width 27 height 24
select select "12"
click at [1052, 421] on select "00 01 02 03 04 05 06 07 08 09 10 11 12 13 14 15 16 17 18 19 20 21 22 23" at bounding box center [1065, 433] width 27 height 24
type input "12:00"
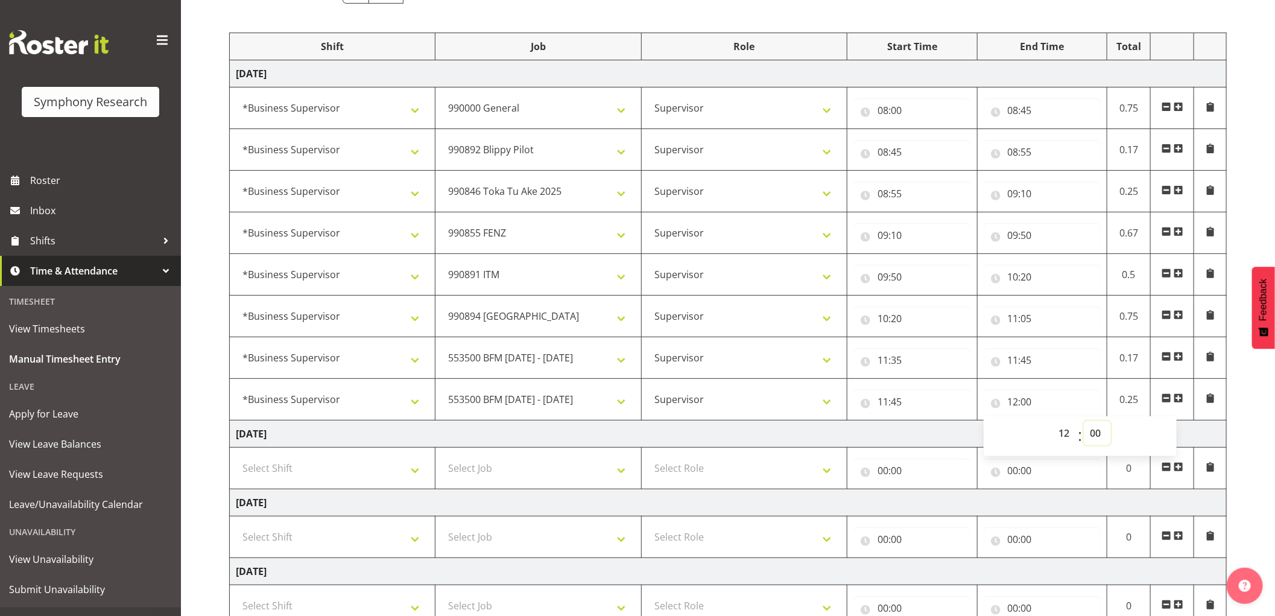
click at [1094, 434] on select "00 01 02 03 04 05 06 07 08 09 10 11 12 13 14 15 16 17 18 19 20 21 22 23 24 25 2…" at bounding box center [1096, 433] width 27 height 24
select select "45"
click at [1083, 421] on select "00 01 02 03 04 05 06 07 08 09 10 11 12 13 14 15 16 17 18 19 20 21 22 23 24 25 2…" at bounding box center [1096, 433] width 27 height 24
type input "12:45"
click at [1179, 396] on span at bounding box center [1178, 398] width 10 height 10
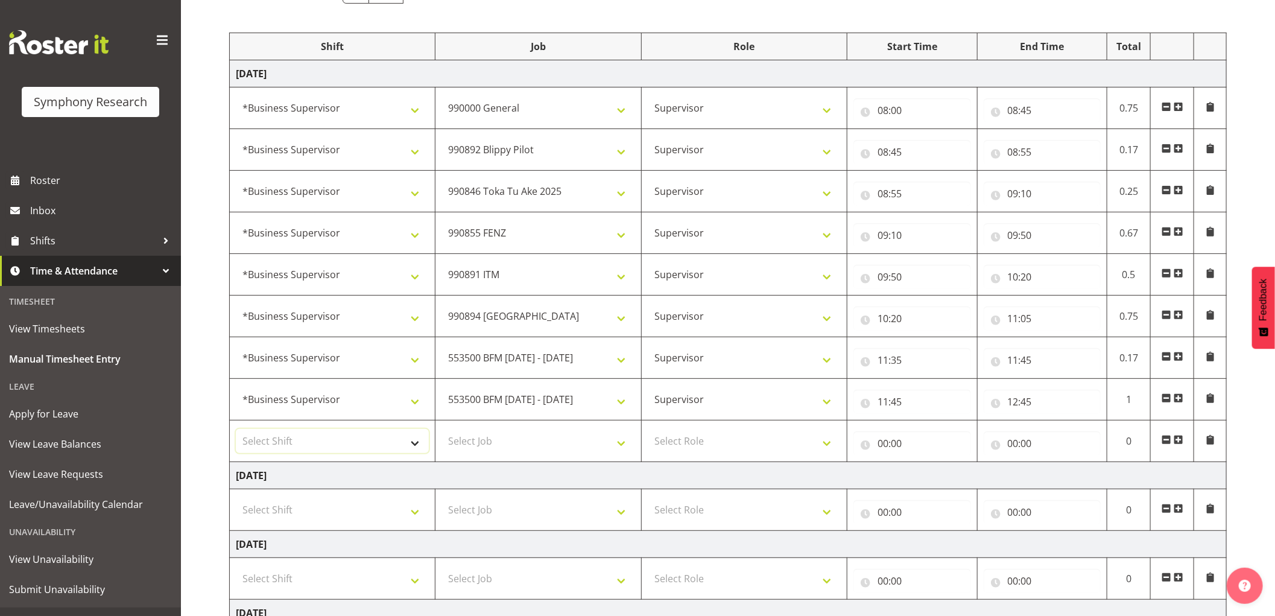
click at [386, 443] on select "Select Shift !!Weekend Residential (Roster IT Shift Label) *Business 9/10am ~ 4…" at bounding box center [332, 441] width 193 height 24
select select "1607"
click at [236, 429] on select "Select Shift !!Weekend Residential (Roster IT Shift Label) *Business 9/10am ~ 4…" at bounding box center [332, 441] width 193 height 24
click at [525, 441] on select "Select Job 550060 IF Admin 553492 World Poll Aus Wave 2 Main 2025 553493 World …" at bounding box center [537, 441] width 193 height 24
select select "10499"
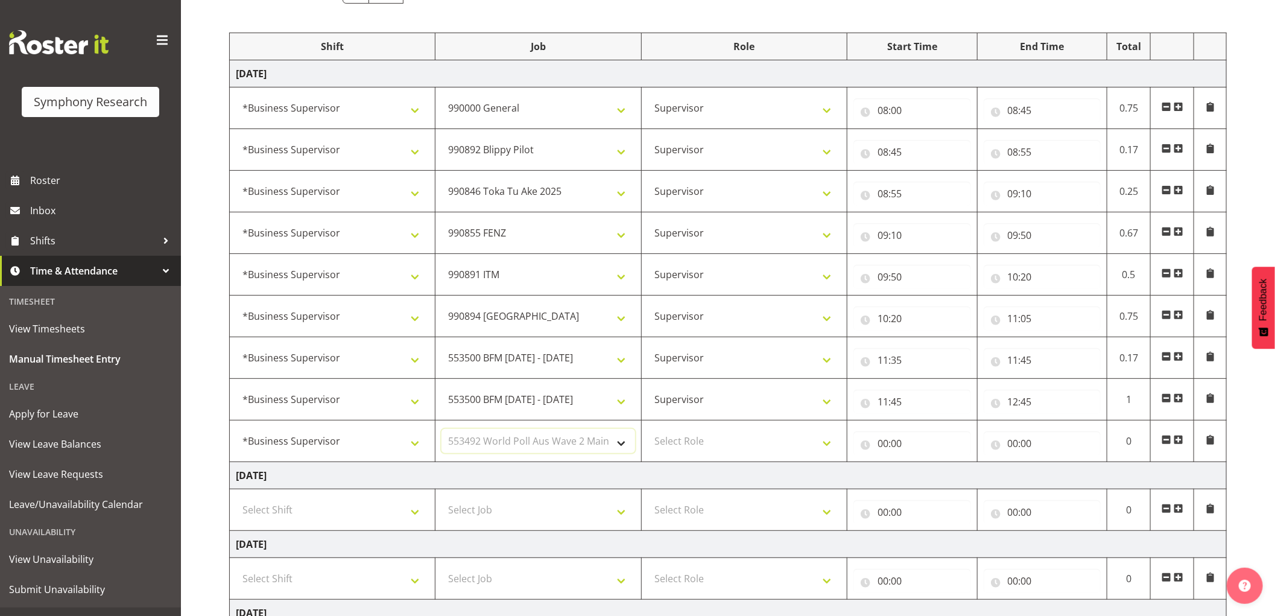
click at [441, 429] on select "Select Job 550060 IF Admin 553492 World Poll Aus Wave 2 Main 2025 553493 World …" at bounding box center [537, 441] width 193 height 24
click at [702, 447] on select "Select Role Supervisor Interviewing Briefing" at bounding box center [744, 441] width 193 height 24
select select "45"
click at [648, 429] on select "Select Role Supervisor Interviewing Briefing" at bounding box center [744, 441] width 193 height 24
click at [881, 446] on input "00:00" at bounding box center [912, 443] width 118 height 24
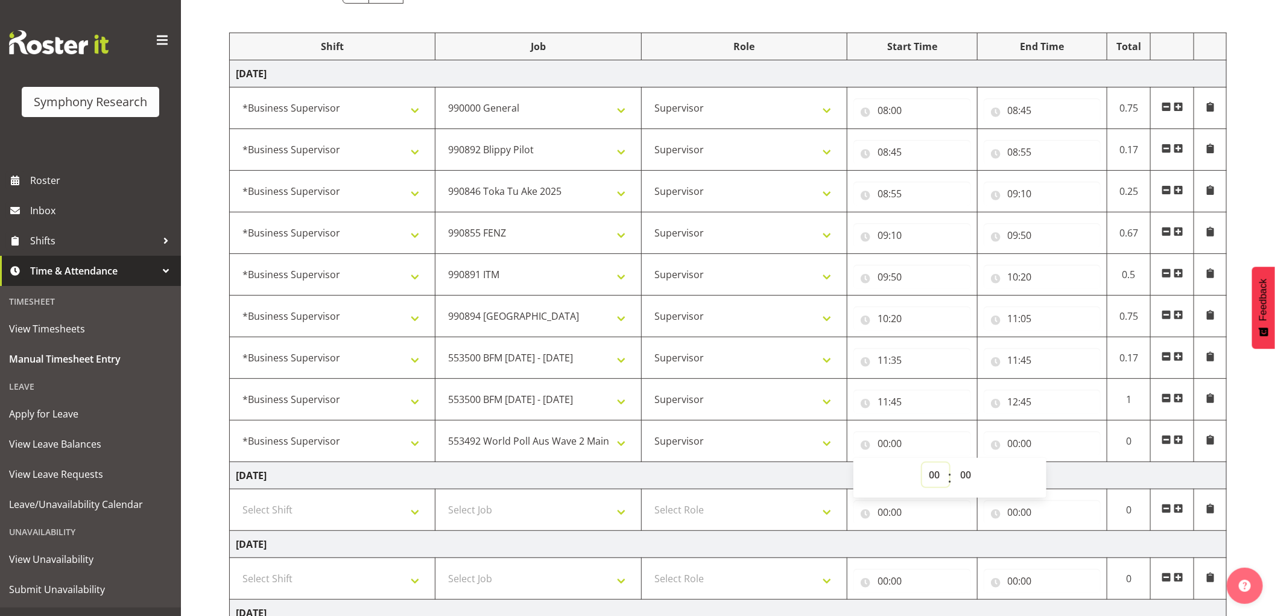
click at [929, 476] on select "00 01 02 03 04 05 06 07 08 09 10 11 12 13 14 15 16 17 18 19 20 21 22 23" at bounding box center [935, 474] width 27 height 24
select select "12"
click at [922, 463] on select "00 01 02 03 04 05 06 07 08 09 10 11 12 13 14 15 16 17 18 19 20 21 22 23" at bounding box center [935, 474] width 27 height 24
type input "12:00"
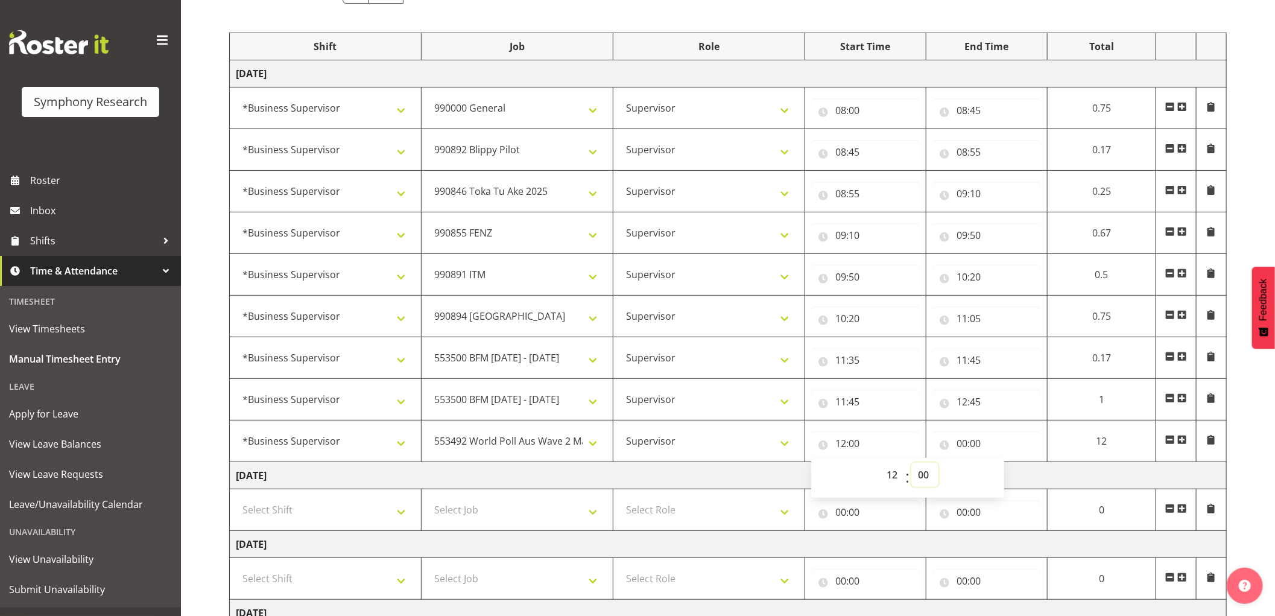
click at [929, 476] on select "00 01 02 03 04 05 06 07 08 09 10 11 12 13 14 15 16 17 18 19 20 21 22 23 24 25 2…" at bounding box center [924, 474] width 27 height 24
select select "45"
click at [911, 463] on select "00 01 02 03 04 05 06 07 08 09 10 11 12 13 14 15 16 17 18 19 20 21 22 23 24 25 2…" at bounding box center [924, 474] width 27 height 24
type input "12:45"
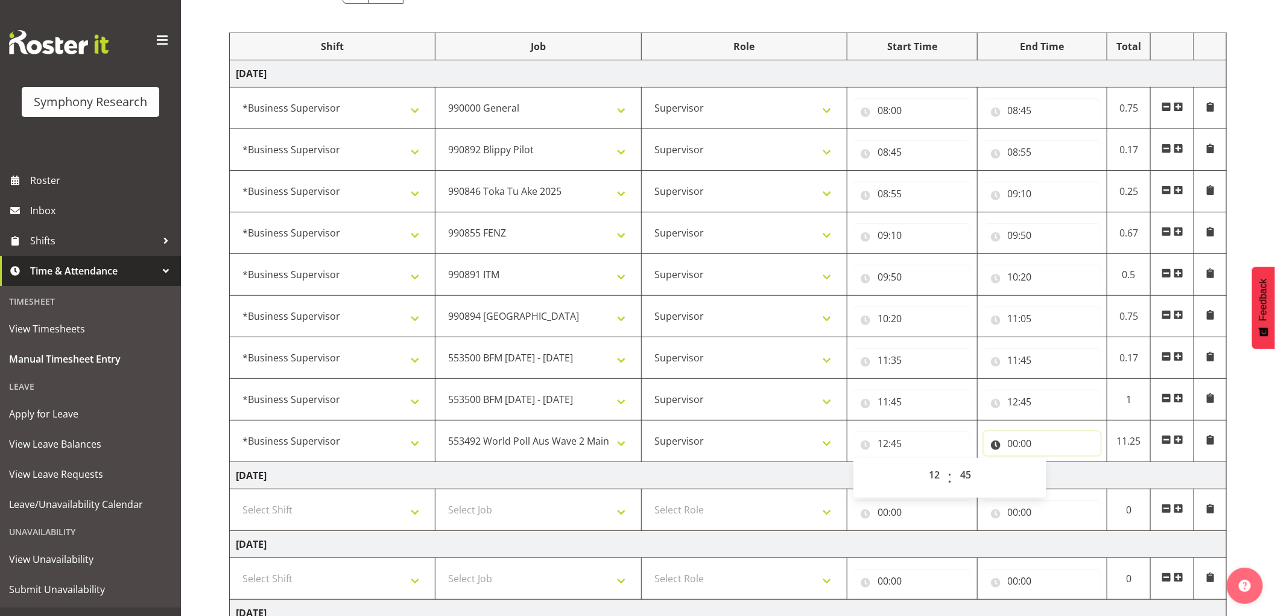
click at [1014, 444] on input "00:00" at bounding box center [1042, 443] width 118 height 24
click at [1064, 475] on select "00 01 02 03 04 05 06 07 08 09 10 11 12 13 14 15 16 17 18 19 20 21 22 23" at bounding box center [1065, 474] width 27 height 24
select select "13"
click at [1052, 463] on select "00 01 02 03 04 05 06 07 08 09 10 11 12 13 14 15 16 17 18 19 20 21 22 23" at bounding box center [1065, 474] width 27 height 24
type input "13:00"
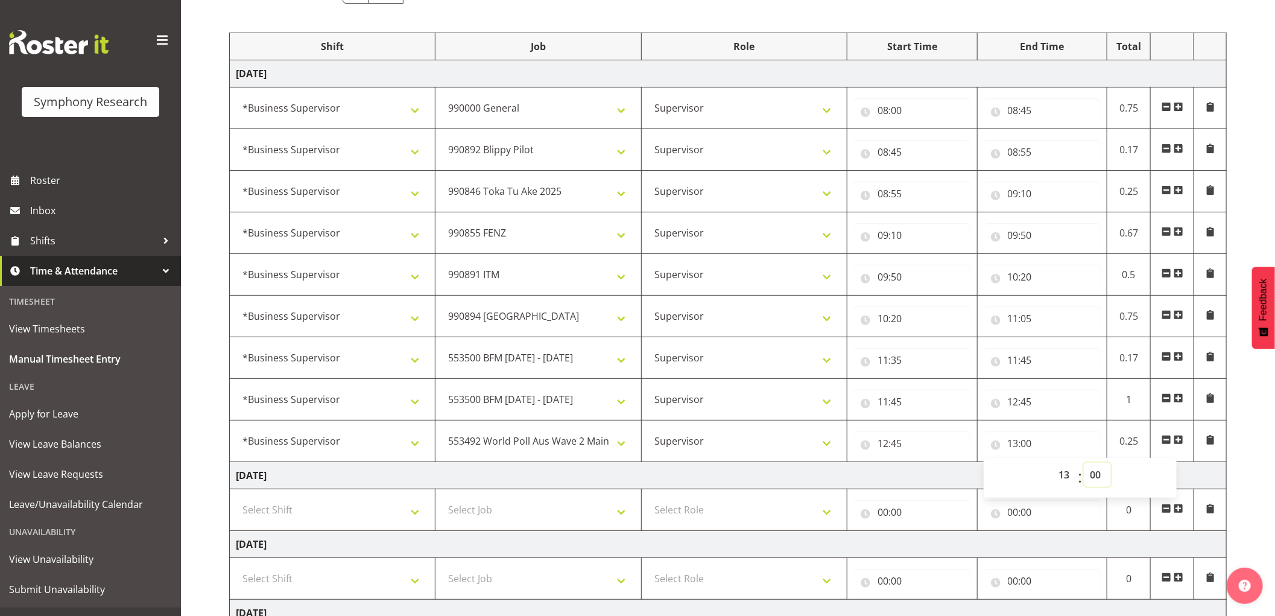
click at [1094, 478] on select "00 01 02 03 04 05 06 07 08 09 10 11 12 13 14 15 16 17 18 19 20 21 22 23 24 25 2…" at bounding box center [1096, 474] width 27 height 24
select select "15"
click at [1083, 463] on select "00 01 02 03 04 05 06 07 08 09 10 11 12 13 14 15 16 17 18 19 20 21 22 23 24 25 2…" at bounding box center [1096, 474] width 27 height 24
type input "13:15"
click at [1180, 438] on span at bounding box center [1178, 440] width 10 height 10
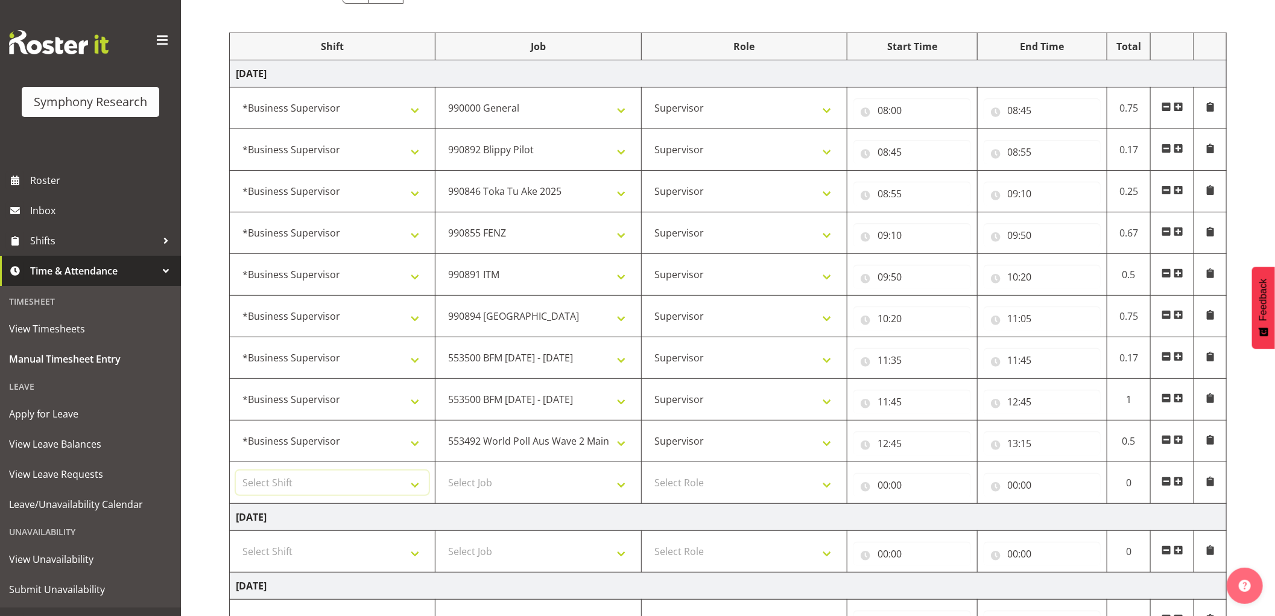
drag, startPoint x: 311, startPoint y: 489, endPoint x: 342, endPoint y: 496, distance: 32.0
click at [311, 489] on select "Select Shift !!Weekend Residential (Roster IT Shift Label) *Business 9/10am ~ 4…" at bounding box center [332, 482] width 193 height 24
select select "1607"
click at [236, 471] on select "Select Shift !!Weekend Residential (Roster IT Shift Label) *Business 9/10am ~ 4…" at bounding box center [332, 482] width 193 height 24
click at [547, 479] on select "Select Job 550060 IF Admin 553492 World Poll Aus Wave 2 Main 2025 553493 World …" at bounding box center [537, 482] width 193 height 24
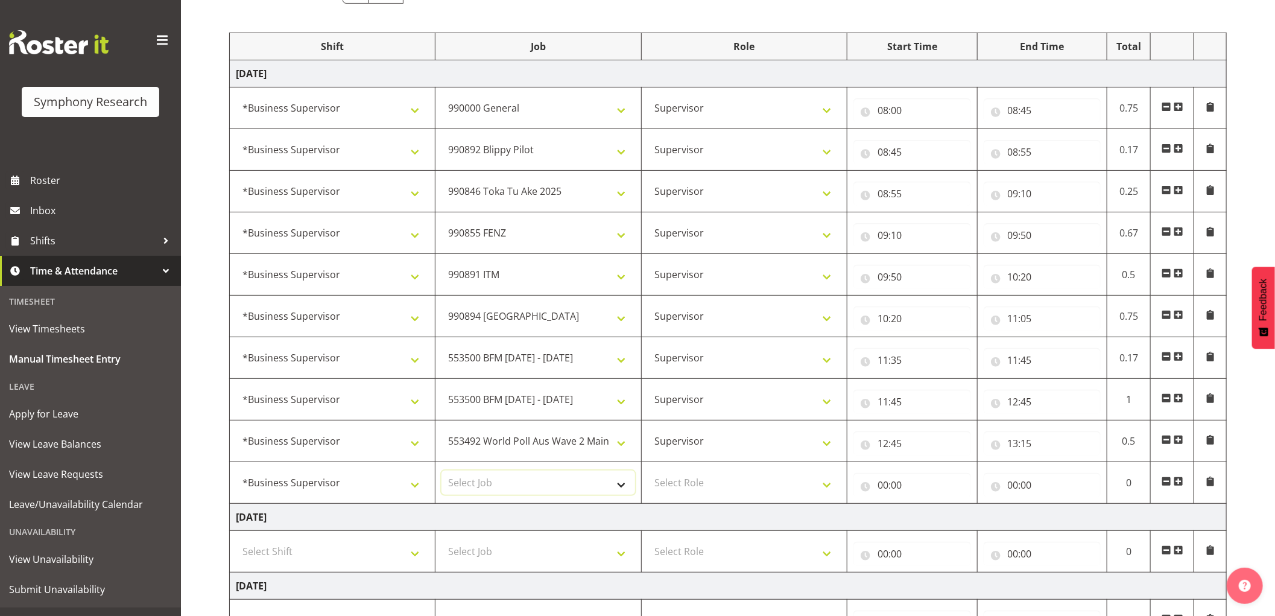
select select "10527"
click at [441, 471] on select "Select Job 550060 IF Admin 553492 World Poll Aus Wave 2 Main 2025 553493 World …" at bounding box center [537, 482] width 193 height 24
click at [686, 487] on select "Select Role Supervisor Interviewing Briefing" at bounding box center [744, 482] width 193 height 24
select select "45"
click at [648, 471] on select "Select Role Supervisor Interviewing Briefing" at bounding box center [744, 482] width 193 height 24
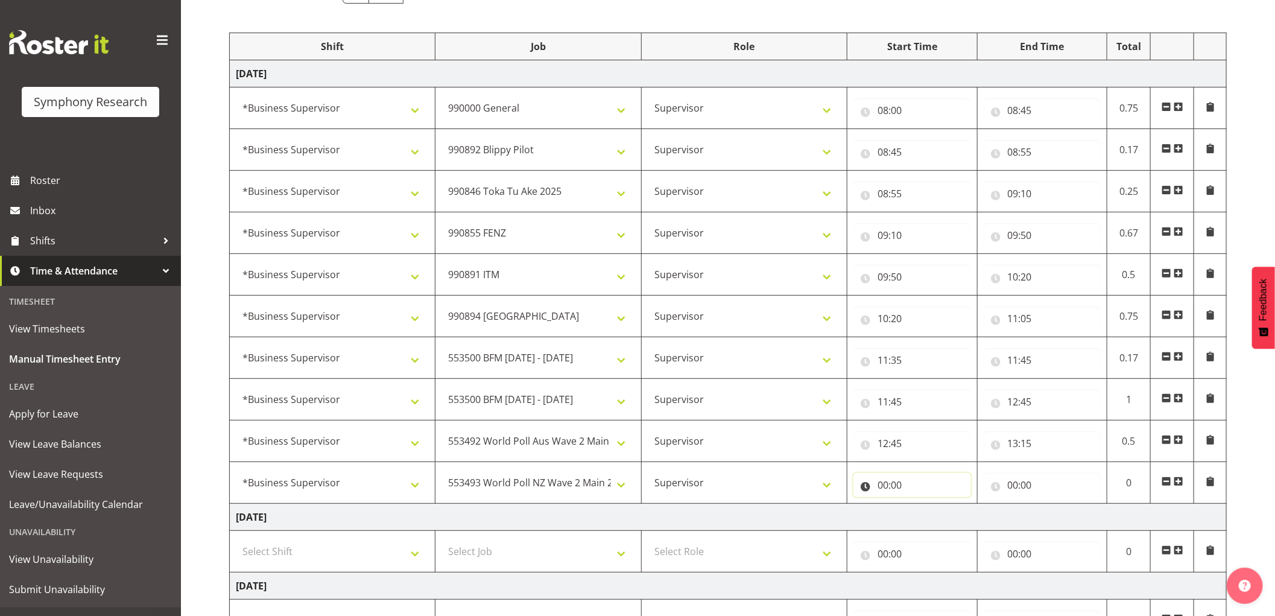
click at [882, 484] on input "00:00" at bounding box center [912, 485] width 118 height 24
click at [932, 515] on select "00 01 02 03 04 05 06 07 08 09 10 11 12 13 14 15 16 17 18 19 20 21 22 23" at bounding box center [935, 516] width 27 height 24
select select "13"
click at [922, 505] on select "00 01 02 03 04 05 06 07 08 09 10 11 12 13 14 15 16 17 18 19 20 21 22 23" at bounding box center [935, 516] width 27 height 24
type input "13:00"
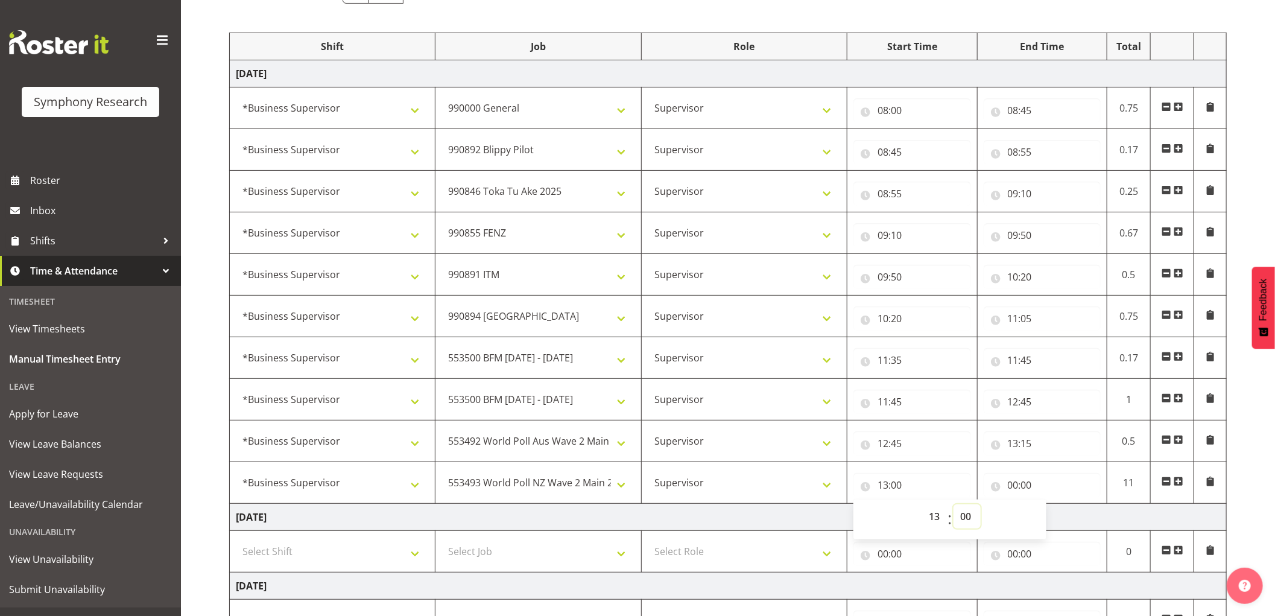
click at [962, 523] on select "00 01 02 03 04 05 06 07 08 09 10 11 12 13 14 15 16 17 18 19 20 21 22 23 24 25 2…" at bounding box center [966, 516] width 27 height 24
select select "15"
click at [953, 505] on select "00 01 02 03 04 05 06 07 08 09 10 11 12 13 14 15 16 17 18 19 20 21 22 23 24 25 2…" at bounding box center [966, 516] width 27 height 24
type input "13:15"
click at [1018, 484] on input "00:00" at bounding box center [1042, 485] width 118 height 24
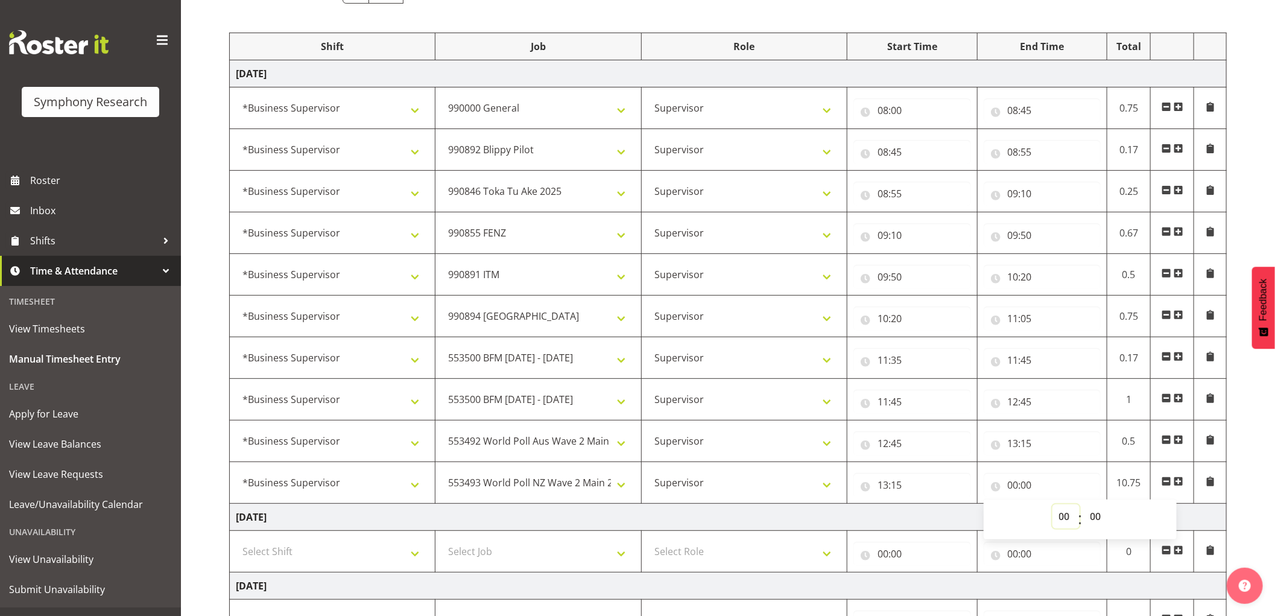
click at [1063, 513] on select "00 01 02 03 04 05 06 07 08 09 10 11 12 13 14 15 16 17 18 19 20 21 22 23" at bounding box center [1065, 516] width 27 height 24
select select "13"
click at [1052, 505] on select "00 01 02 03 04 05 06 07 08 09 10 11 12 13 14 15 16 17 18 19 20 21 22 23" at bounding box center [1065, 516] width 27 height 24
type input "13:00"
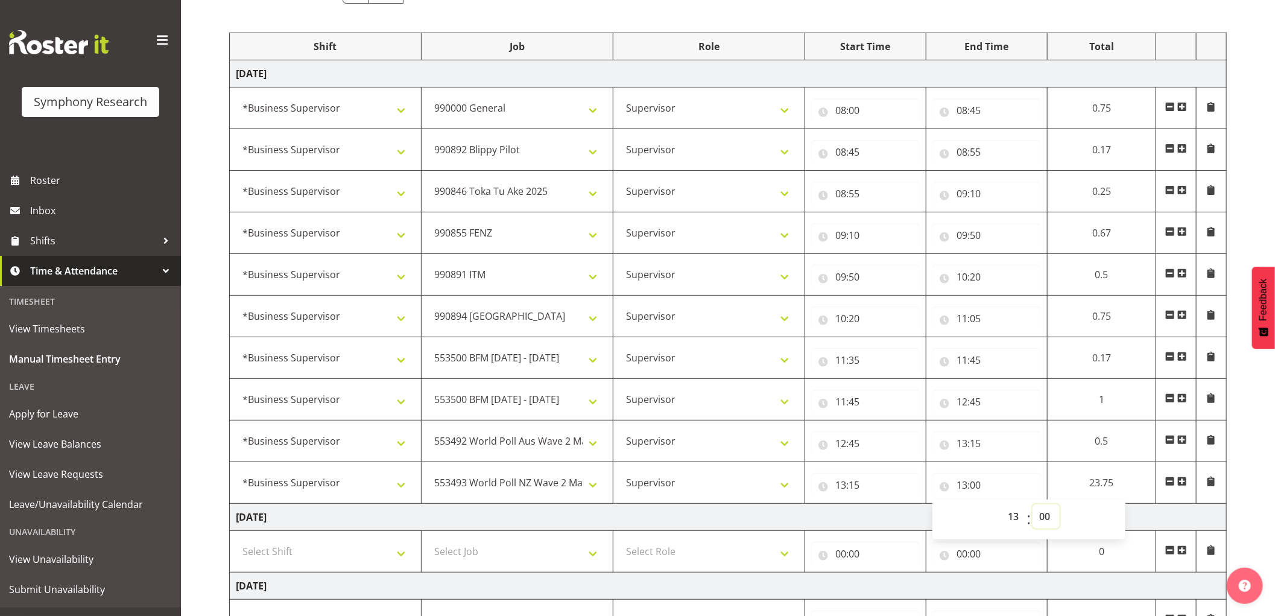
click at [1041, 520] on select "00 01 02 03 04 05 06 07 08 09 10 11 12 13 14 15 16 17 18 19 20 21 22 23 24 25 2…" at bounding box center [1045, 516] width 27 height 24
select select "45"
click at [1032, 505] on select "00 01 02 03 04 05 06 07 08 09 10 11 12 13 14 15 16 17 18 19 20 21 22 23 24 25 2…" at bounding box center [1045, 516] width 27 height 24
type input "13:45"
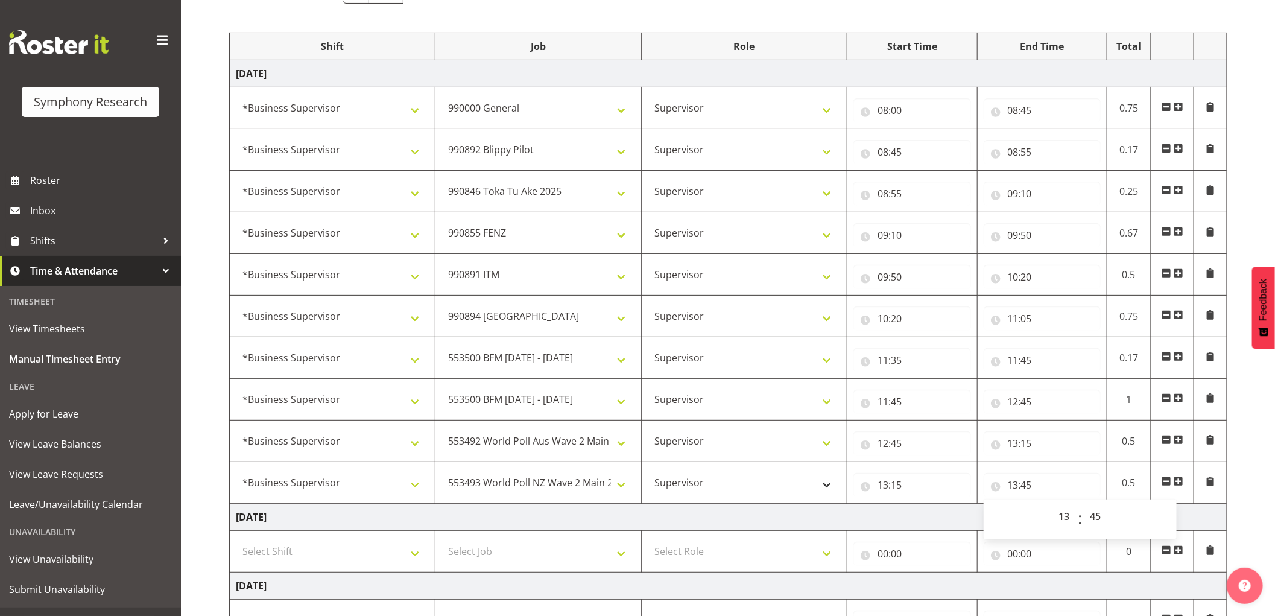
drag, startPoint x: 1178, startPoint y: 482, endPoint x: 730, endPoint y: 471, distance: 448.7
click at [1178, 482] on span at bounding box center [1178, 481] width 10 height 10
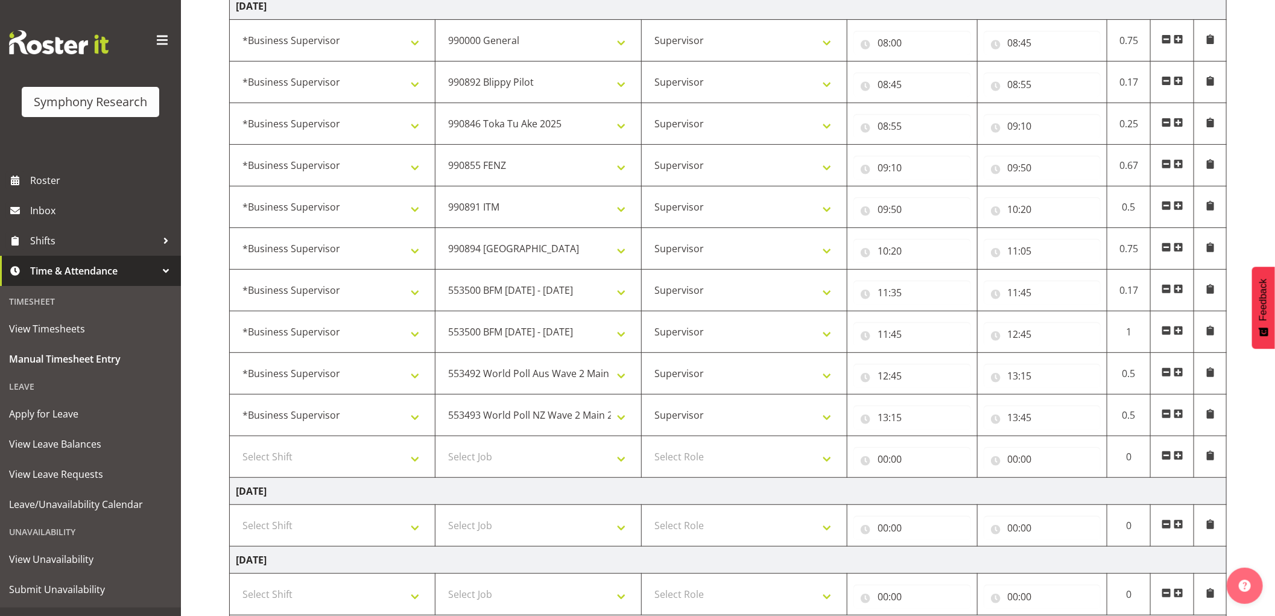
scroll to position [268, 0]
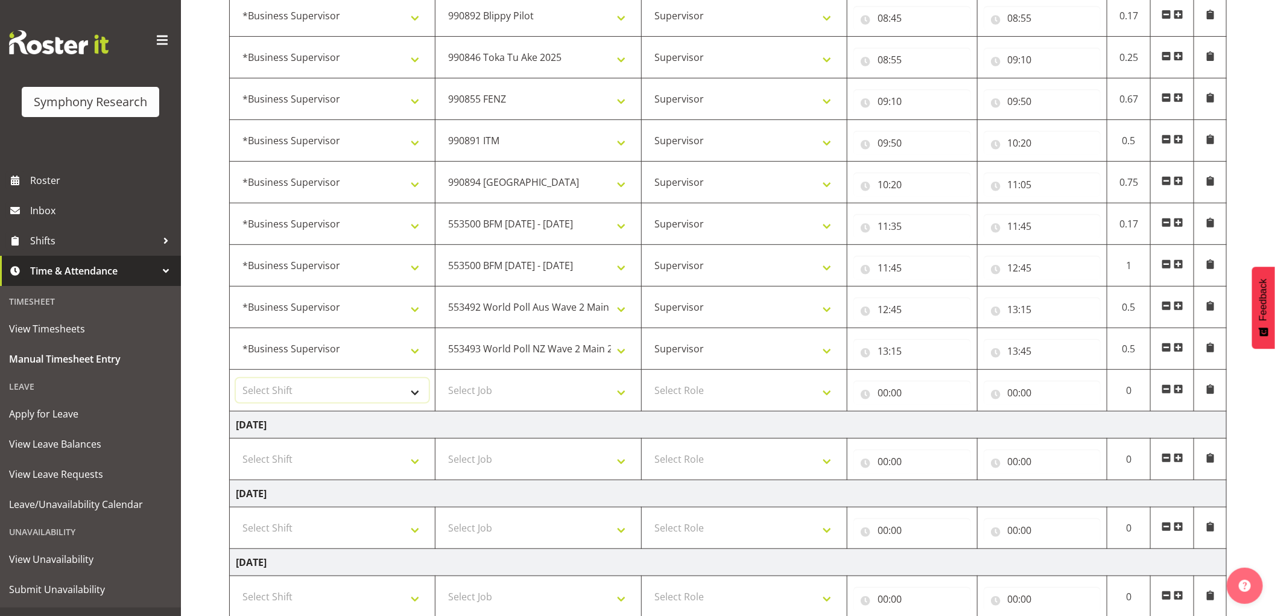
click at [297, 394] on select "Select Shift !!Weekend Residential (Roster IT Shift Label) *Business 9/10am ~ 4…" at bounding box center [332, 390] width 193 height 24
select select "1607"
click at [236, 379] on select "Select Shift !!Weekend Residential (Roster IT Shift Label) *Business 9/10am ~ 4…" at bounding box center [332, 390] width 193 height 24
click at [491, 387] on select "Select Job 550060 IF Admin 553492 World Poll Aus Wave 2 Main 2025 553493 World …" at bounding box center [537, 390] width 193 height 24
select select "10585"
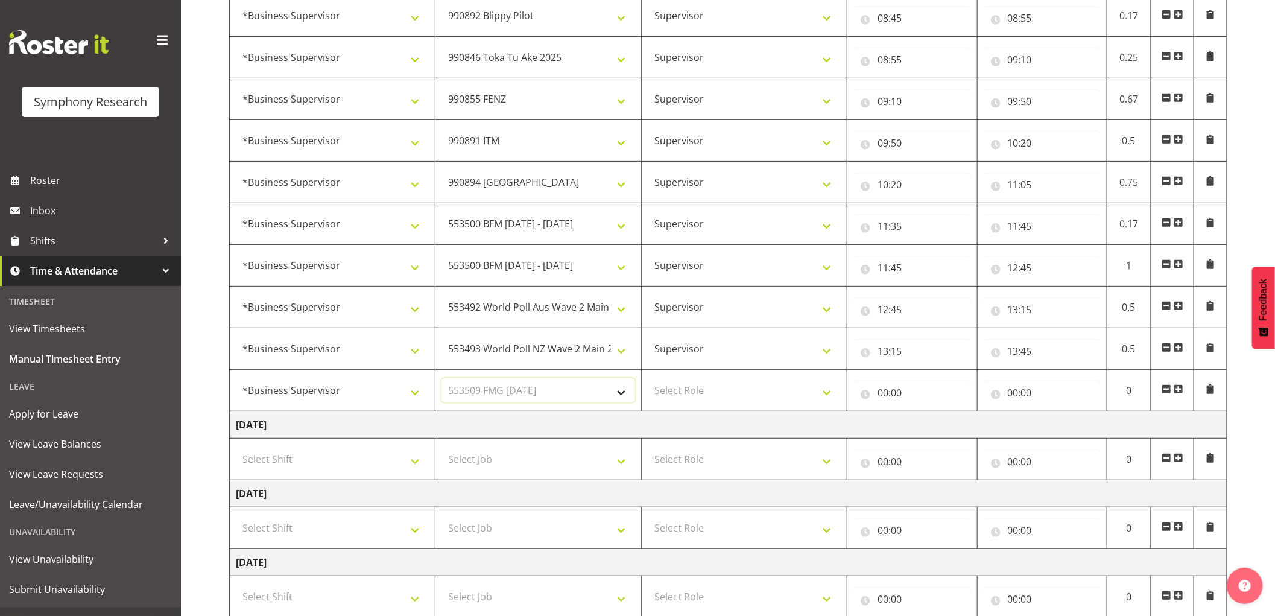
click at [441, 379] on select "Select Job 550060 IF Admin 553492 World Poll Aus Wave 2 Main 2025 553493 World …" at bounding box center [537, 390] width 193 height 24
click at [678, 387] on select "Select Role Supervisor Interviewing Briefing" at bounding box center [744, 390] width 193 height 24
select select "45"
click at [648, 379] on select "Select Role Supervisor Interviewing Briefing" at bounding box center [744, 390] width 193 height 24
click at [887, 389] on input "00:00" at bounding box center [912, 392] width 118 height 24
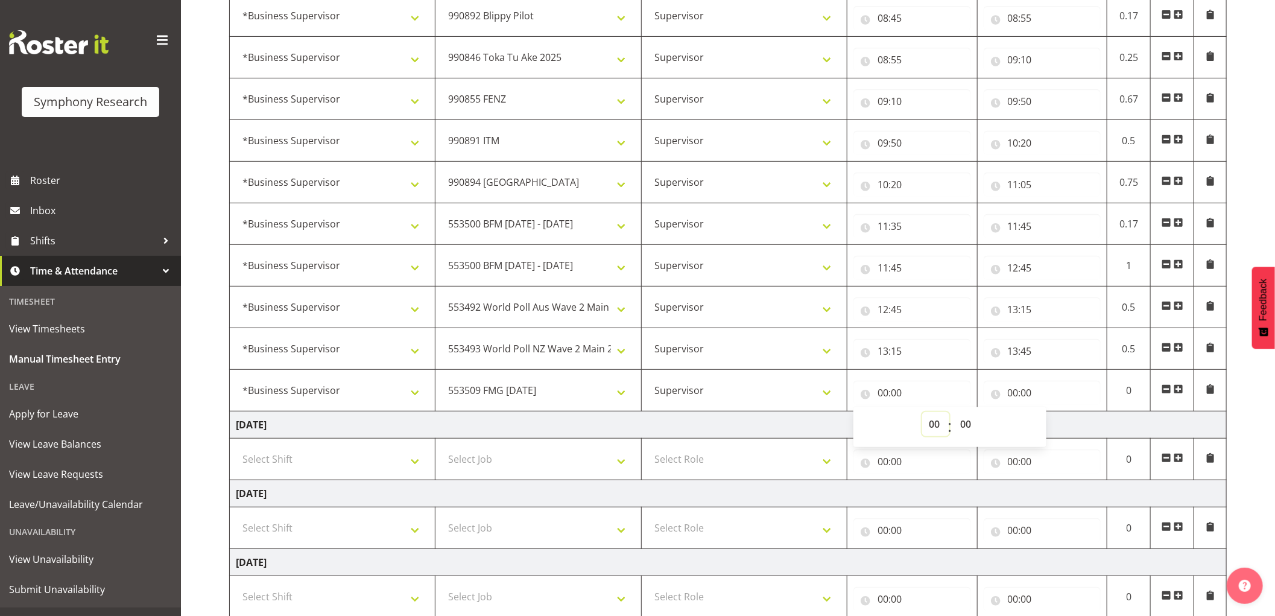
click at [941, 420] on select "00 01 02 03 04 05 06 07 08 09 10 11 12 13 14 15 16 17 18 19 20 21 22 23" at bounding box center [935, 424] width 27 height 24
select select "13"
click at [922, 412] on select "00 01 02 03 04 05 06 07 08 09 10 11 12 13 14 15 16 17 18 19 20 21 22 23" at bounding box center [935, 424] width 27 height 24
type input "13:00"
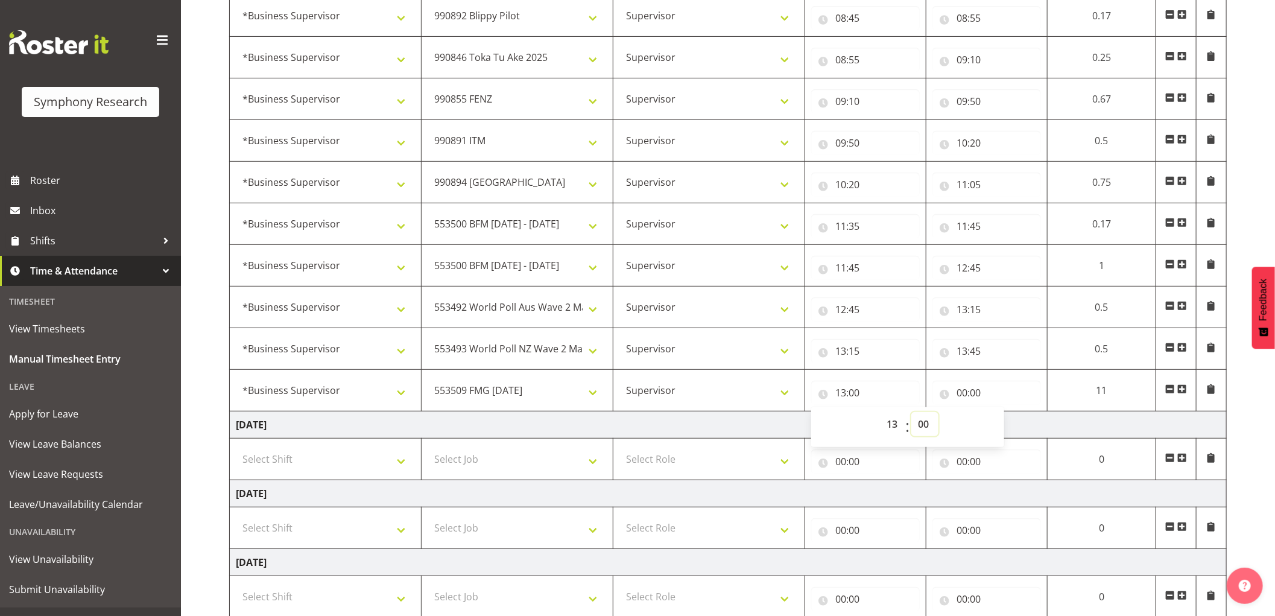
click at [929, 426] on select "00 01 02 03 04 05 06 07 08 09 10 11 12 13 14 15 16 17 18 19 20 21 22 23 24 25 2…" at bounding box center [924, 424] width 27 height 24
select select "45"
click at [911, 412] on select "00 01 02 03 04 05 06 07 08 09 10 11 12 13 14 15 16 17 18 19 20 21 22 23 24 25 2…" at bounding box center [924, 424] width 27 height 24
type input "13:45"
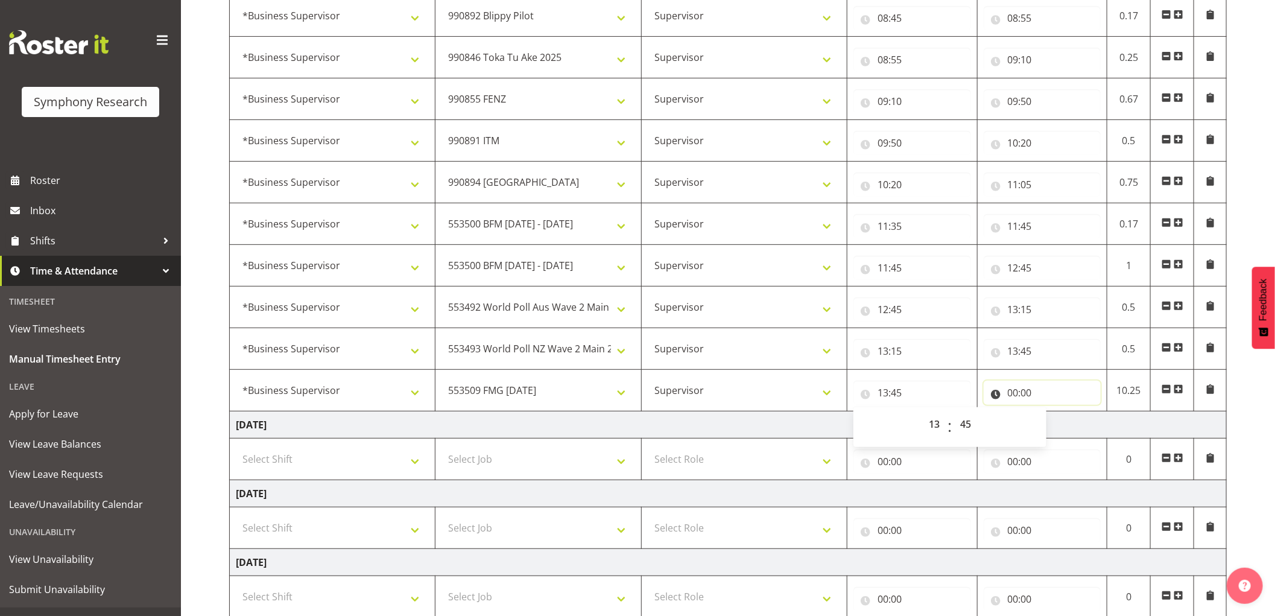
click at [1009, 389] on input "00:00" at bounding box center [1042, 392] width 118 height 24
click at [1064, 426] on select "00 01 02 03 04 05 06 07 08 09 10 11 12 13 14 15 16 17 18 19 20 21 22 23" at bounding box center [1065, 424] width 27 height 24
select select "14"
click at [1052, 412] on select "00 01 02 03 04 05 06 07 08 09 10 11 12 13 14 15 16 17 18 19 20 21 22 23" at bounding box center [1065, 424] width 27 height 24
type input "14:00"
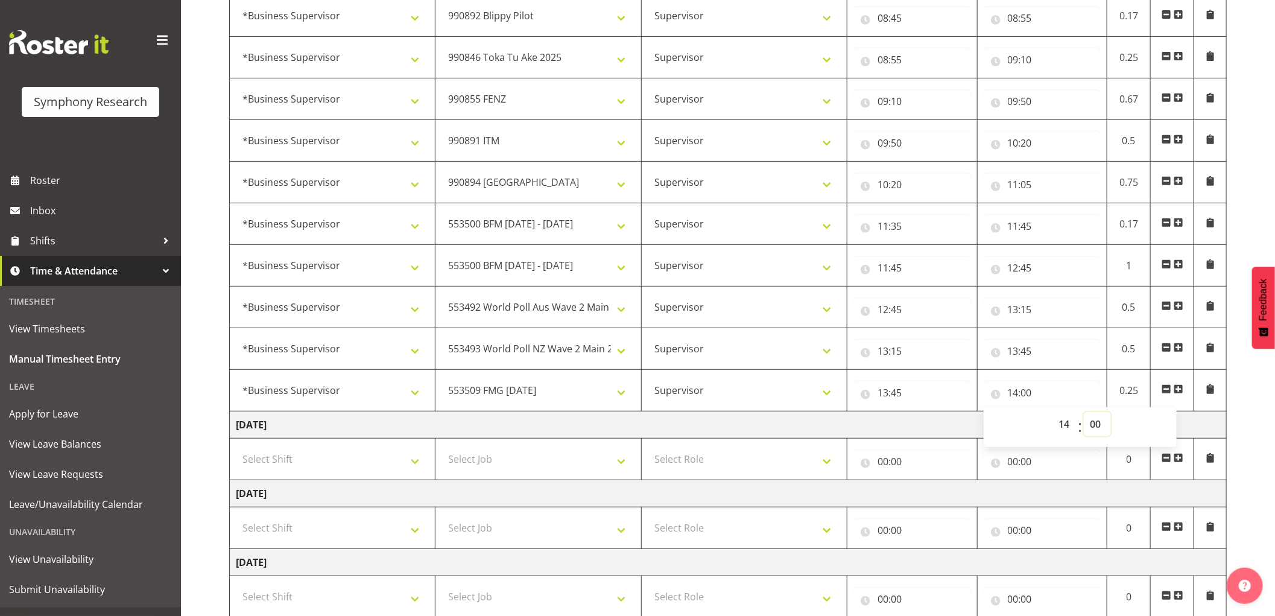
click at [1092, 425] on select "00 01 02 03 04 05 06 07 08 09 10 11 12 13 14 15 16 17 18 19 20 21 22 23 24 25 2…" at bounding box center [1096, 424] width 27 height 24
select select "30"
click at [1083, 412] on select "00 01 02 03 04 05 06 07 08 09 10 11 12 13 14 15 16 17 18 19 20 21 22 23 24 25 2…" at bounding box center [1096, 424] width 27 height 24
type input "14:30"
drag, startPoint x: 492, startPoint y: 431, endPoint x: 480, endPoint y: 430, distance: 12.1
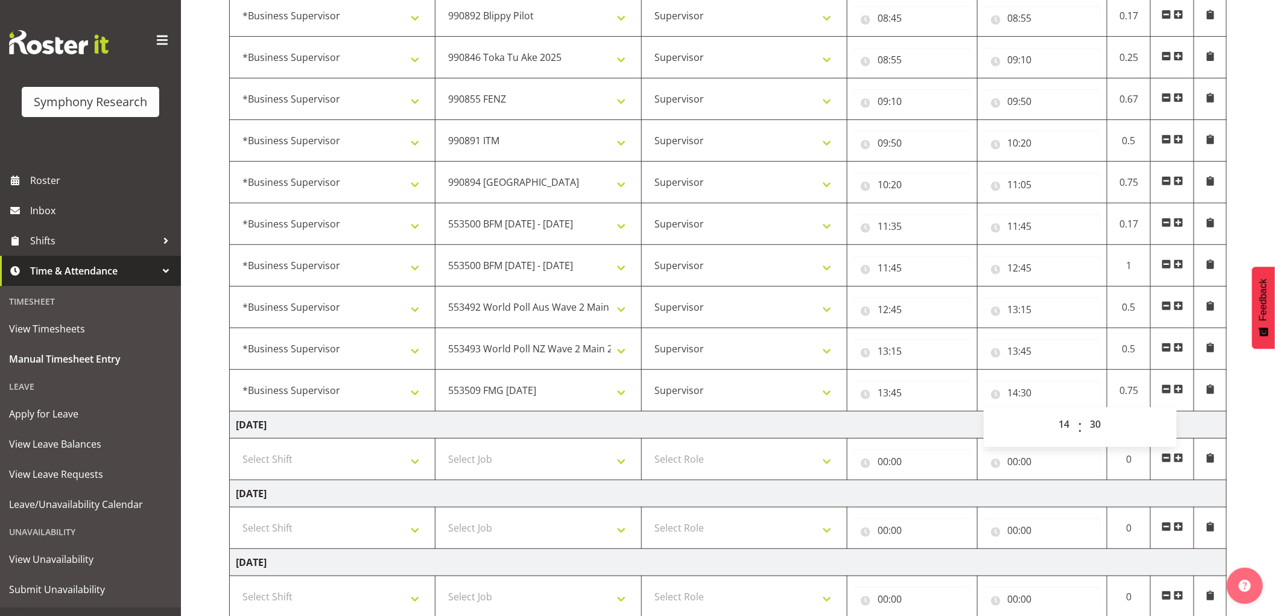
click at [492, 431] on td "[DATE]" at bounding box center [728, 424] width 997 height 27
click at [1177, 390] on span at bounding box center [1178, 389] width 10 height 10
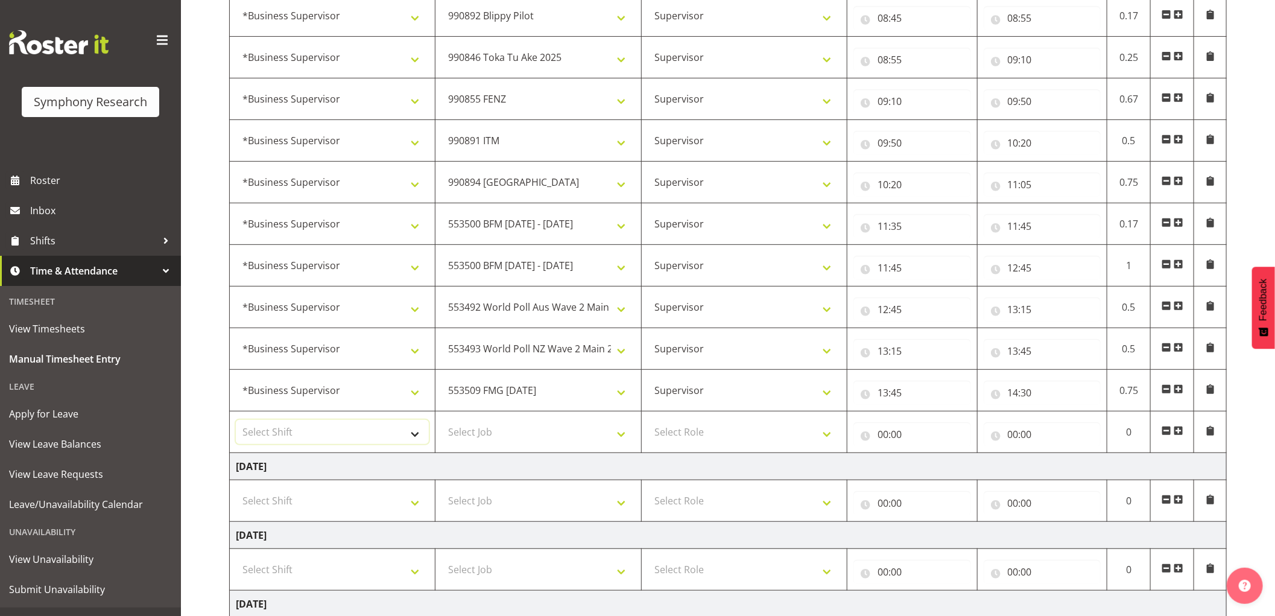
click at [354, 438] on select "Select Shift !!Weekend Residential (Roster IT Shift Label) *Business 9/10am ~ 4…" at bounding box center [332, 432] width 193 height 24
select select "1607"
click at [236, 421] on select "Select Shift !!Weekend Residential (Roster IT Shift Label) *Business 9/10am ~ 4…" at bounding box center [332, 432] width 193 height 24
click at [534, 436] on select "Select Job 550060 IF Admin 553492 World Poll Aus Wave 2 Main 2025 553493 World …" at bounding box center [537, 432] width 193 height 24
select select "10587"
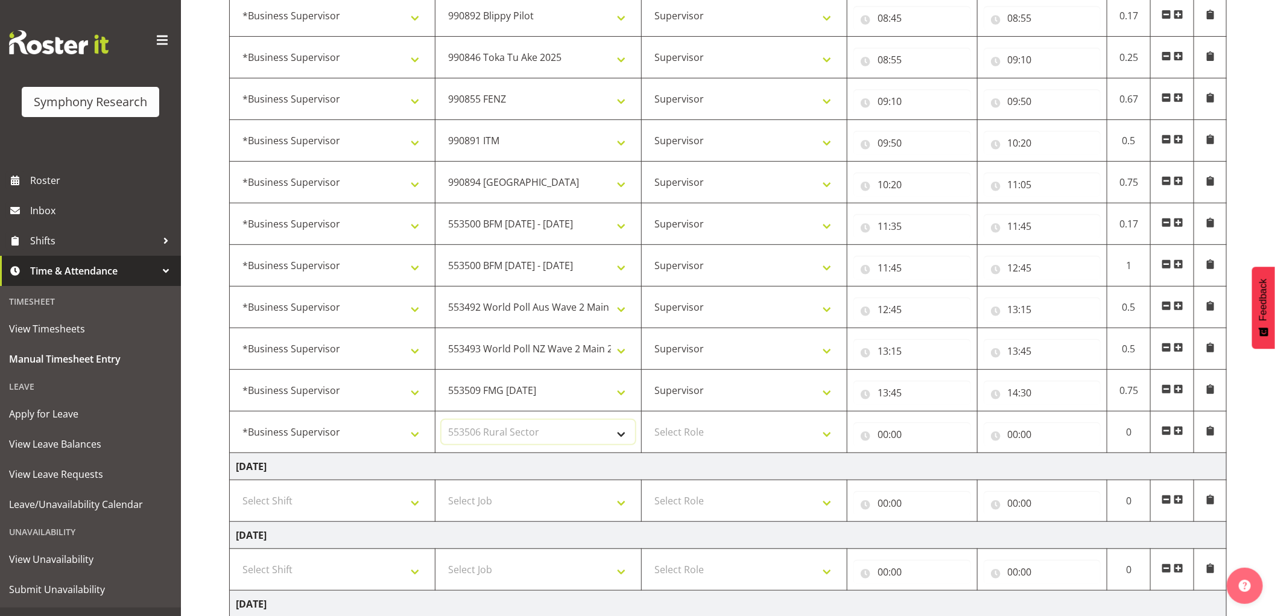
click at [441, 421] on select "Select Job 550060 IF Admin 553492 World Poll Aus Wave 2 Main 2025 553493 World …" at bounding box center [537, 432] width 193 height 24
click at [740, 438] on select "Select Role Supervisor Interviewing Briefing" at bounding box center [744, 432] width 193 height 24
select select "45"
click at [648, 421] on select "Select Role Supervisor Interviewing Briefing" at bounding box center [744, 432] width 193 height 24
click at [885, 430] on input "00:00" at bounding box center [912, 434] width 118 height 24
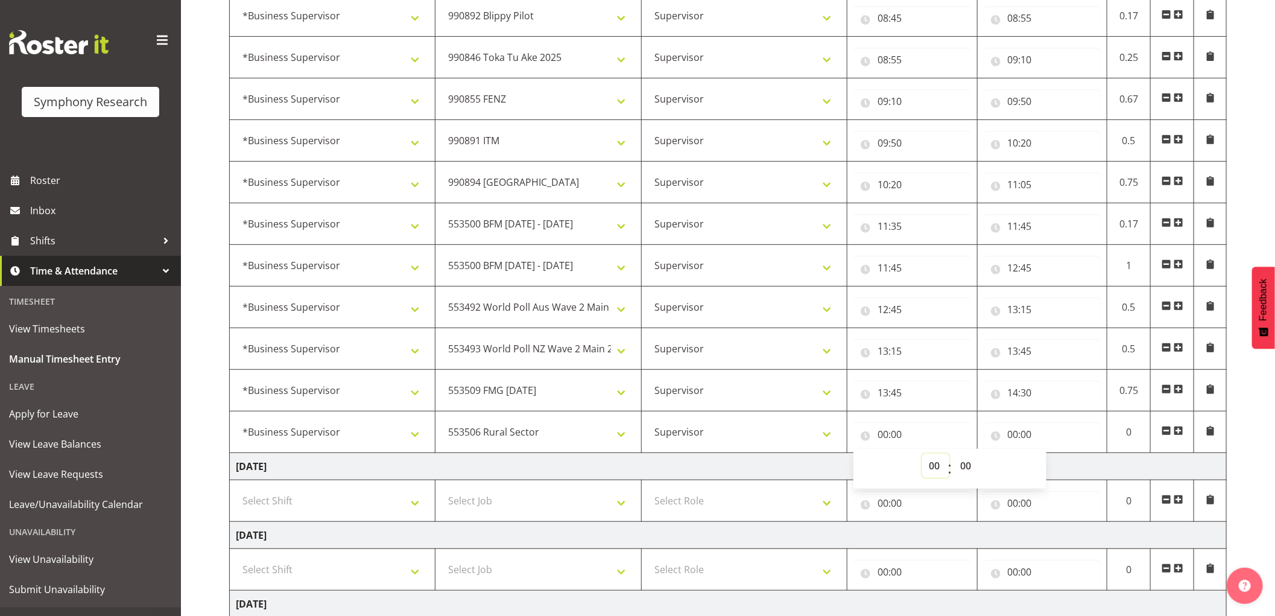
click at [926, 463] on select "00 01 02 03 04 05 06 07 08 09 10 11 12 13 14 15 16 17 18 19 20 21 22 23" at bounding box center [935, 465] width 27 height 24
select select "14"
click at [922, 454] on select "00 01 02 03 04 05 06 07 08 09 10 11 12 13 14 15 16 17 18 19 20 21 22 23" at bounding box center [935, 465] width 27 height 24
type input "14:00"
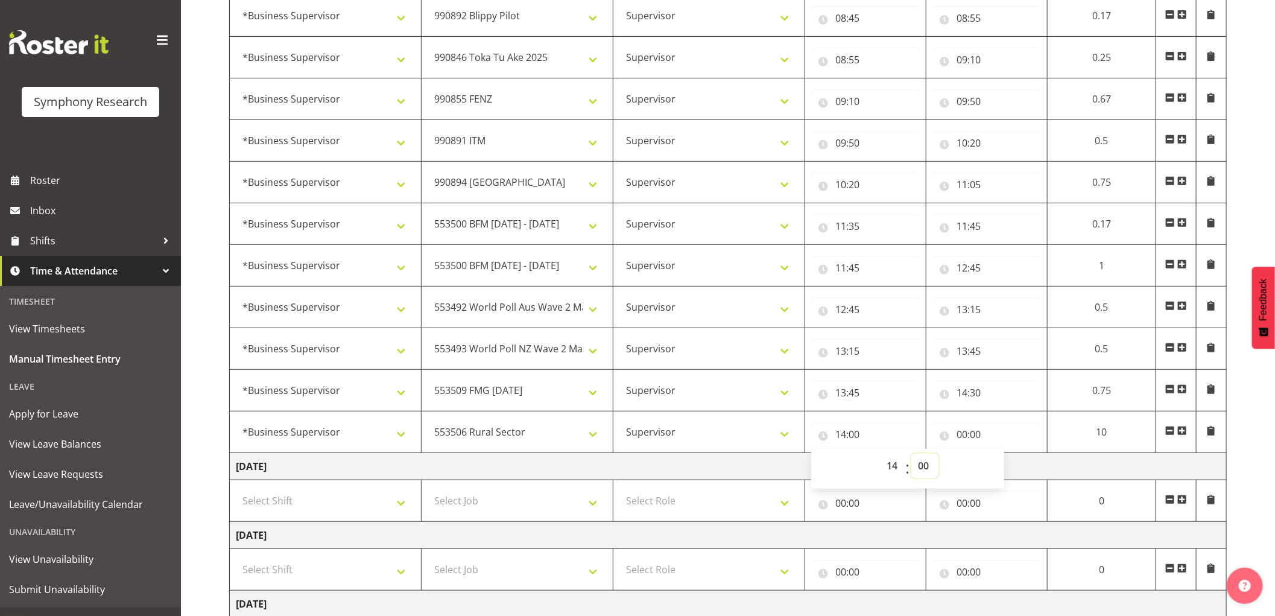
click at [926, 463] on select "00 01 02 03 04 05 06 07 08 09 10 11 12 13 14 15 16 17 18 19 20 21 22 23 24 25 2…" at bounding box center [924, 465] width 27 height 24
select select "30"
click at [911, 454] on select "00 01 02 03 04 05 06 07 08 09 10 11 12 13 14 15 16 17 18 19 20 21 22 23 24 25 2…" at bounding box center [924, 465] width 27 height 24
type input "14:30"
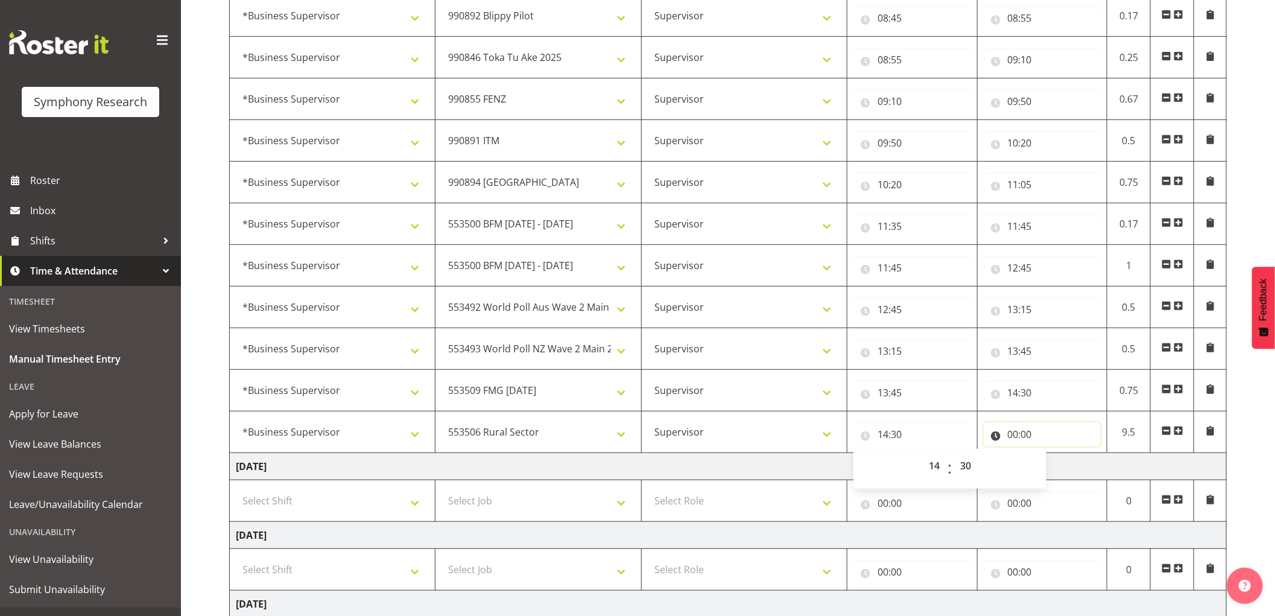
click at [1011, 435] on input "00:00" at bounding box center [1042, 434] width 118 height 24
click at [1065, 468] on select "00 01 02 03 04 05 06 07 08 09 10 11 12 13 14 15 16 17 18 19 20 21 22 23" at bounding box center [1065, 465] width 27 height 24
select select "19"
click at [1052, 454] on select "00 01 02 03 04 05 06 07 08 09 10 11 12 13 14 15 16 17 18 19 20 21 22 23" at bounding box center [1065, 465] width 27 height 24
type input "19:00"
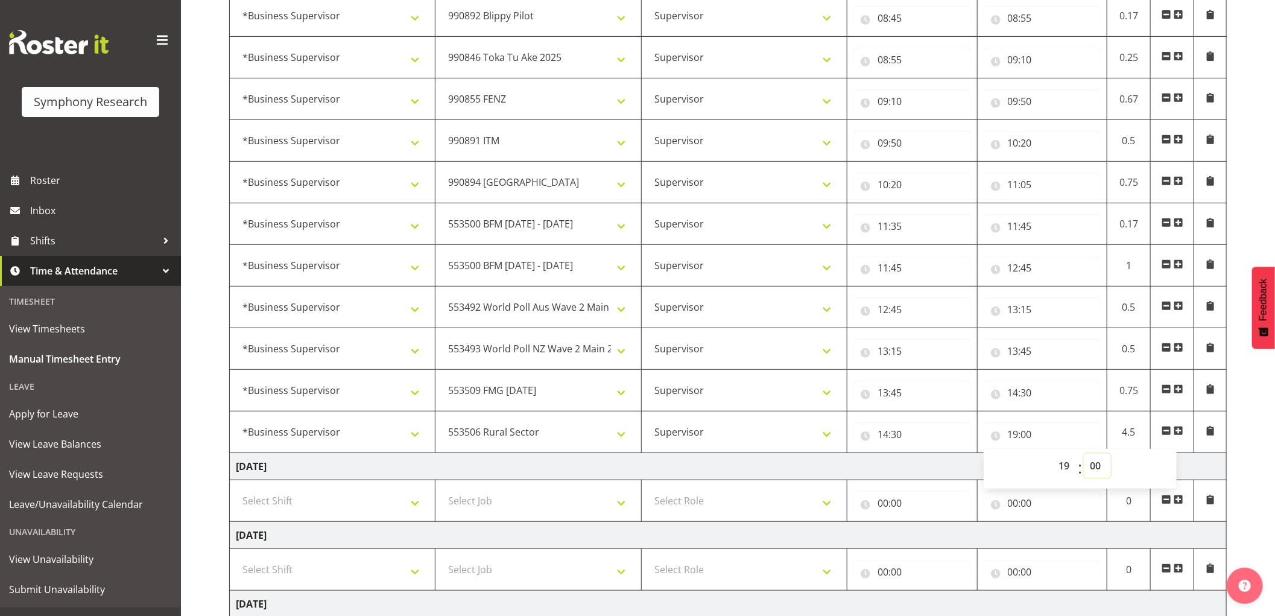
click at [1088, 467] on select "00 01 02 03 04 05 06 07 08 09 10 11 12 13 14 15 16 17 18 19 20 21 22 23 24 25 2…" at bounding box center [1096, 465] width 27 height 24
select select "30"
click at [1083, 454] on select "00 01 02 03 04 05 06 07 08 09 10 11 12 13 14 15 16 17 18 19 20 21 22 23 24 25 2…" at bounding box center [1096, 465] width 27 height 24
type input "19:30"
click at [1178, 435] on span at bounding box center [1178, 431] width 10 height 10
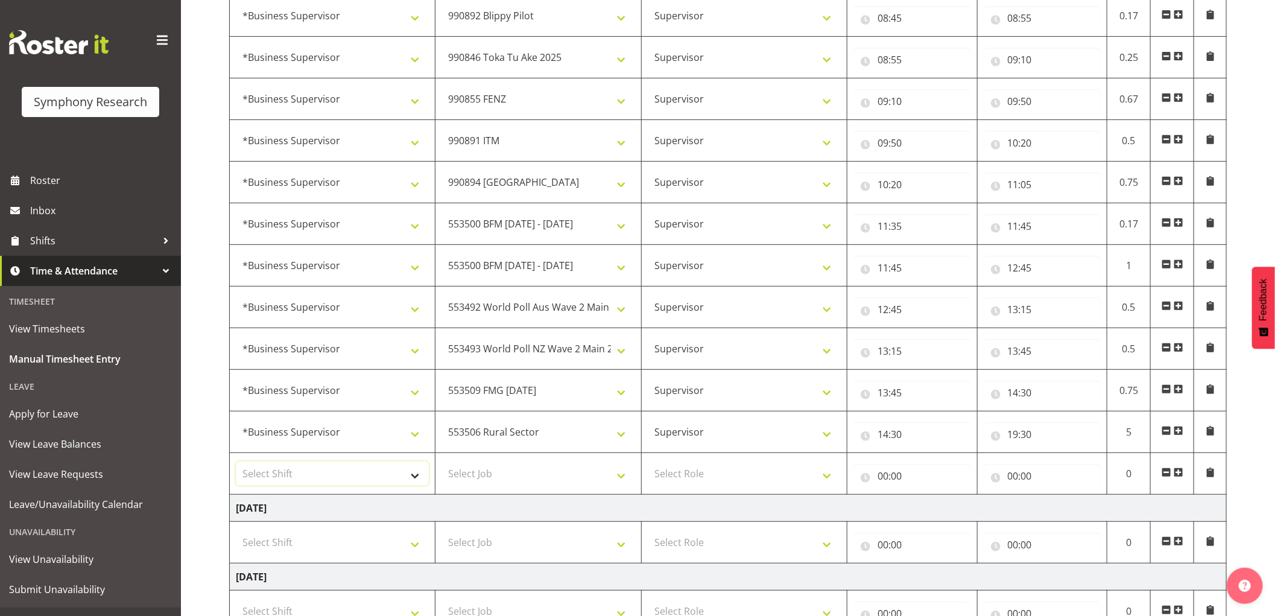
drag, startPoint x: 368, startPoint y: 471, endPoint x: 396, endPoint y: 480, distance: 29.6
click at [367, 471] on select "Select Shift !!Weekend Residential (Roster IT Shift Label) *Business 9/10am ~ 4…" at bounding box center [332, 473] width 193 height 24
select select "1607"
click at [236, 462] on select "Select Shift !!Weekend Residential (Roster IT Shift Label) *Business 9/10am ~ 4…" at bounding box center [332, 473] width 193 height 24
click at [529, 478] on select "Select Job 550060 IF Admin 553492 World Poll Aus Wave 2 Main 2025 553493 World …" at bounding box center [537, 473] width 193 height 24
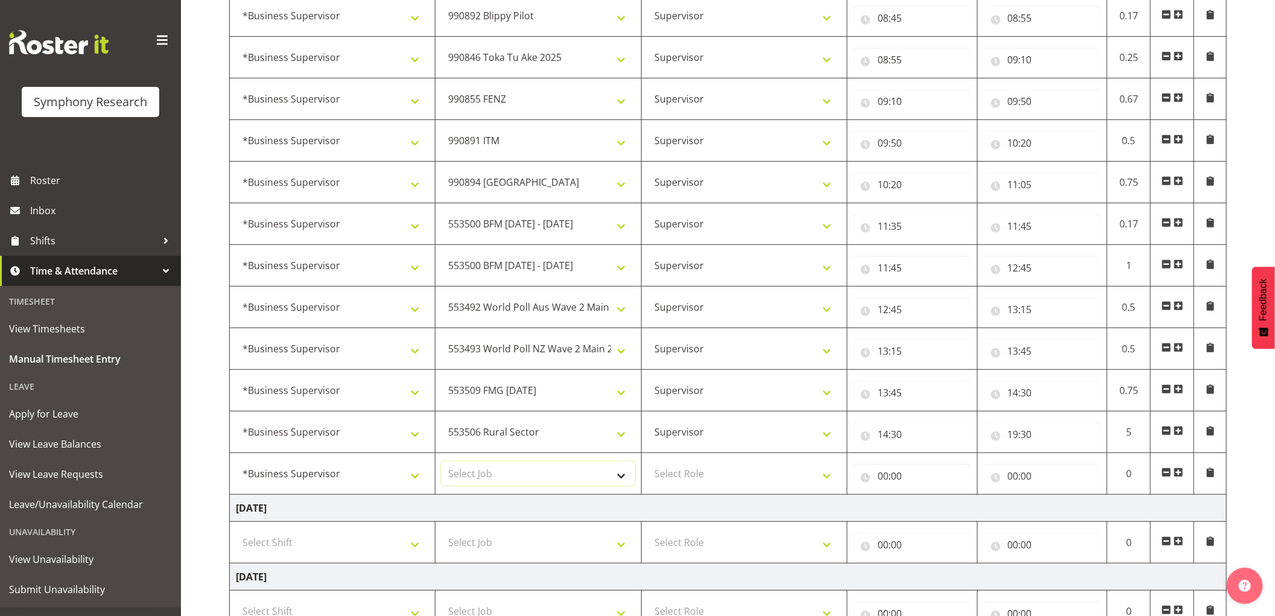
select select "743"
click at [441, 462] on select "Select Job 550060 IF Admin 553492 World Poll Aus Wave 2 Main 2025 553493 World …" at bounding box center [537, 473] width 193 height 24
click at [722, 478] on select "Select Role Supervisor Interviewing Briefing" at bounding box center [744, 473] width 193 height 24
select select "45"
click at [648, 462] on select "Select Role Supervisor Interviewing Briefing" at bounding box center [744, 473] width 193 height 24
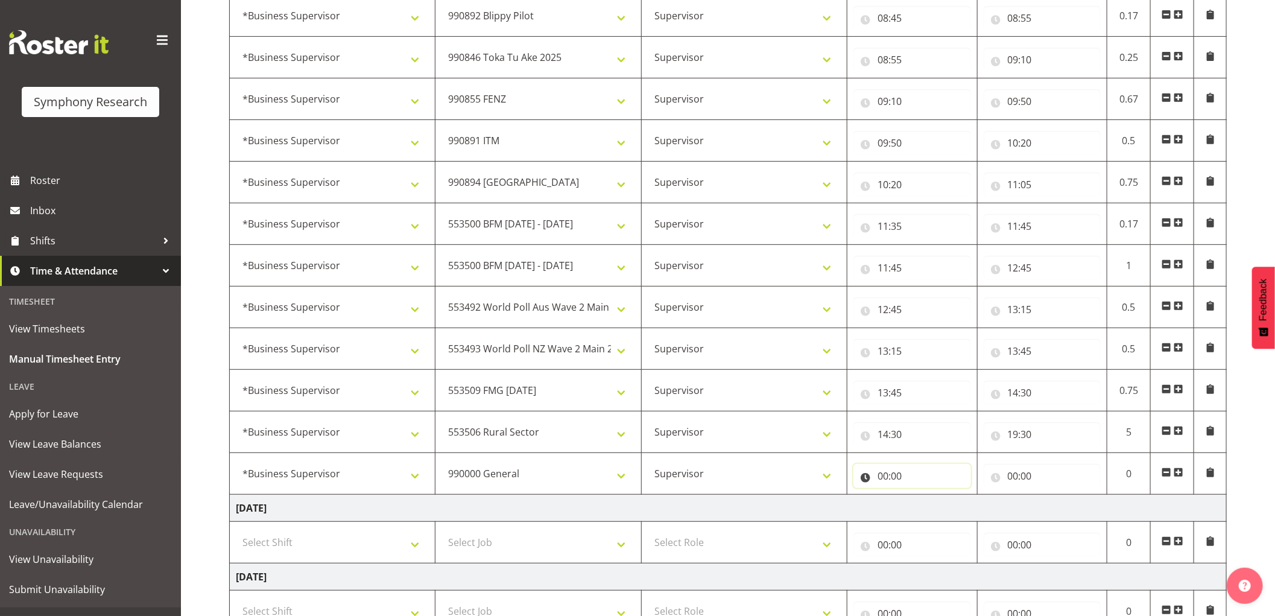
click at [881, 474] on input "00:00" at bounding box center [912, 476] width 118 height 24
click at [930, 505] on select "00 01 02 03 04 05 06 07 08 09 10 11 12 13 14 15 16 17 18 19 20 21 22 23" at bounding box center [935, 507] width 27 height 24
select select "19"
click at [922, 496] on select "00 01 02 03 04 05 06 07 08 09 10 11 12 13 14 15 16 17 18 19 20 21 22 23" at bounding box center [935, 507] width 27 height 24
type input "19:00"
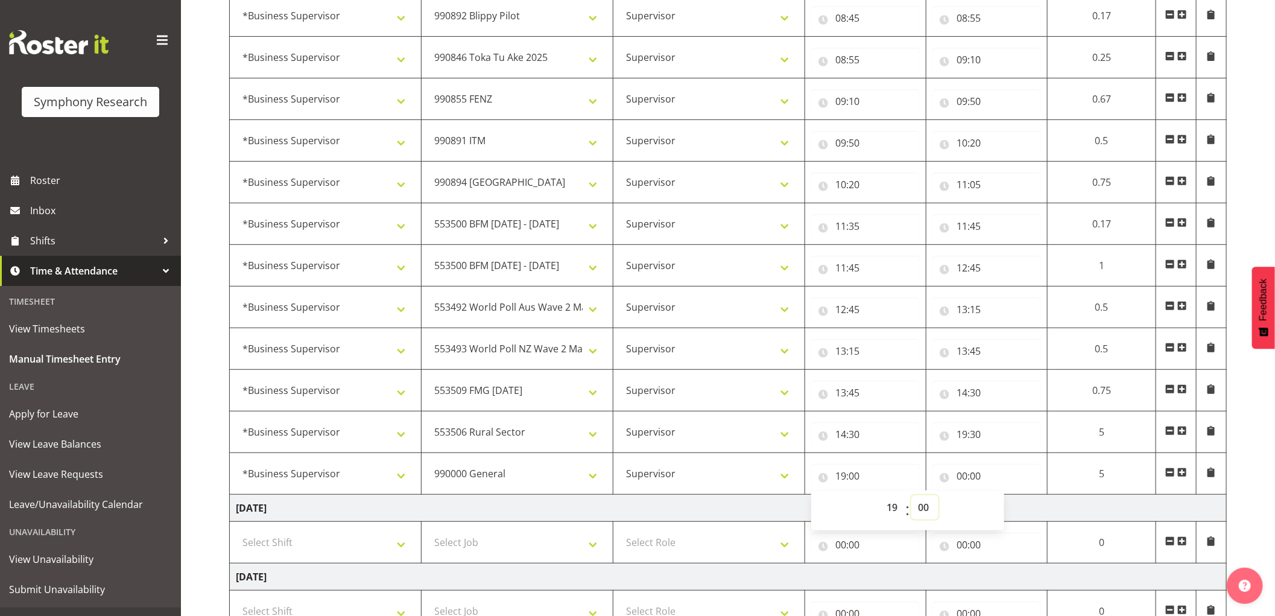
click at [930, 505] on select "00 01 02 03 04 05 06 07 08 09 10 11 12 13 14 15 16 17 18 19 20 21 22 23 24 25 2…" at bounding box center [924, 507] width 27 height 24
select select "30"
click at [911, 496] on select "00 01 02 03 04 05 06 07 08 09 10 11 12 13 14 15 16 17 18 19 20 21 22 23 24 25 2…" at bounding box center [924, 507] width 27 height 24
type input "19:30"
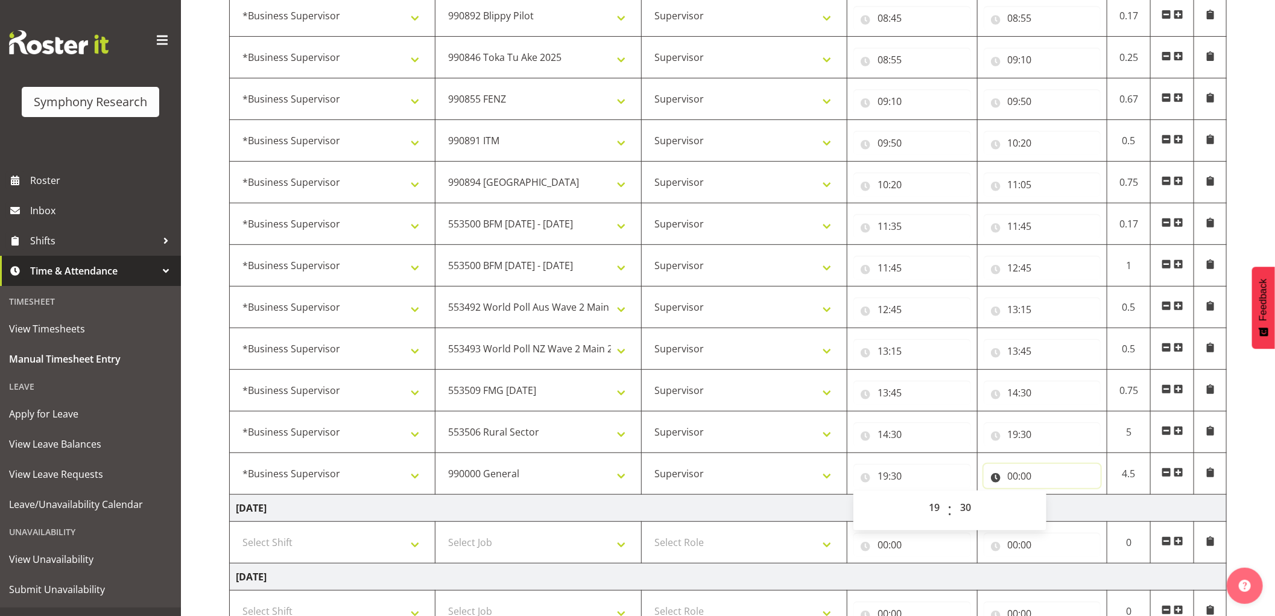
click at [1014, 484] on input "00:00" at bounding box center [1042, 476] width 118 height 24
click at [1064, 511] on select "00 01 02 03 04 05 06 07 08 09 10 11 12 13 14 15 16 17 18 19 20 21 22 23" at bounding box center [1065, 507] width 27 height 24
select select "20"
click at [1052, 496] on select "00 01 02 03 04 05 06 07 08 09 10 11 12 13 14 15 16 17 18 19 20 21 22 23" at bounding box center [1065, 507] width 27 height 24
type input "20:00"
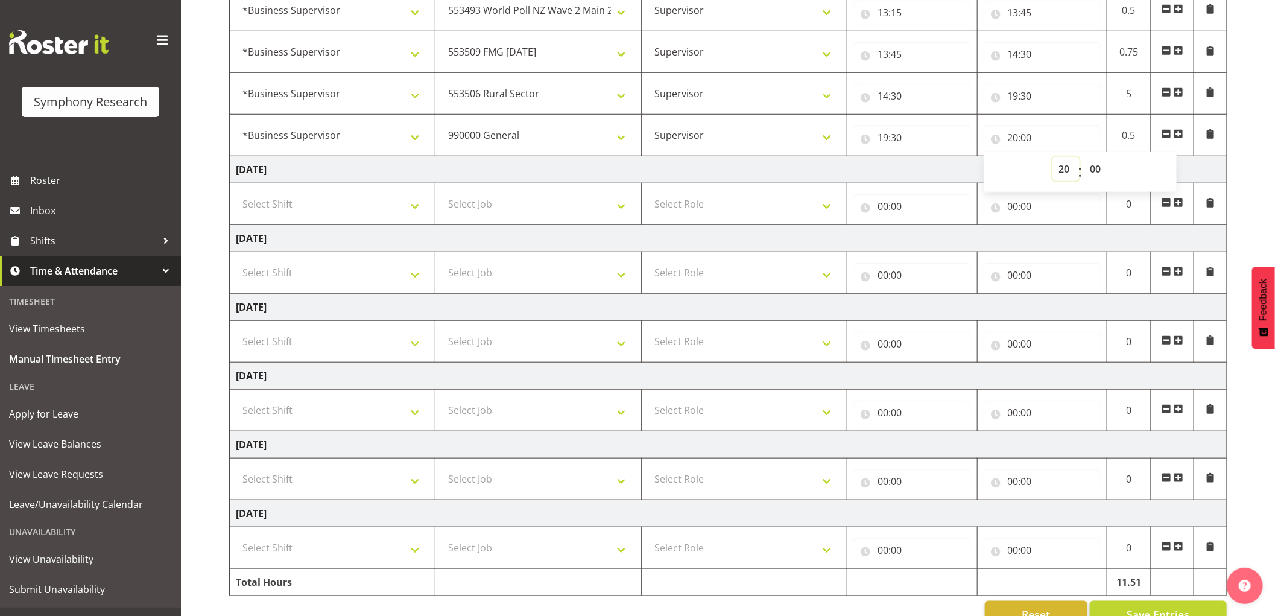
scroll to position [640, 0]
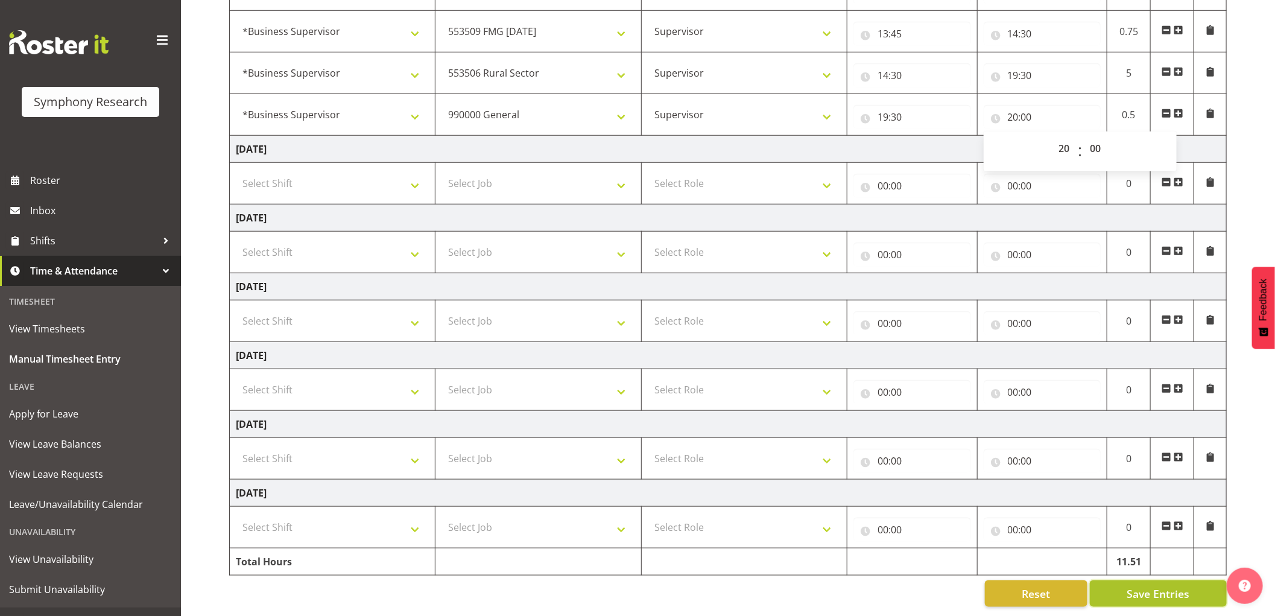
click at [1124, 580] on button "Save Entries" at bounding box center [1158, 593] width 137 height 27
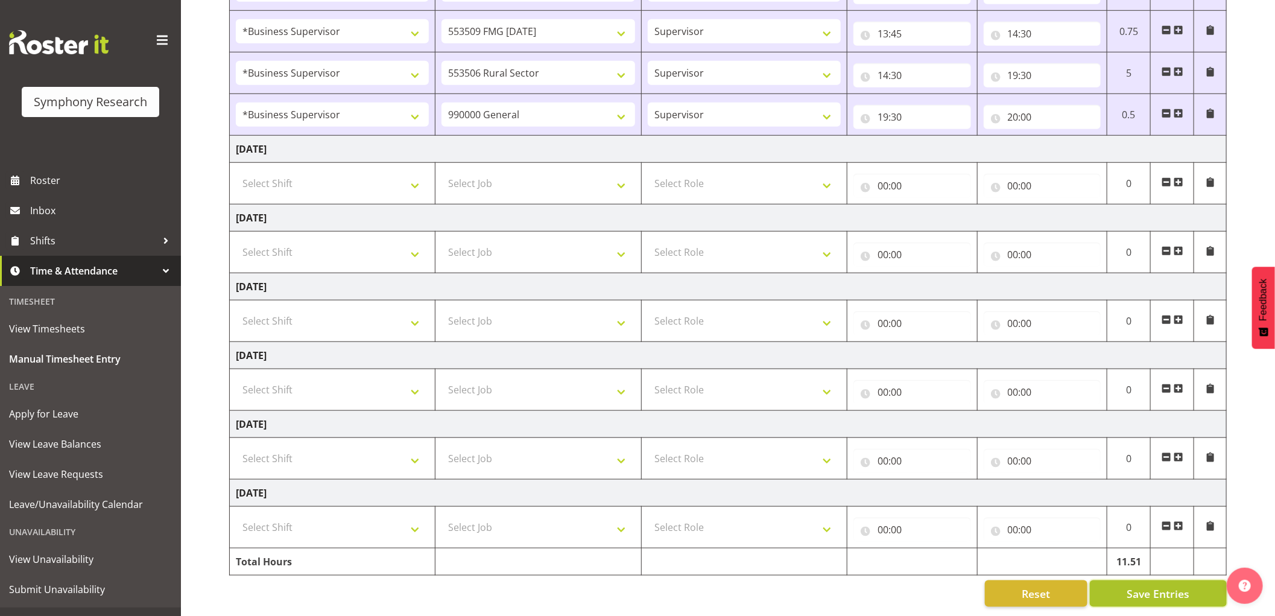
drag, startPoint x: 1172, startPoint y: 585, endPoint x: 1172, endPoint y: 574, distance: 10.9
click at [1172, 585] on span "Save Entries" at bounding box center [1157, 593] width 63 height 16
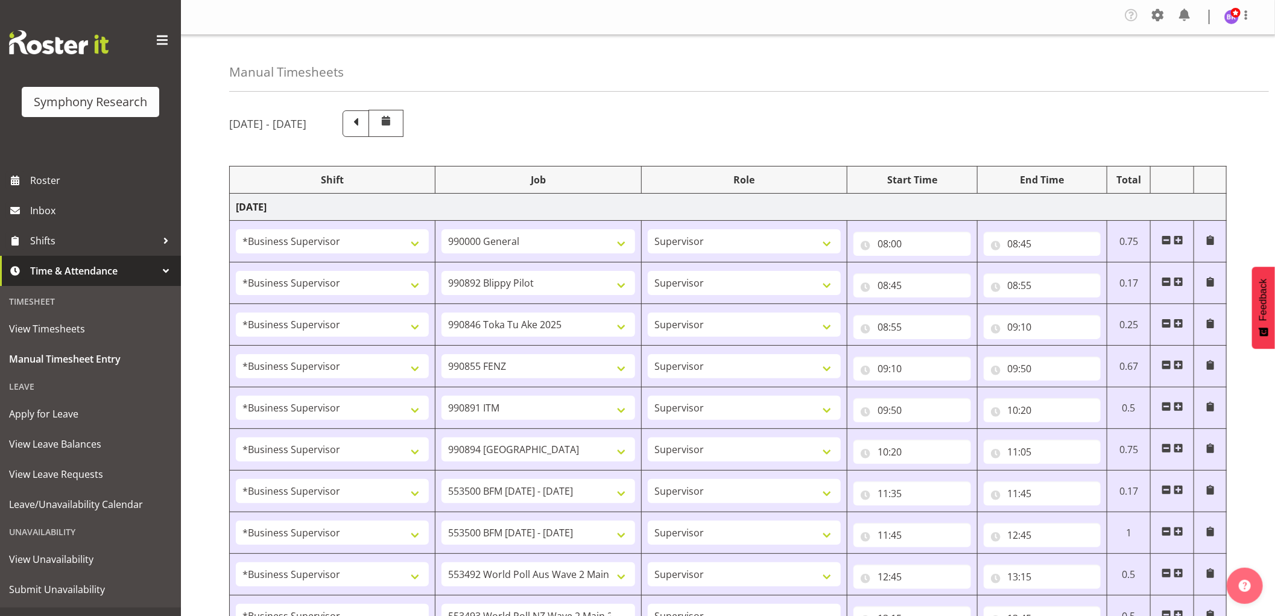
scroll to position [0, 0]
click at [1232, 19] on img at bounding box center [1231, 17] width 14 height 14
click at [1188, 64] on link "Log Out" at bounding box center [1195, 66] width 116 height 22
